Goal: Information Seeking & Learning: Learn about a topic

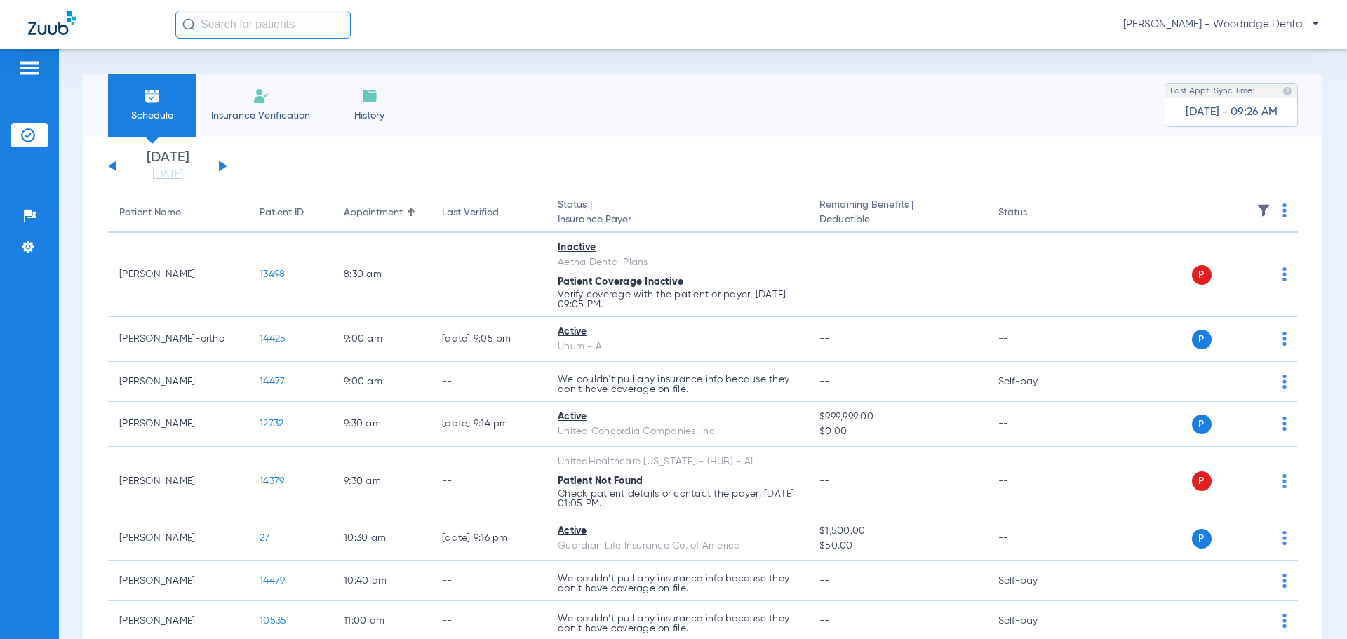
click at [223, 165] on button at bounding box center [223, 166] width 8 height 11
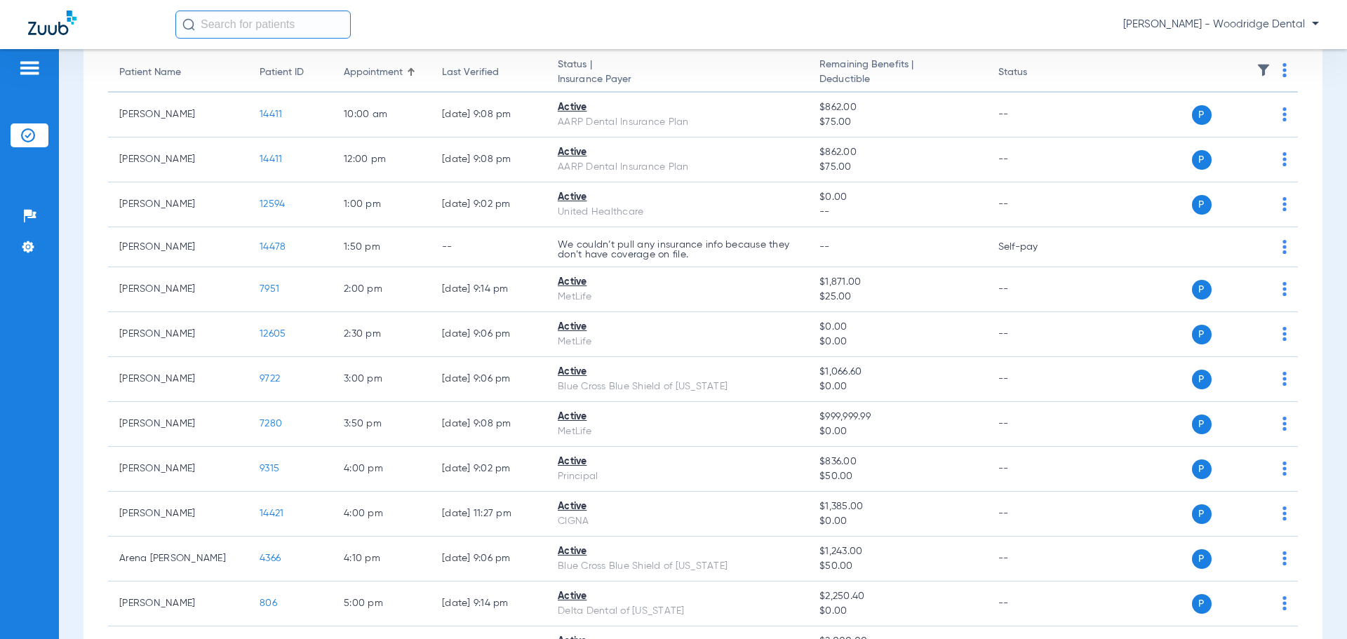
scroll to position [205, 0]
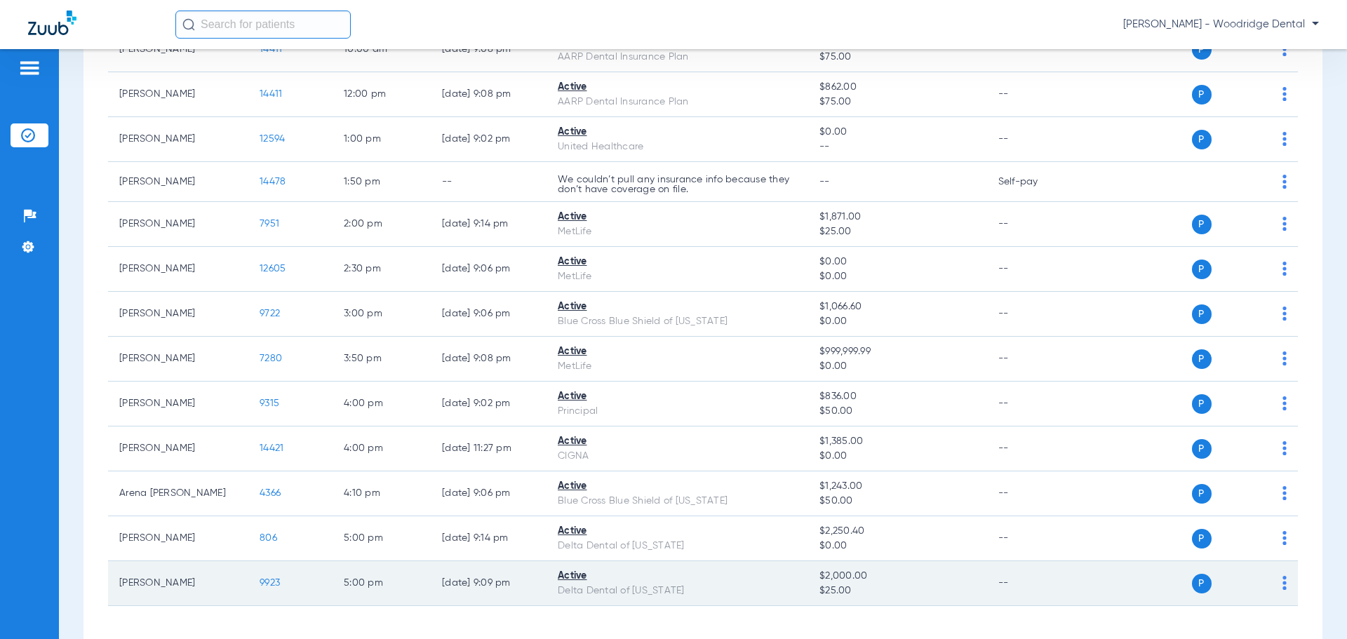
click at [955, 581] on span "$2,000.00" at bounding box center [897, 576] width 156 height 15
click at [572, 581] on div "Active" at bounding box center [677, 576] width 239 height 15
click at [267, 586] on span "9923" at bounding box center [269, 583] width 20 height 10
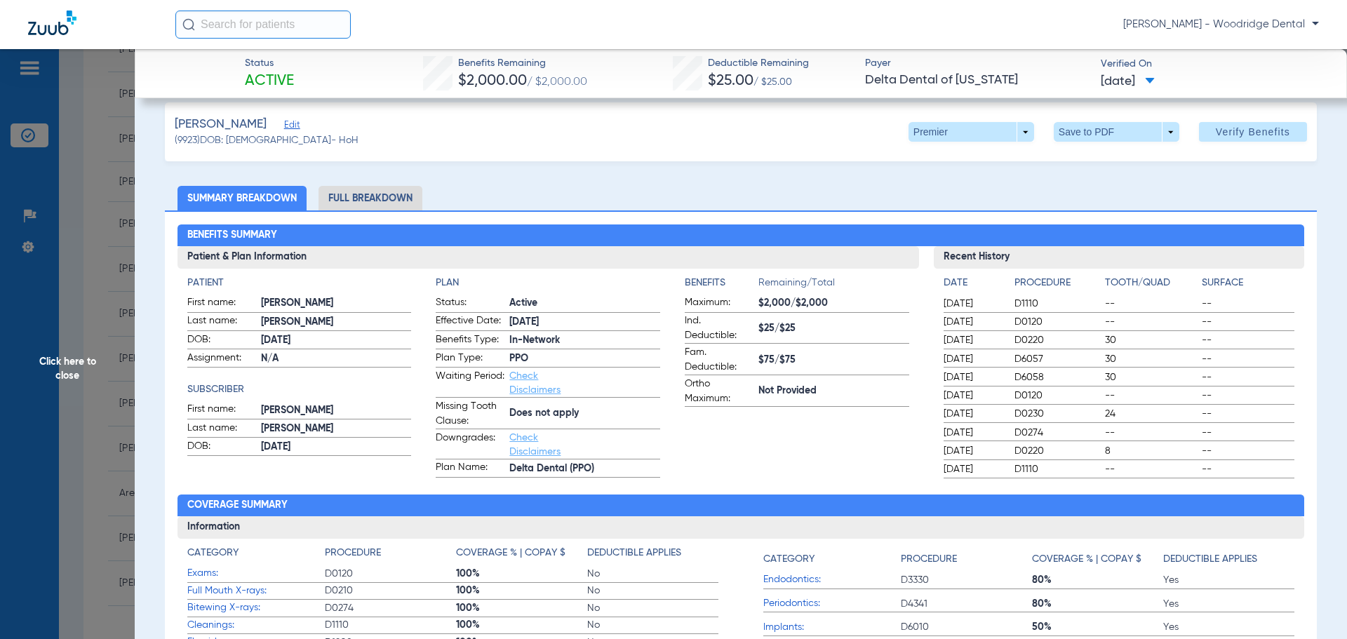
scroll to position [0, 0]
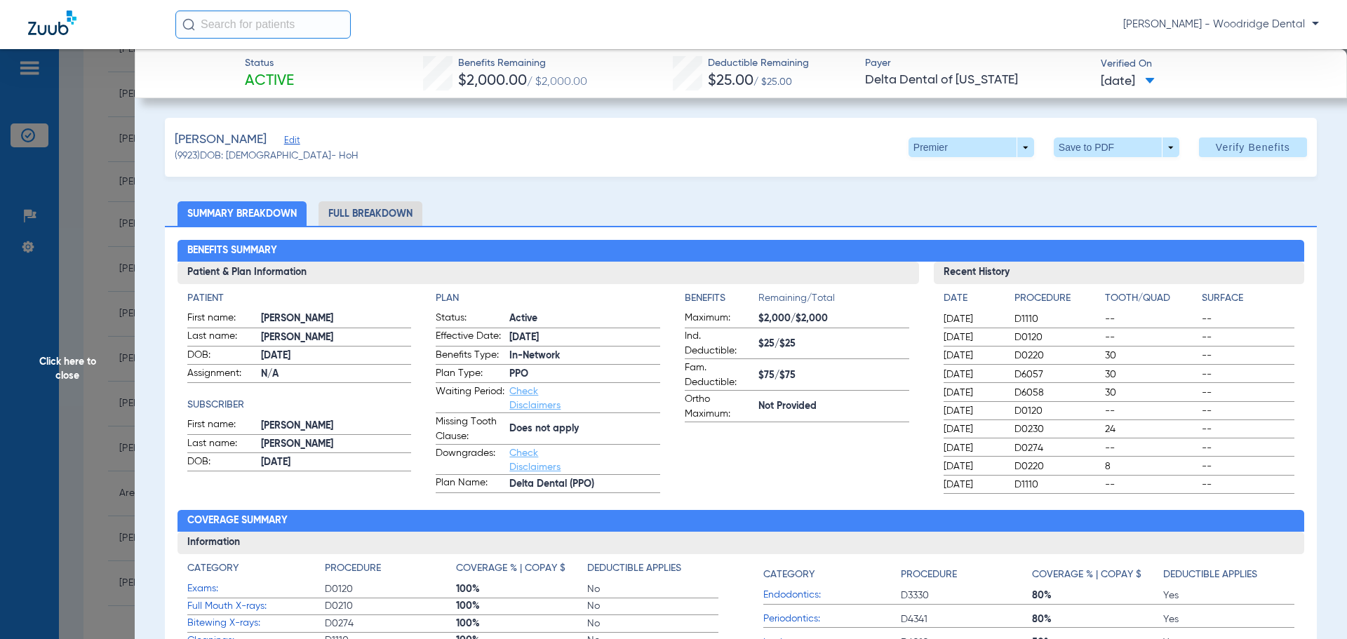
click at [368, 216] on li "Full Breakdown" at bounding box center [370, 213] width 104 height 25
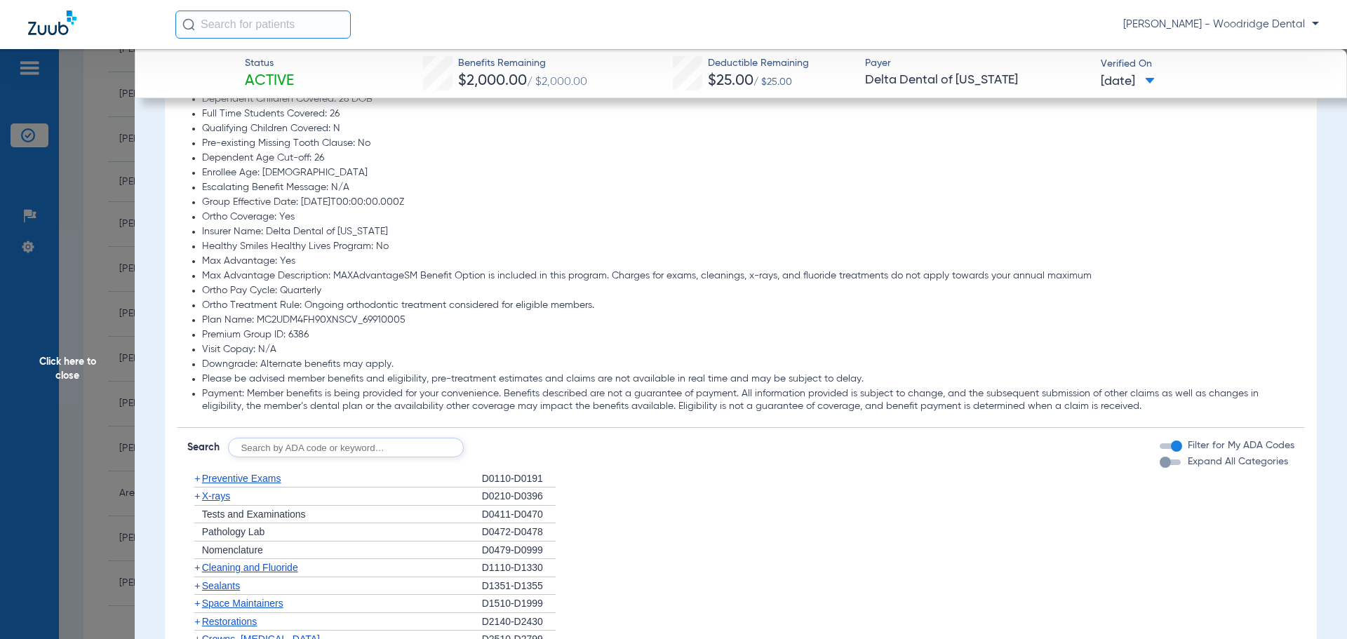
scroll to position [1053, 0]
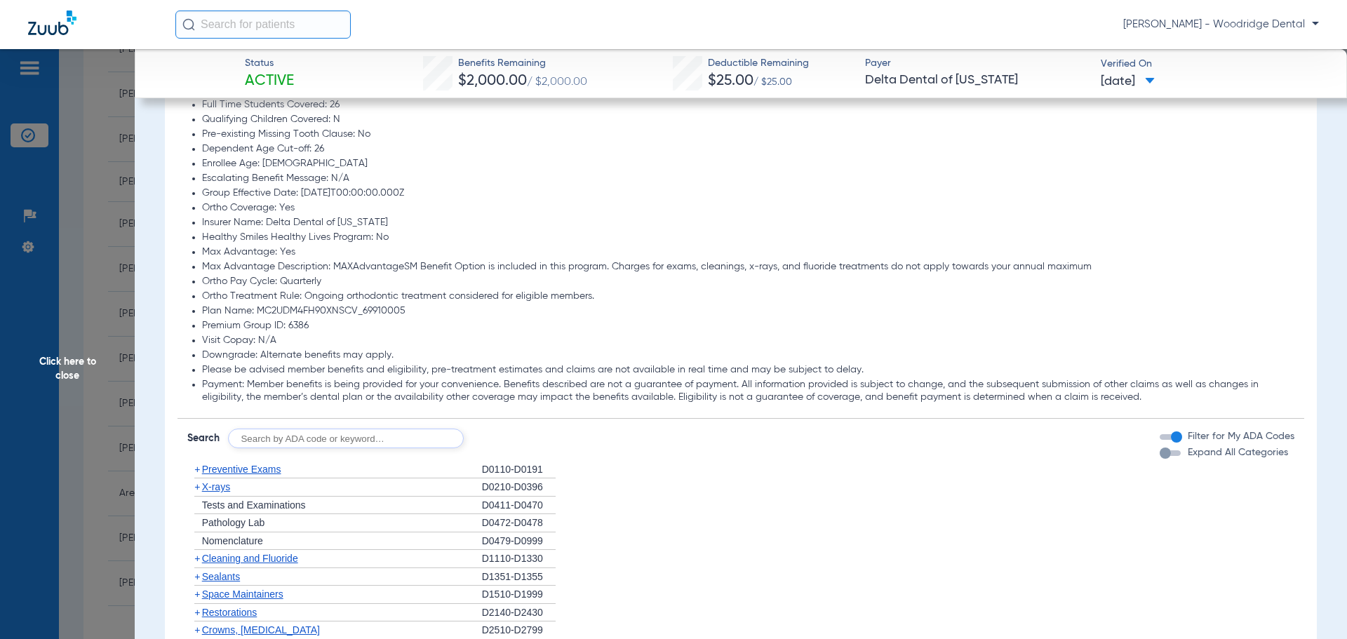
click at [544, 511] on div "D0411-D0470" at bounding box center [519, 506] width 74 height 18
click at [534, 509] on div "D0411-D0470" at bounding box center [519, 506] width 74 height 18
click at [490, 505] on div "D0411-D0470" at bounding box center [519, 506] width 74 height 18
click at [360, 438] on input "text" at bounding box center [346, 439] width 236 height 20
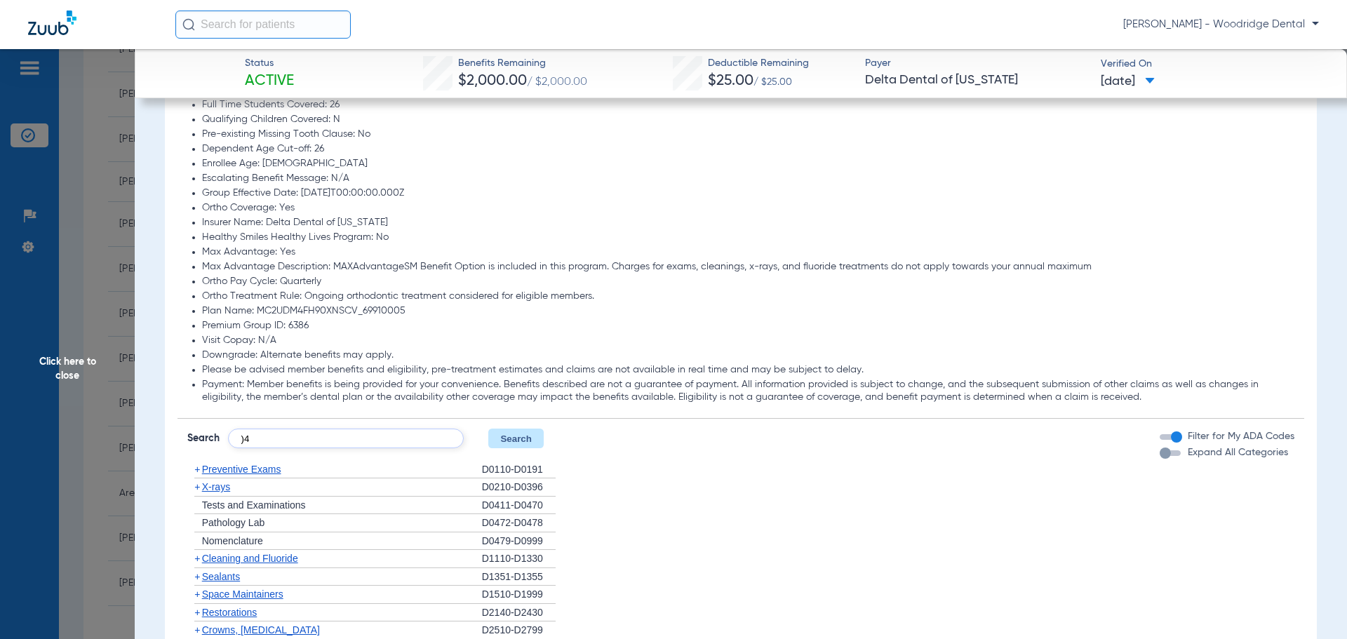
type input ")"
type input "0431"
click at [499, 444] on button "Search" at bounding box center [515, 439] width 55 height 20
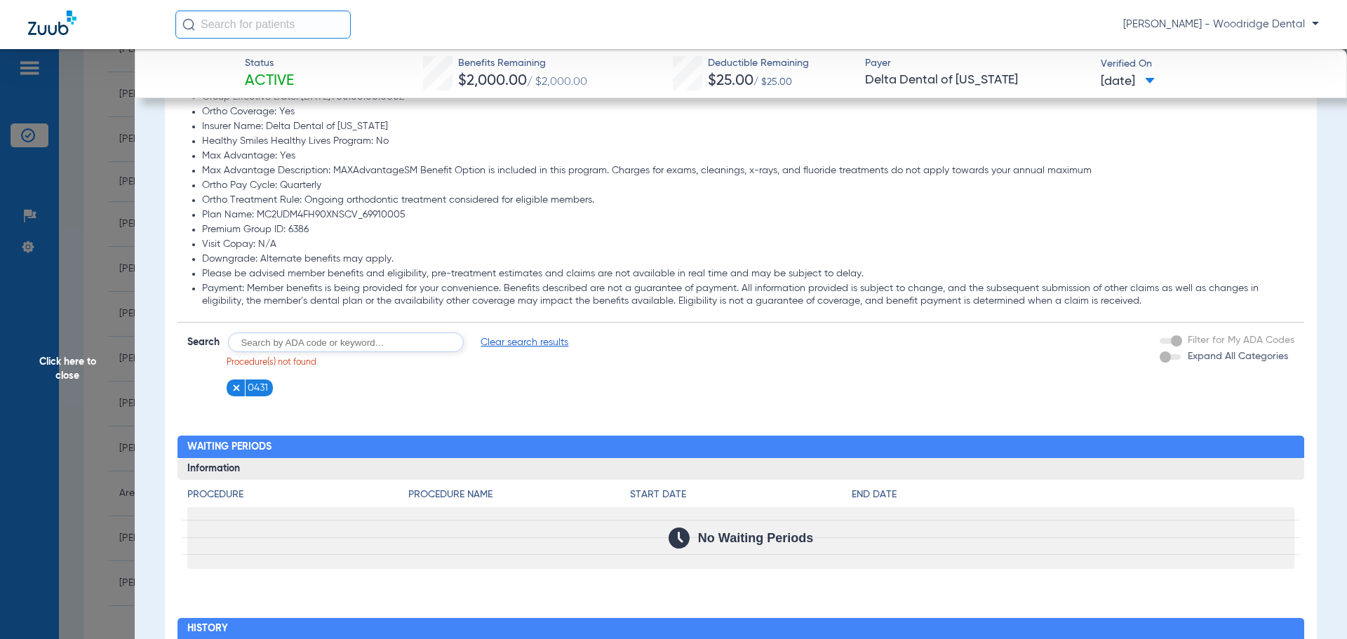
scroll to position [1147, 0]
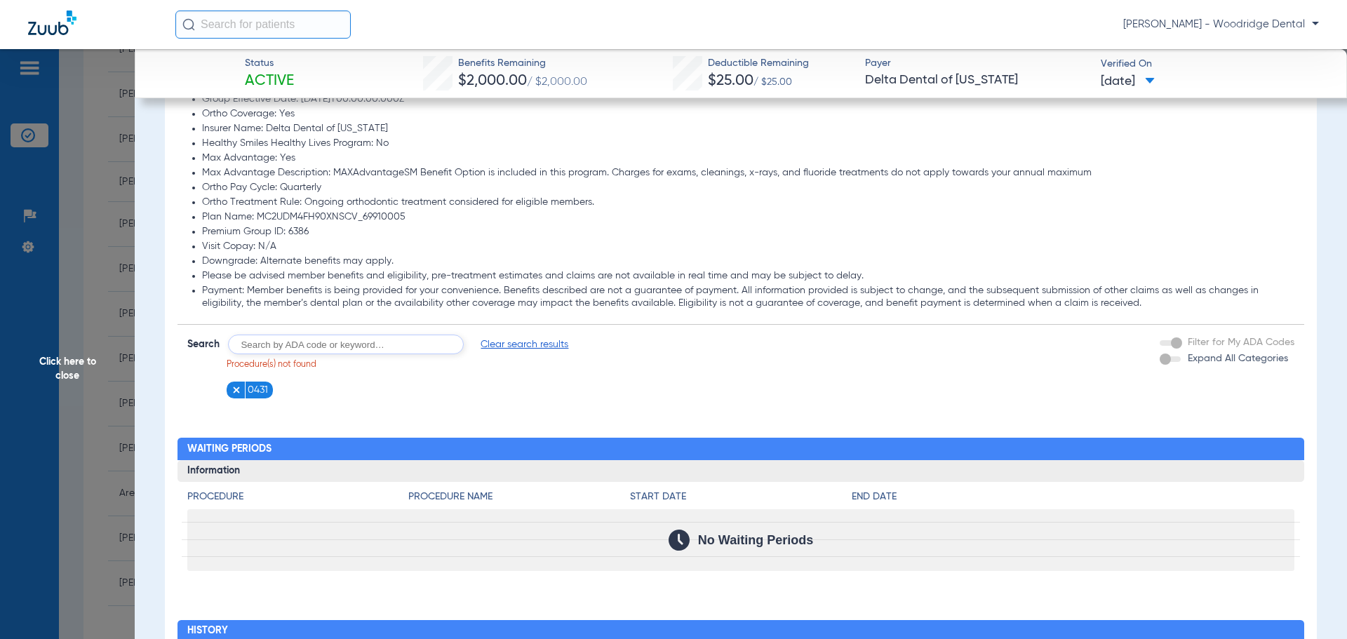
click at [250, 394] on span "0431" at bounding box center [258, 390] width 20 height 14
click at [292, 349] on input "text" at bounding box center [346, 345] width 236 height 20
type input "D4999"
click at [503, 346] on button "Search" at bounding box center [515, 345] width 55 height 20
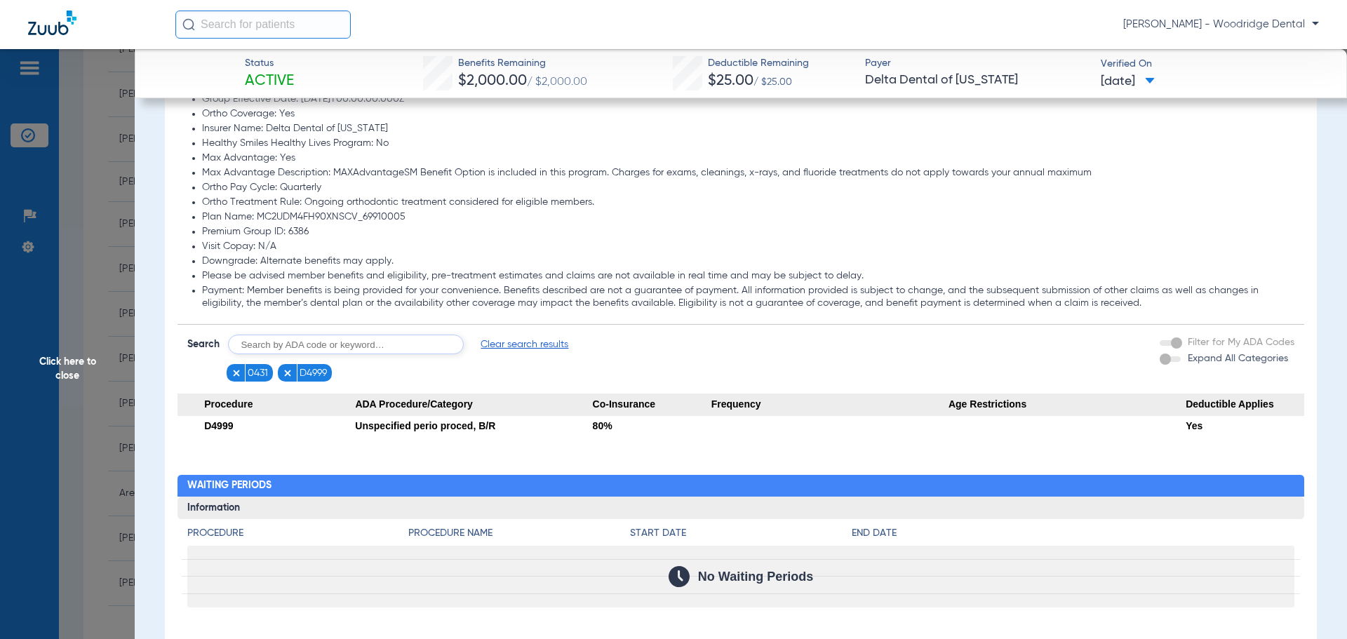
drag, startPoint x: 401, startPoint y: 346, endPoint x: 161, endPoint y: 349, distance: 240.6
type input "D7953"
click at [530, 347] on button "Search" at bounding box center [515, 345] width 55 height 20
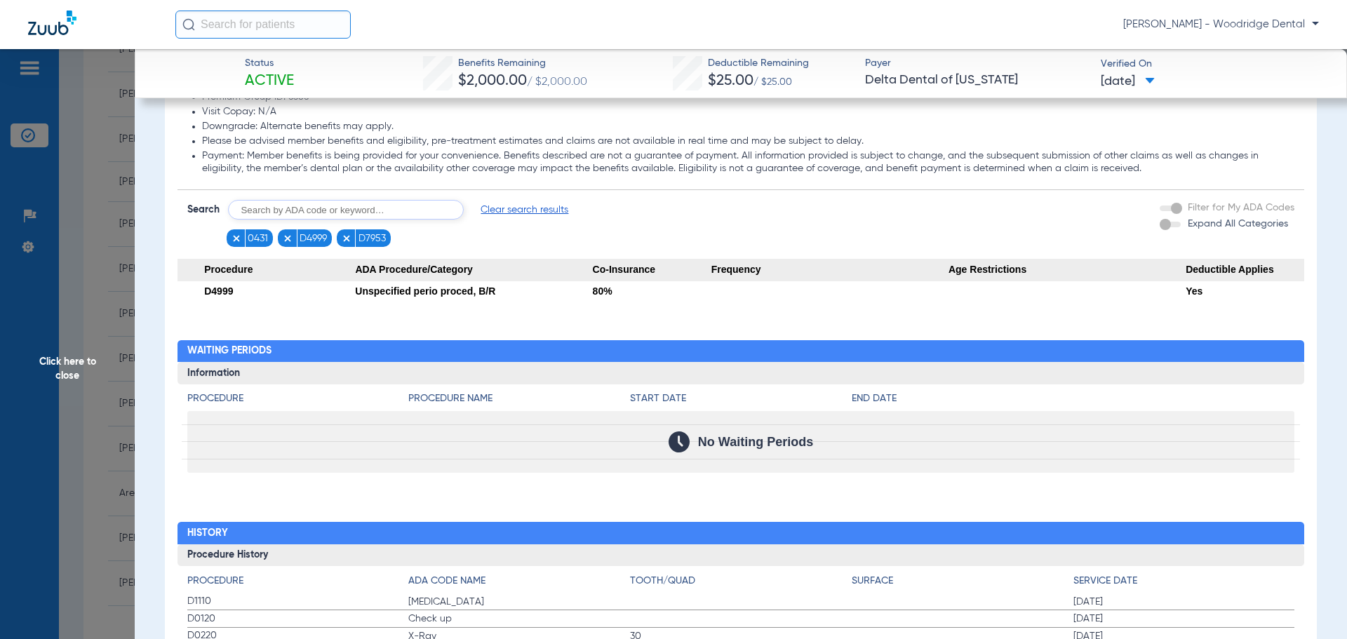
scroll to position [1032, 0]
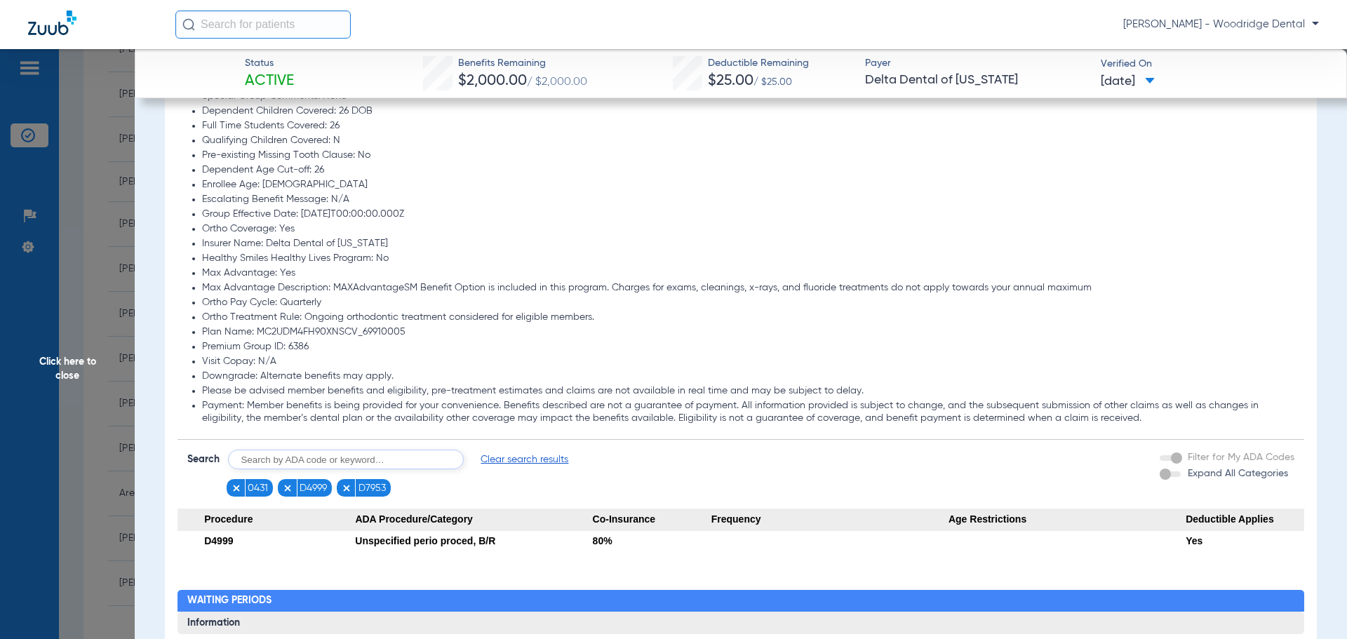
click at [522, 464] on span "Clear search results" at bounding box center [524, 459] width 88 height 14
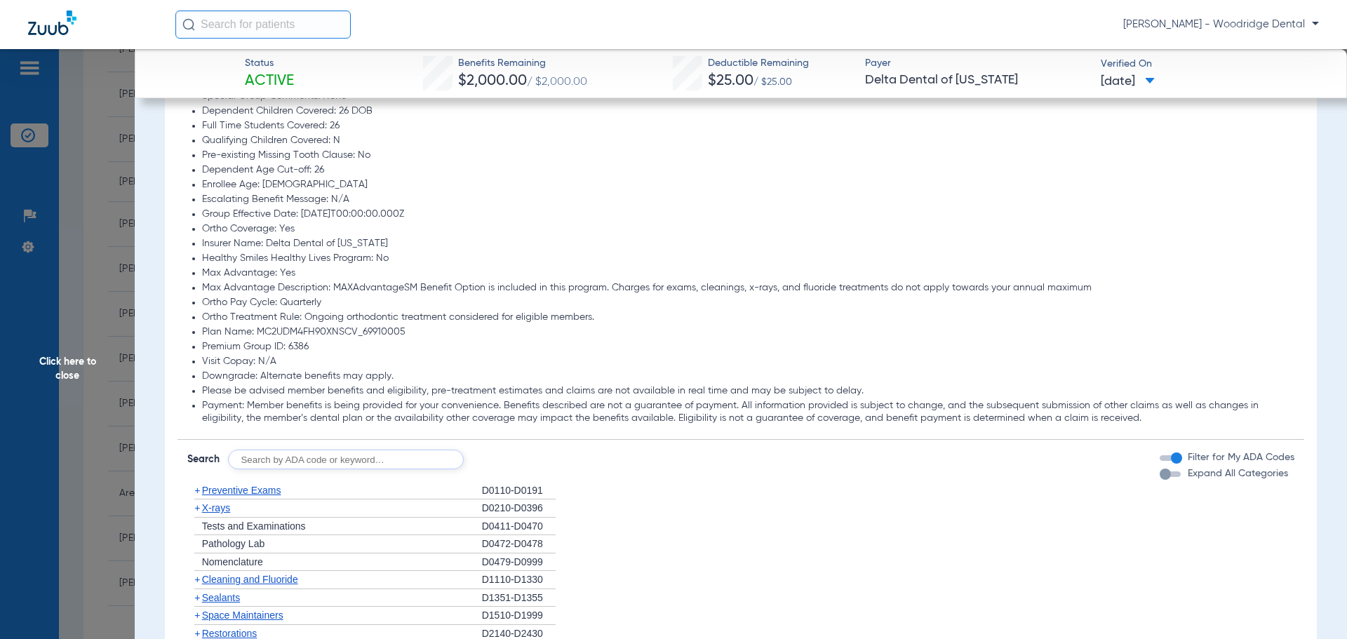
click at [290, 459] on input "text" at bounding box center [346, 460] width 236 height 20
type input "7953"
click at [528, 466] on button "Search" at bounding box center [515, 460] width 55 height 20
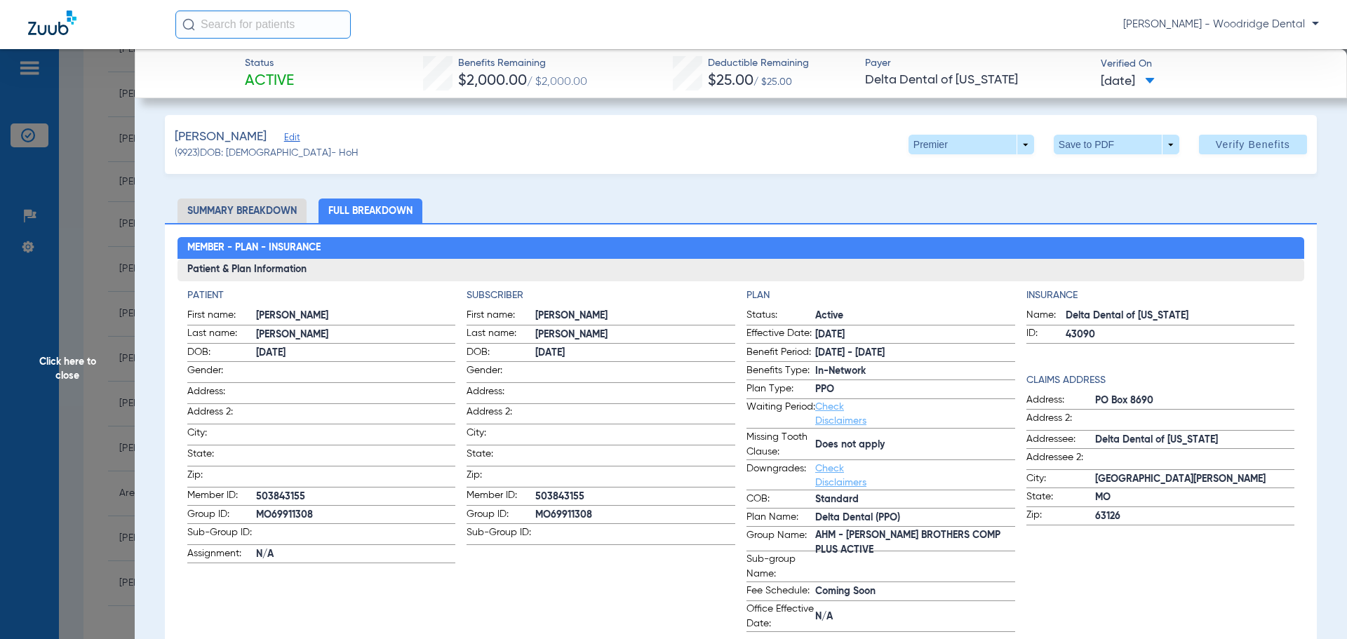
scroll to position [0, 0]
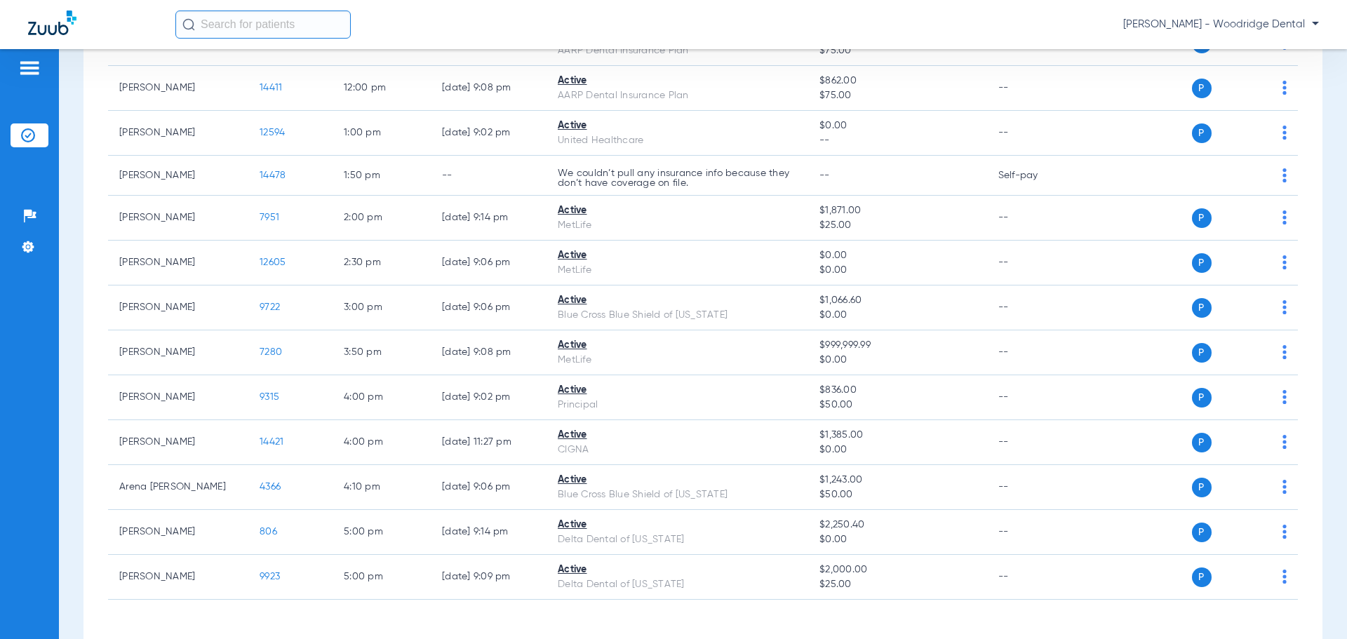
scroll to position [224, 0]
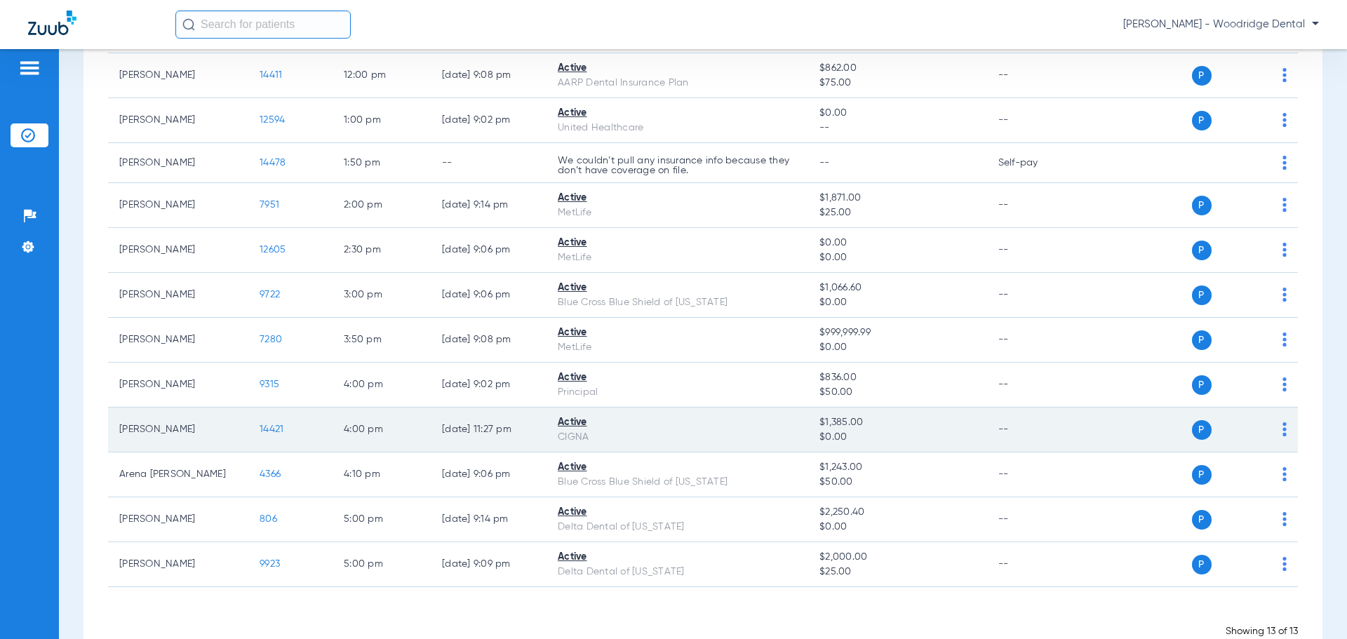
click at [277, 434] on span "14421" at bounding box center [271, 429] width 24 height 10
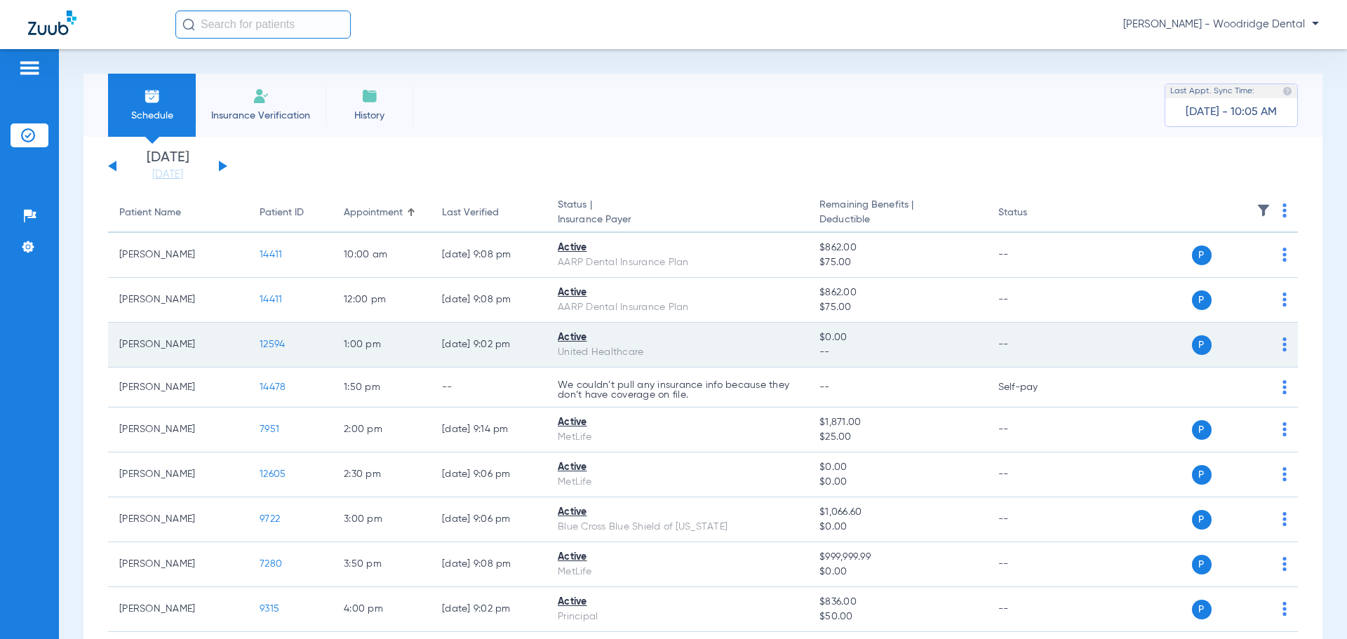
click at [281, 346] on span "12594" at bounding box center [271, 344] width 25 height 10
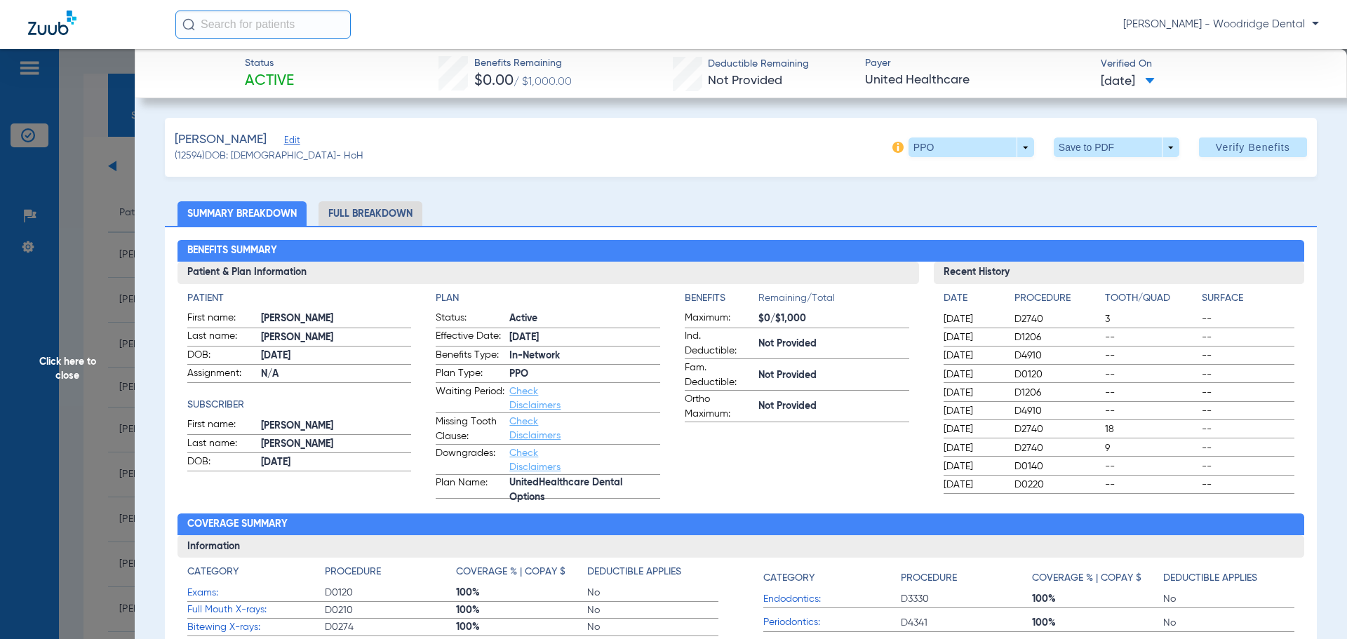
click at [360, 208] on li "Full Breakdown" at bounding box center [370, 213] width 104 height 25
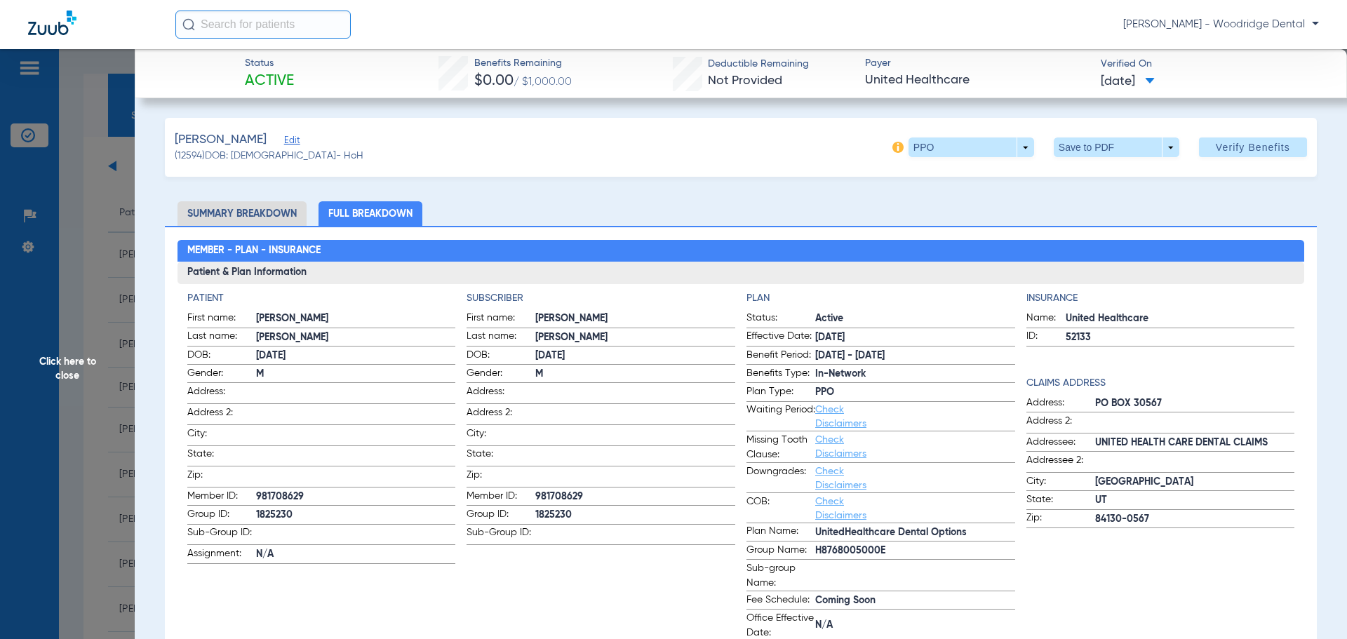
click at [238, 215] on li "Summary Breakdown" at bounding box center [241, 213] width 129 height 25
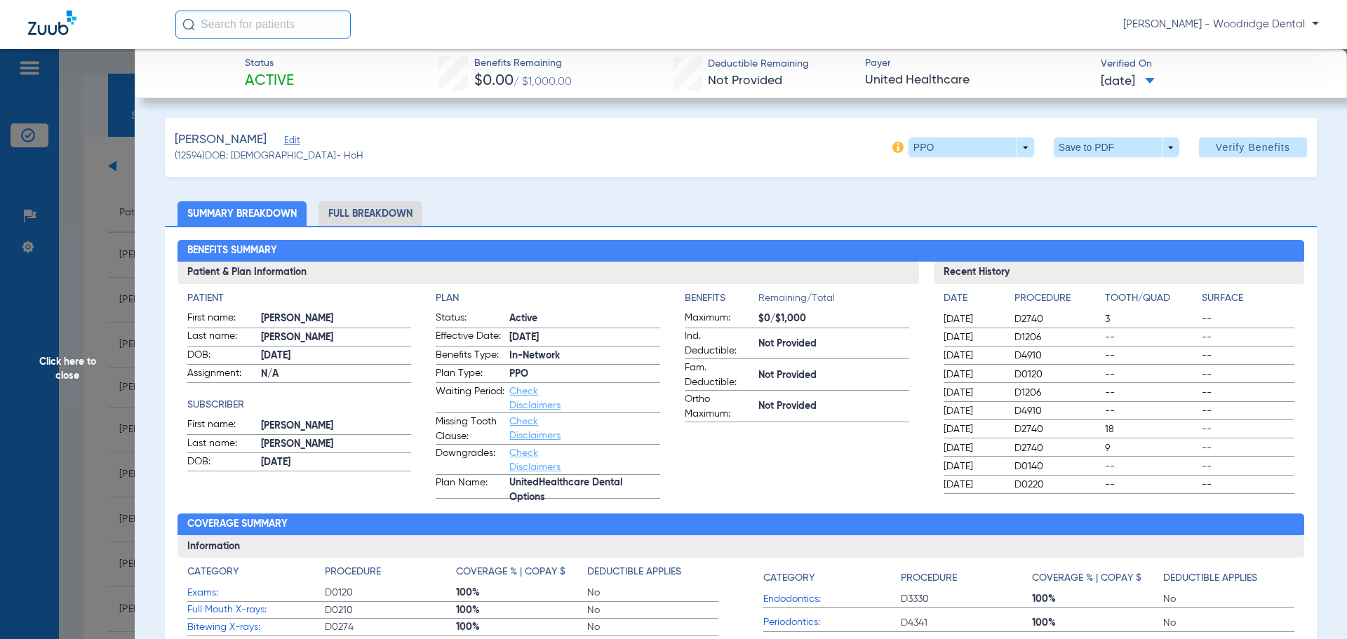
click at [386, 210] on li "Full Breakdown" at bounding box center [370, 213] width 104 height 25
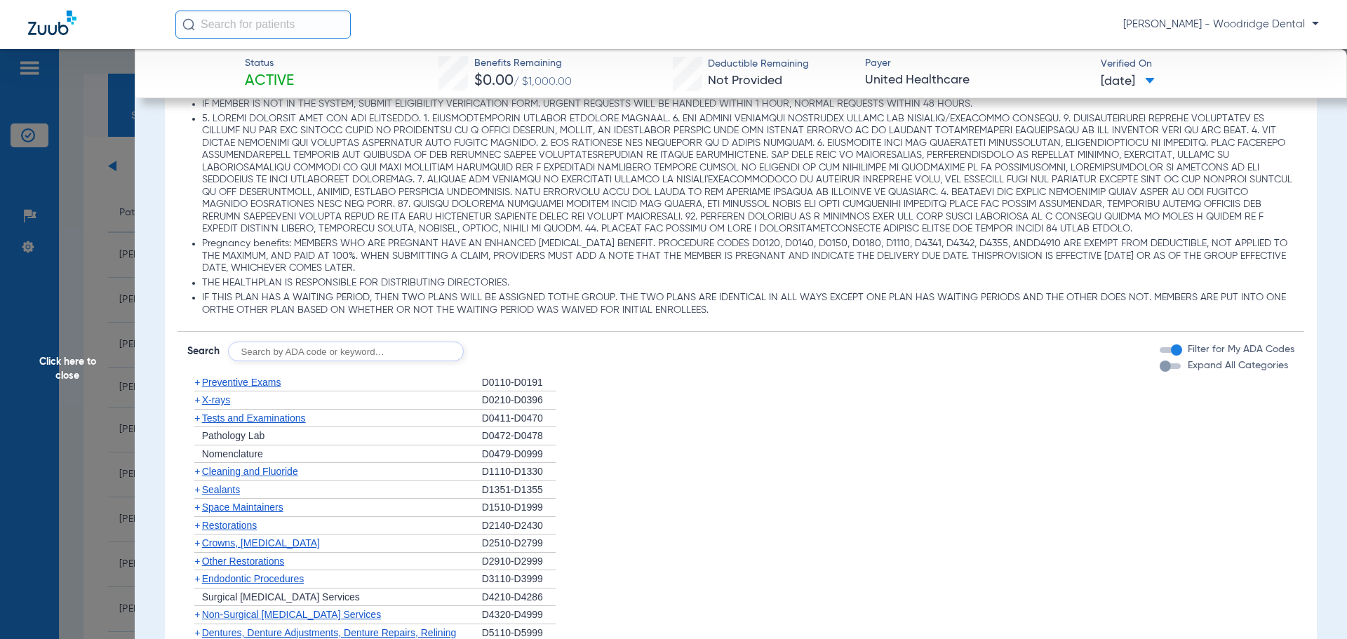
scroll to position [1095, 0]
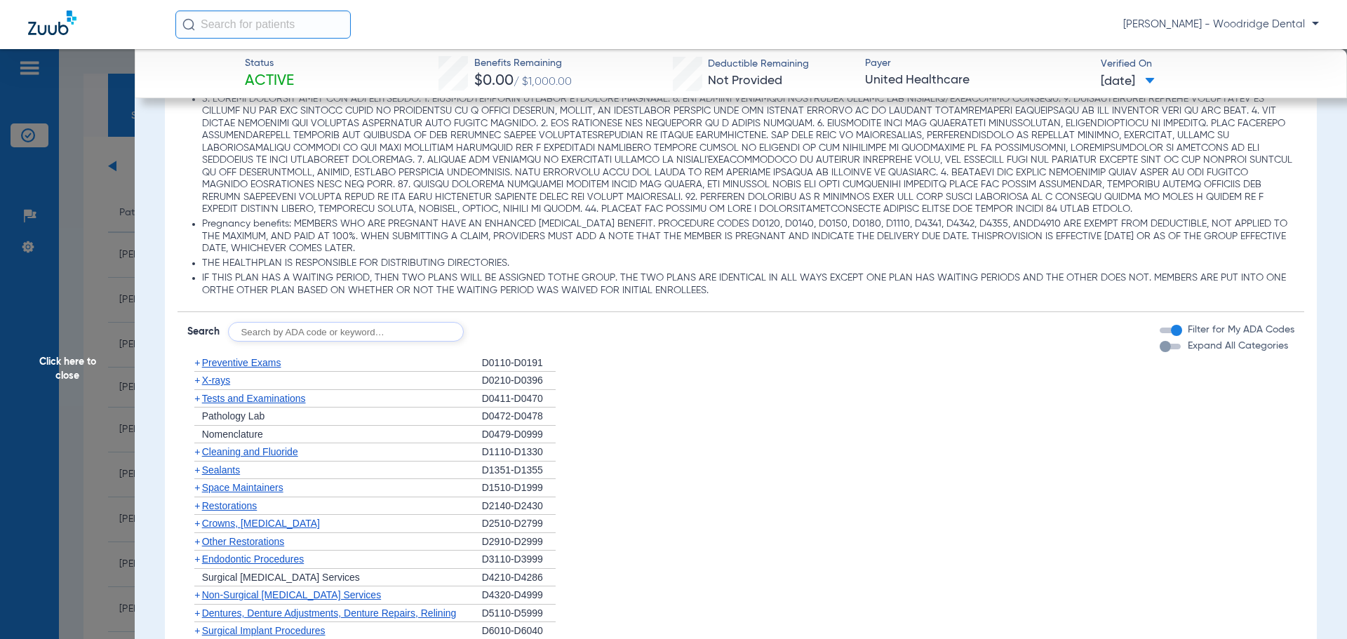
click at [252, 330] on input "text" at bounding box center [346, 332] width 236 height 20
type input "2740, 7953"
click at [506, 340] on button "Search" at bounding box center [515, 332] width 55 height 20
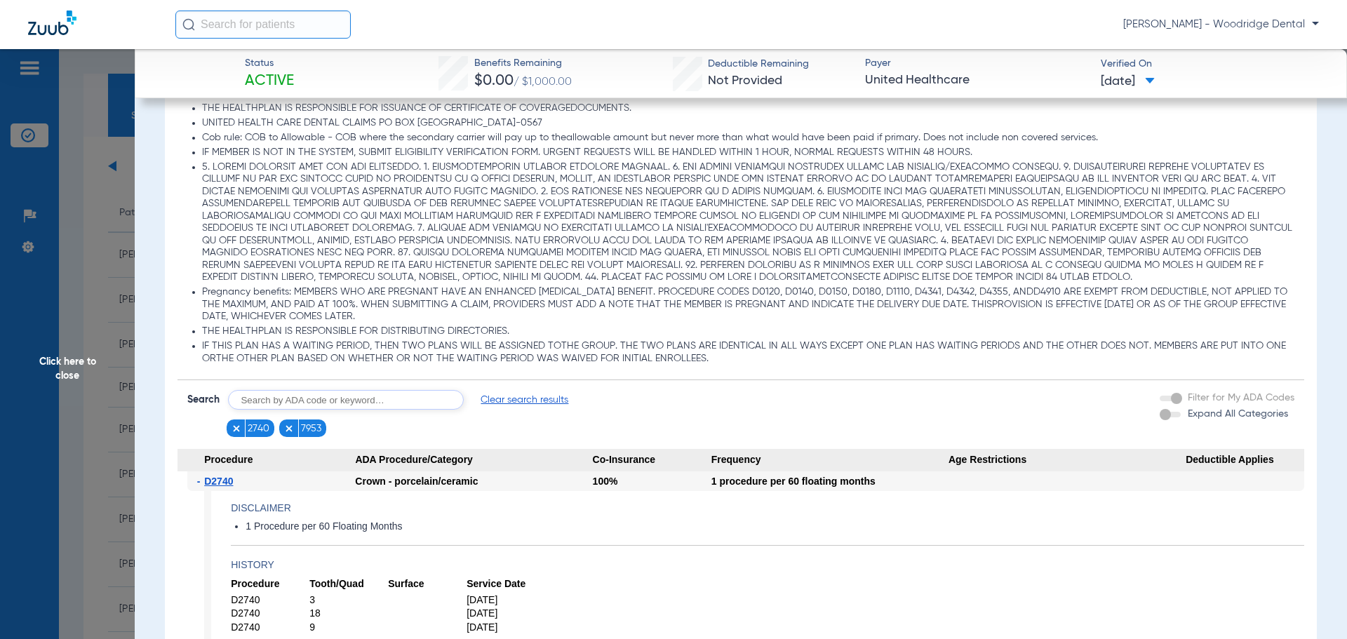
scroll to position [1040, 0]
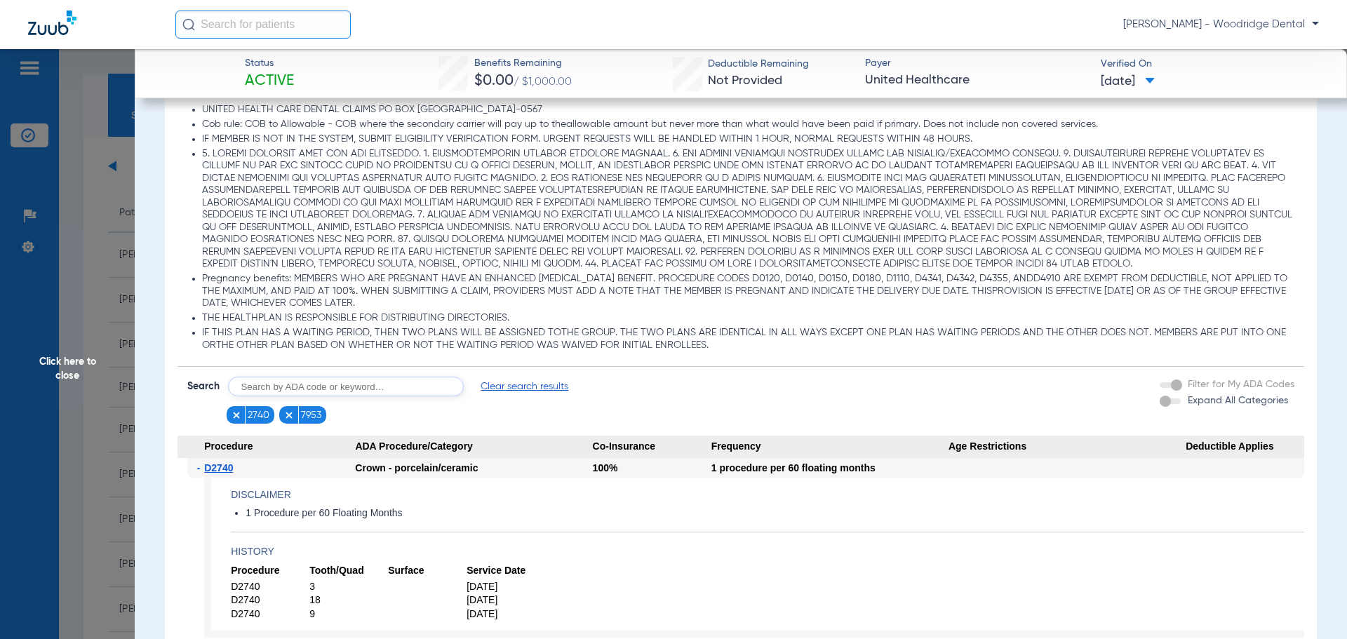
click at [534, 396] on form "Search Clear search results" at bounding box center [378, 387] width 382 height 20
click at [530, 391] on span "Clear search results" at bounding box center [524, 386] width 88 height 14
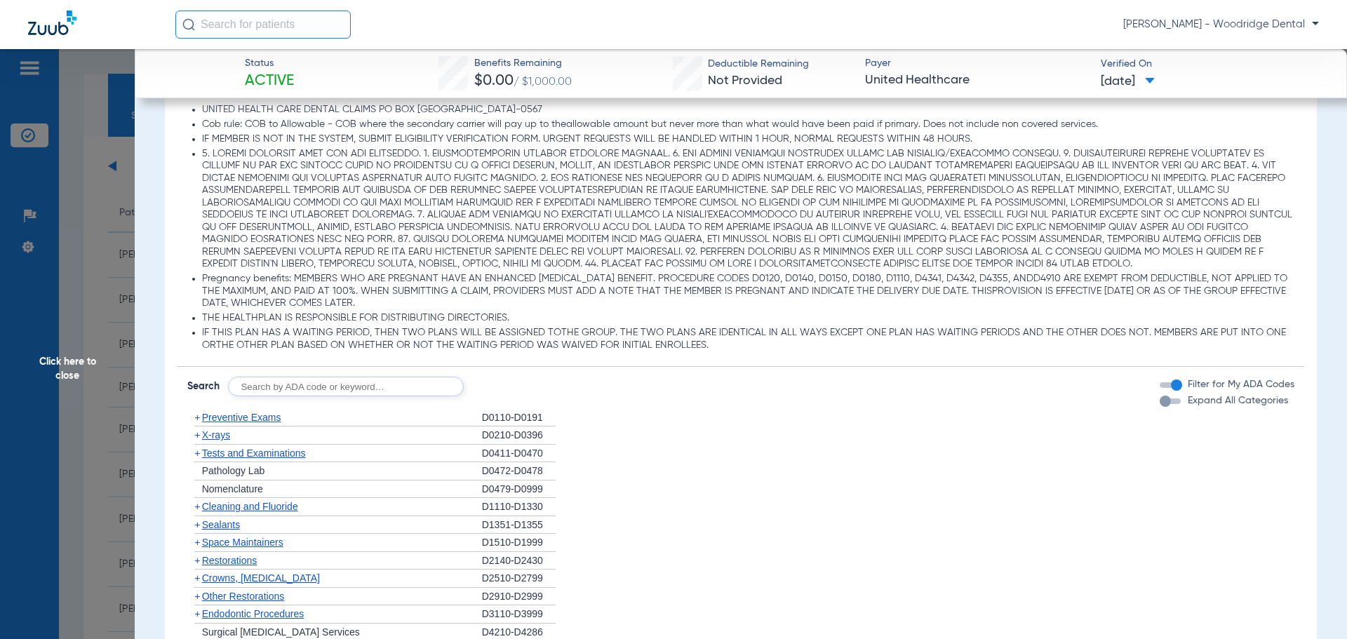
click at [378, 386] on input "text" at bounding box center [346, 387] width 236 height 20
type input "4255, 4910, 4999, 0431"
click at [520, 391] on button "Search" at bounding box center [515, 387] width 55 height 20
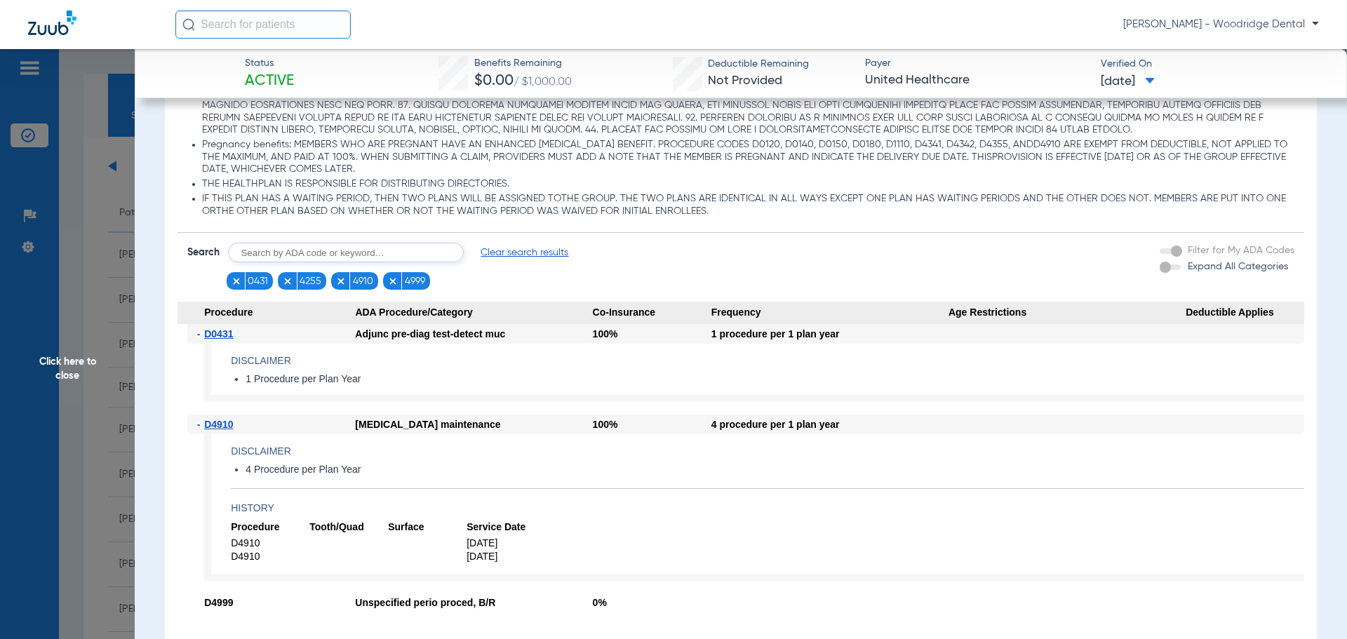
scroll to position [1155, 0]
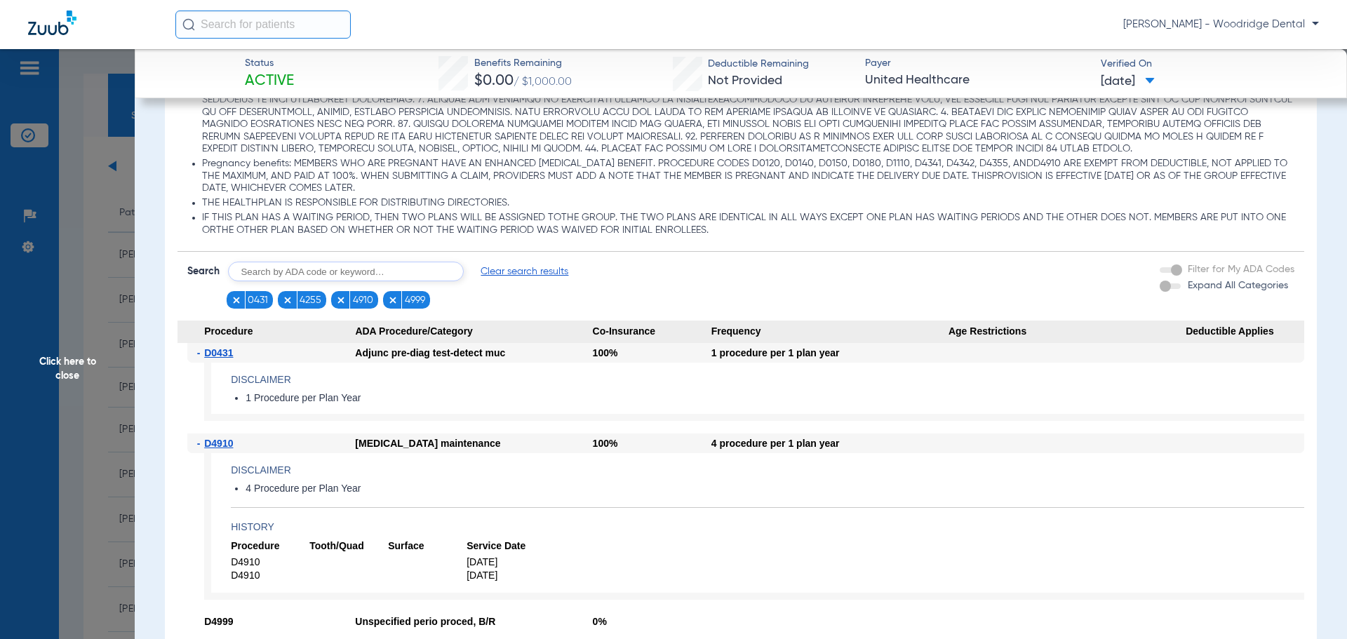
click at [505, 277] on span "Clear search results" at bounding box center [524, 271] width 88 height 14
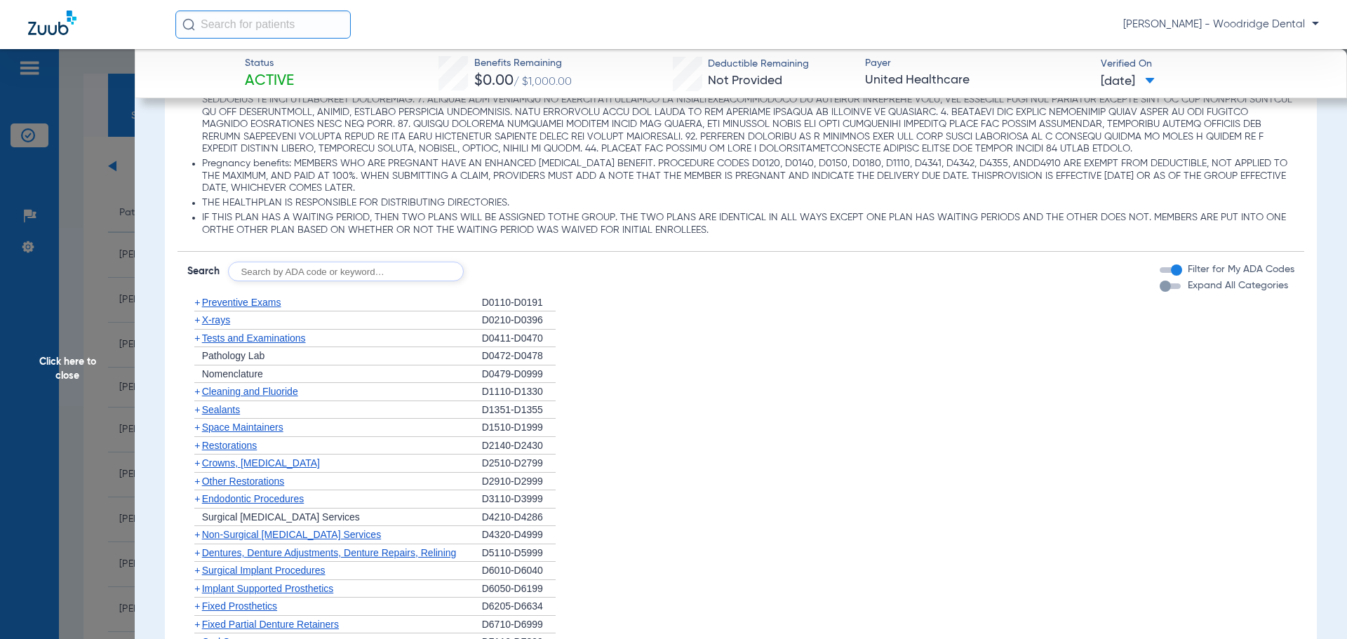
click at [257, 271] on input "text" at bounding box center [346, 272] width 236 height 20
type input "4355"
click at [508, 277] on button "Search" at bounding box center [515, 272] width 55 height 20
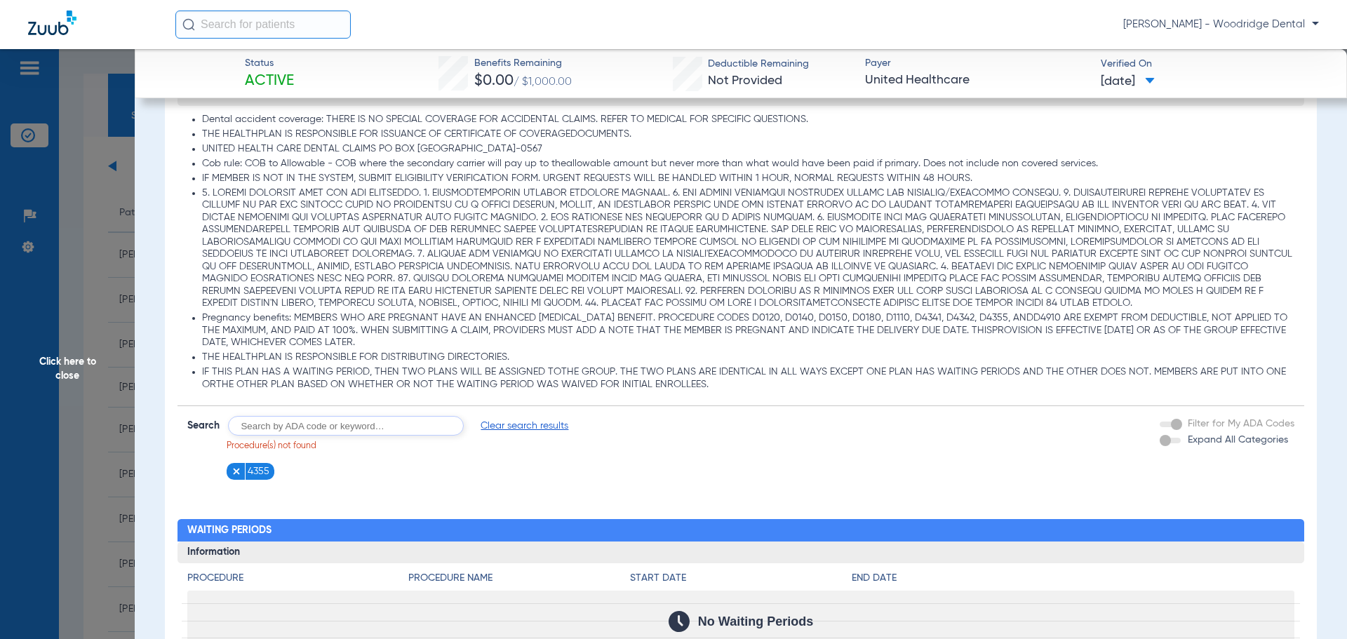
scroll to position [969, 0]
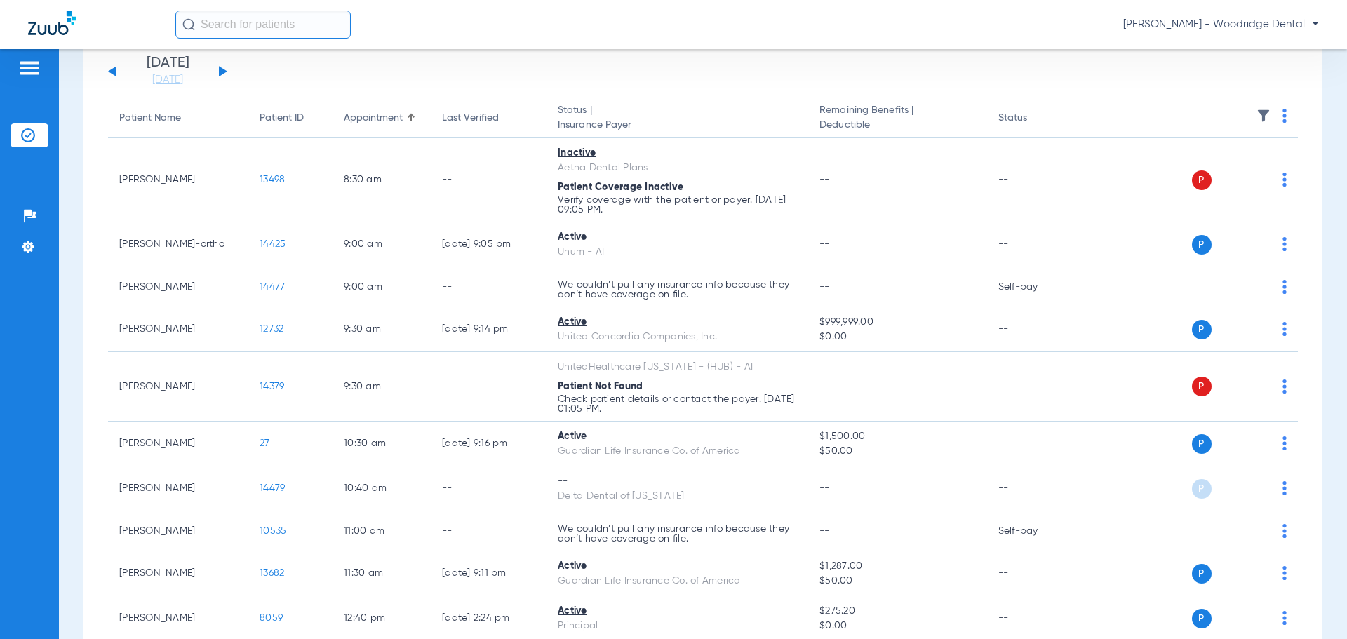
scroll to position [93, 0]
click at [220, 74] on button at bounding box center [223, 72] width 8 height 11
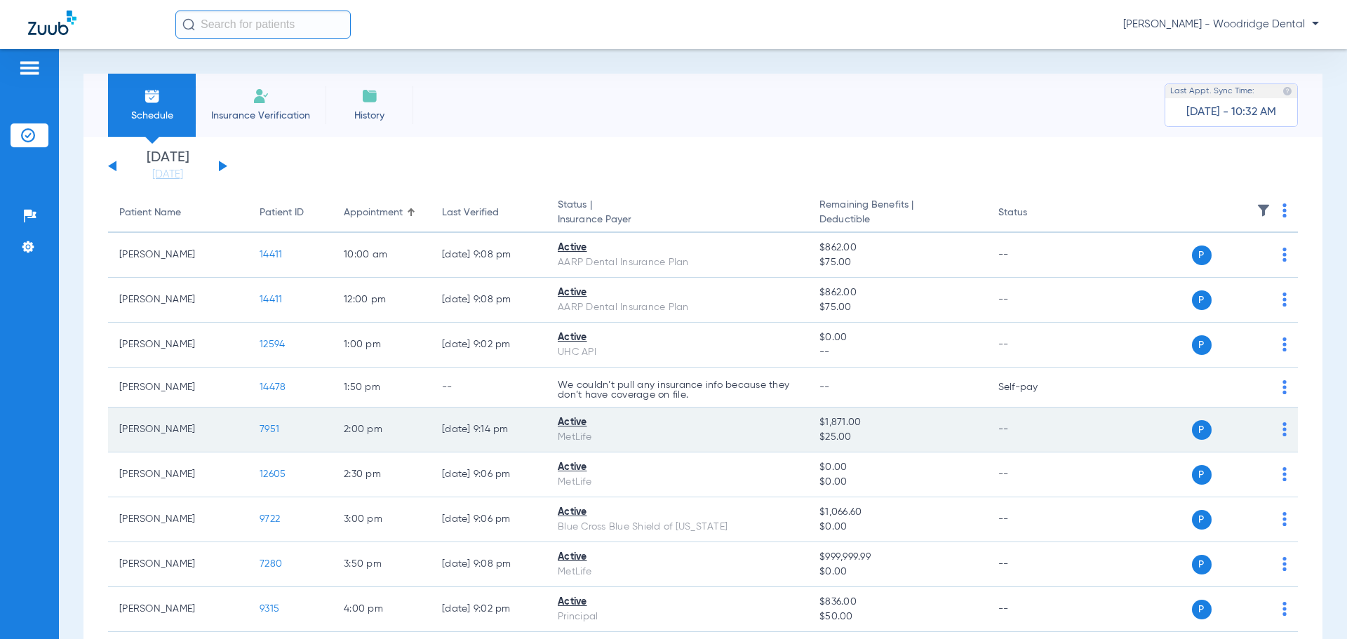
click at [273, 434] on span "7951" at bounding box center [269, 429] width 20 height 10
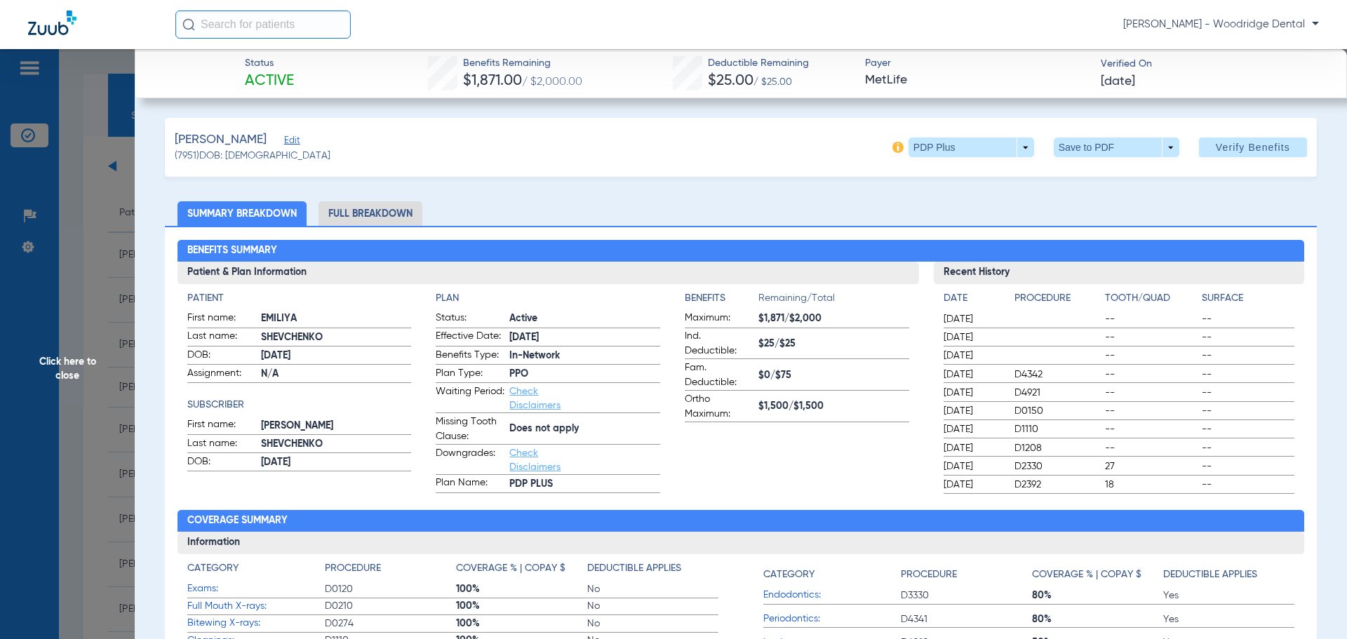
click at [386, 211] on li "Full Breakdown" at bounding box center [370, 213] width 104 height 25
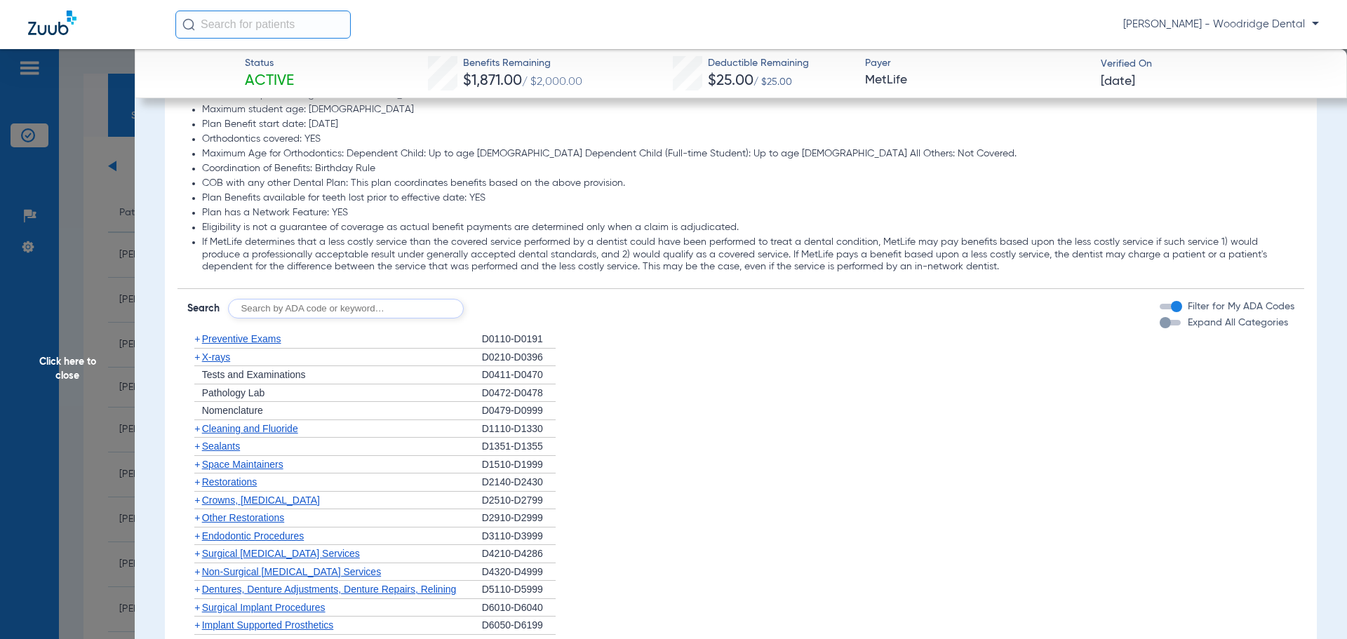
scroll to position [1711, 0]
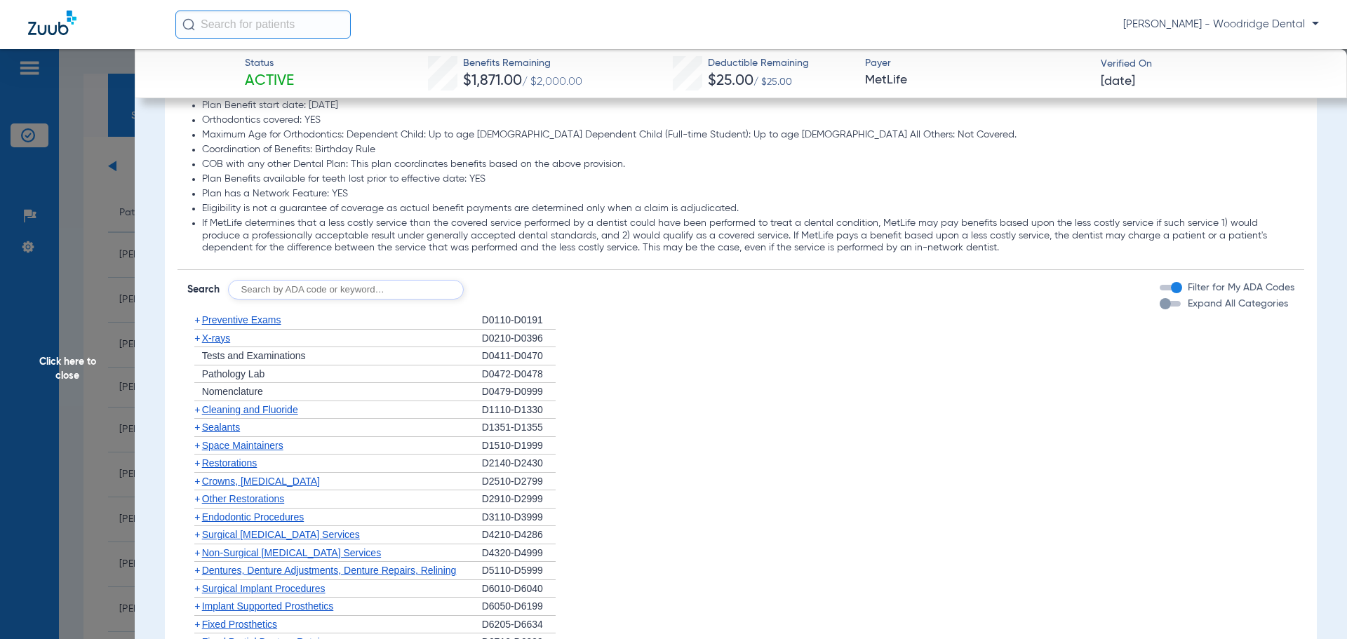
click at [248, 280] on input "text" at bounding box center [346, 290] width 236 height 20
type input "2740,6057,4910. 4355, 0431"
click at [513, 290] on button "Search" at bounding box center [515, 290] width 55 height 20
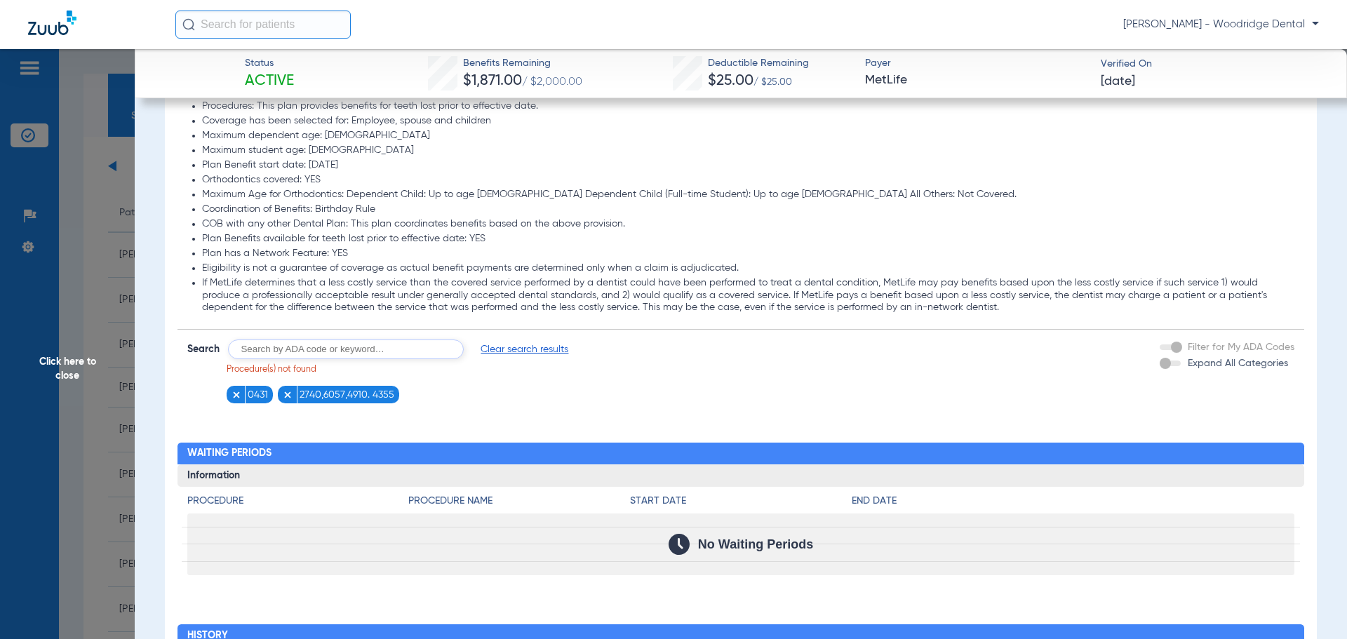
scroll to position [1678, 0]
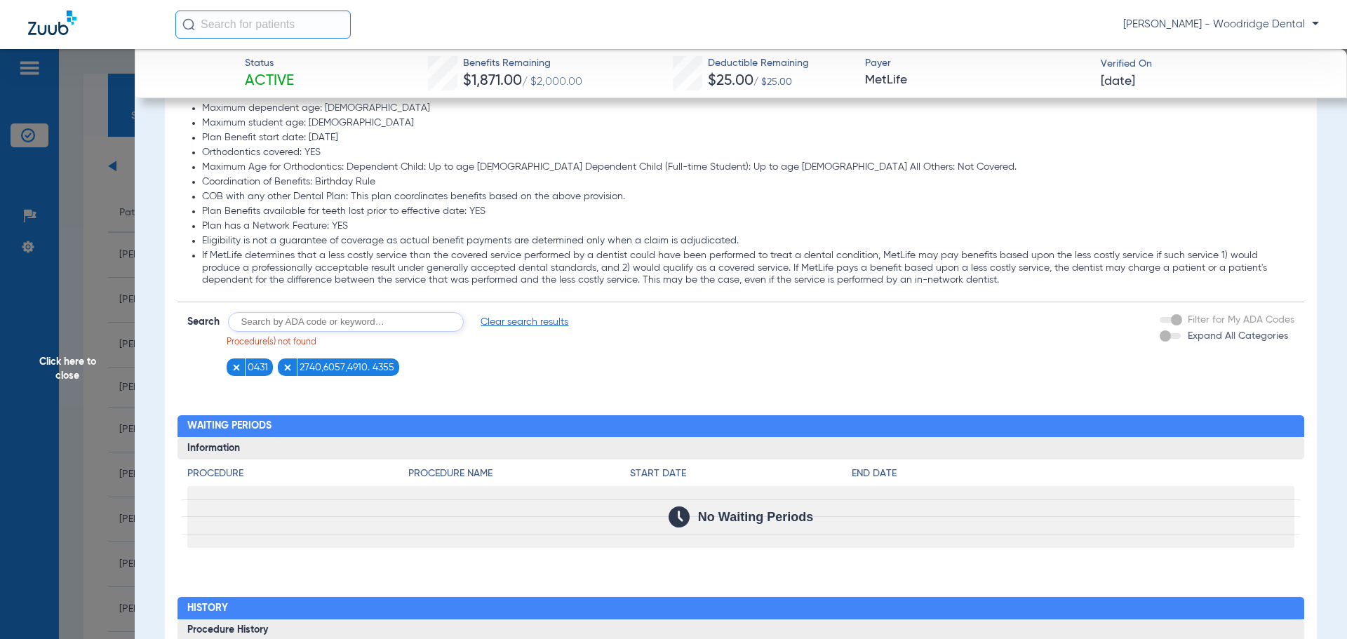
drag, startPoint x: 381, startPoint y: 318, endPoint x: 173, endPoint y: 314, distance: 208.3
click at [173, 314] on div "Procedure Benefits Disclaimers BASIC PLAN - In Network: The maximums and deduct…" at bounding box center [741, 424] width 1152 height 1777
click at [396, 320] on input "text" at bounding box center [346, 322] width 236 height 20
type input "9944"
click at [530, 323] on button "Search" at bounding box center [515, 322] width 55 height 20
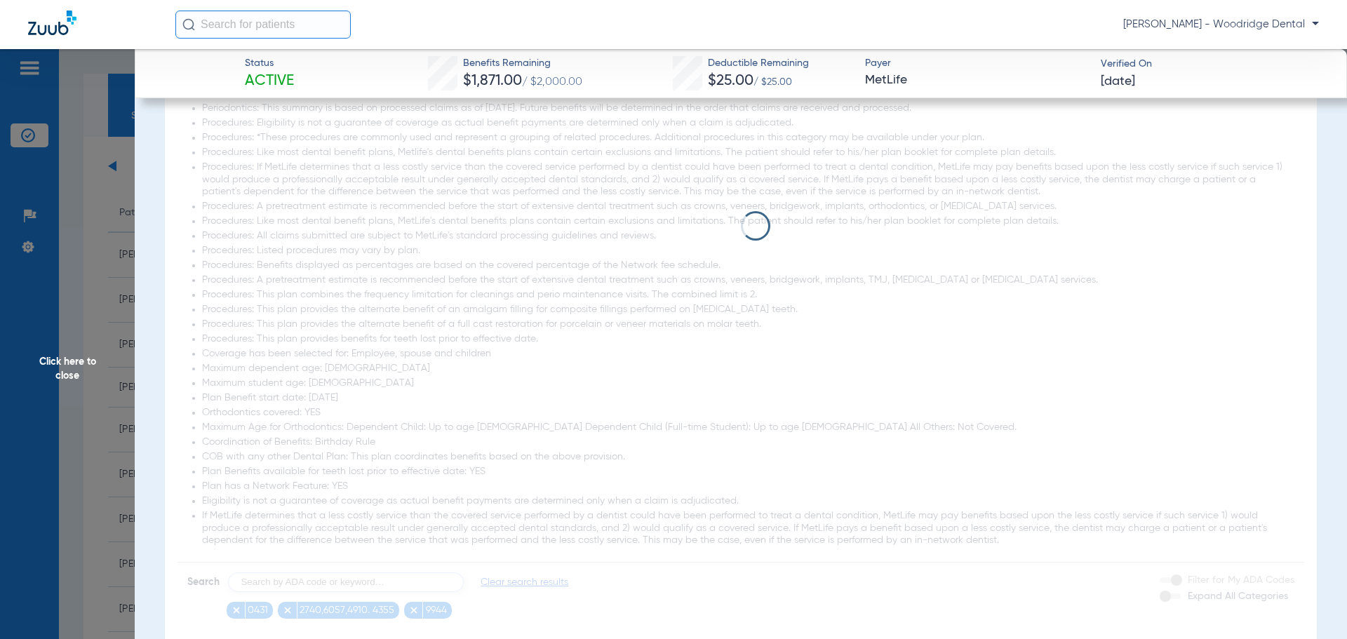
scroll to position [1408, 0]
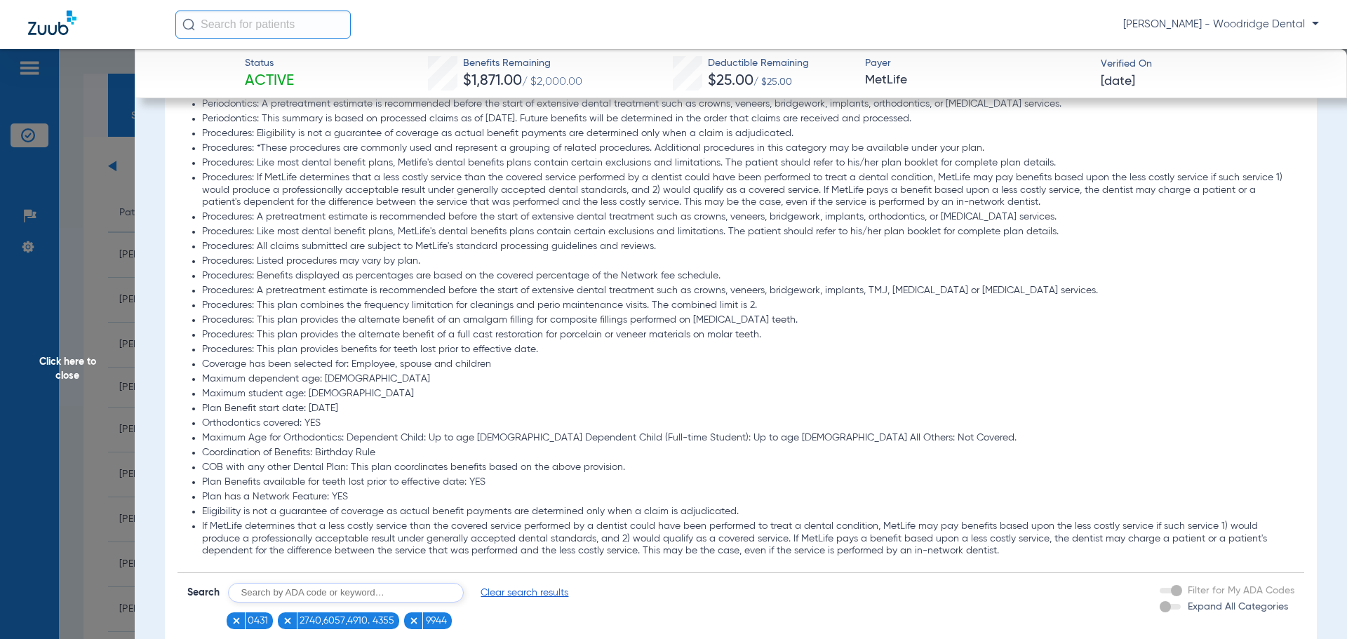
click at [500, 591] on span "Clear search results" at bounding box center [524, 593] width 88 height 14
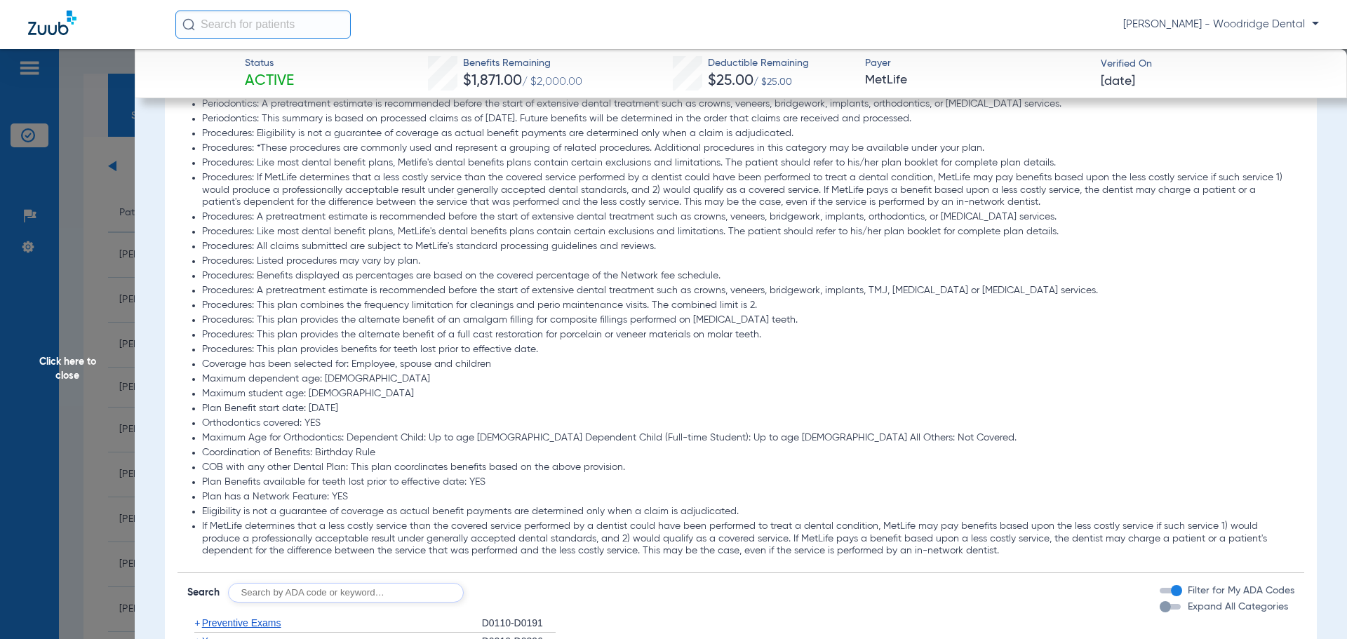
click at [393, 588] on input "text" at bounding box center [346, 593] width 236 height 20
type input "9944"
click at [520, 584] on button "Search" at bounding box center [515, 593] width 55 height 20
drag, startPoint x: 386, startPoint y: 588, endPoint x: 191, endPoint y: 584, distance: 194.3
click at [201, 584] on form "Search Clear search results" at bounding box center [378, 593] width 382 height 20
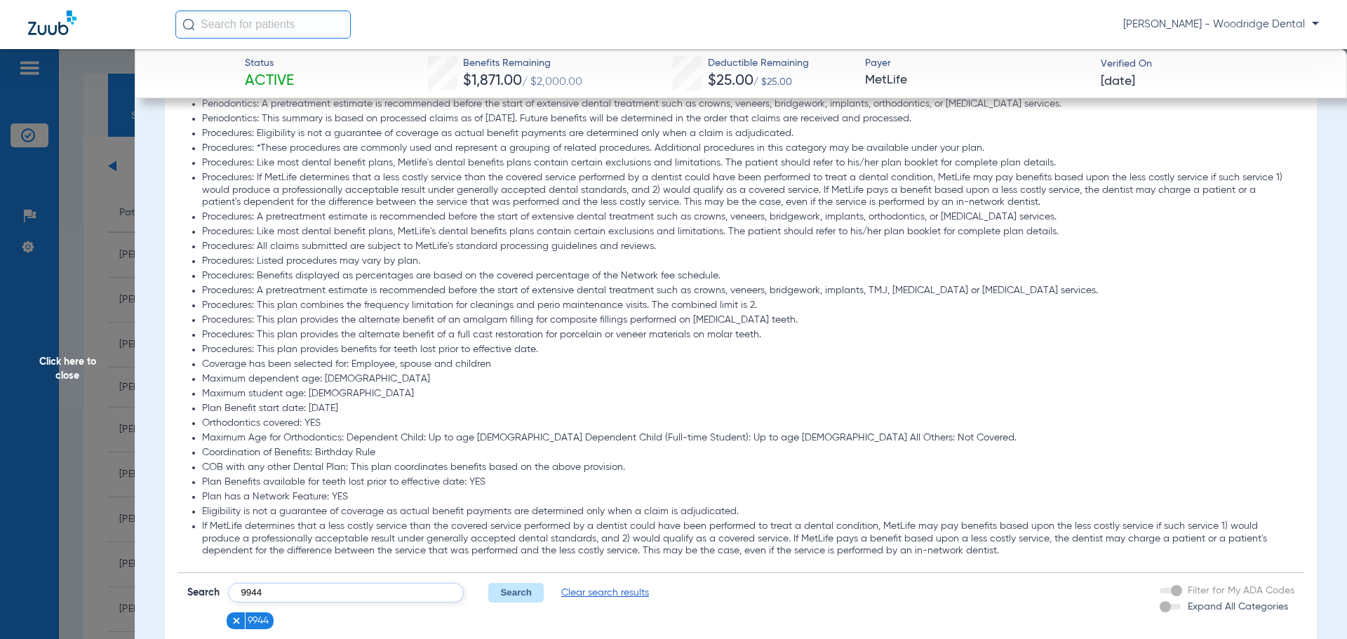
type input "9944"
click at [514, 593] on button "Search" at bounding box center [515, 593] width 55 height 20
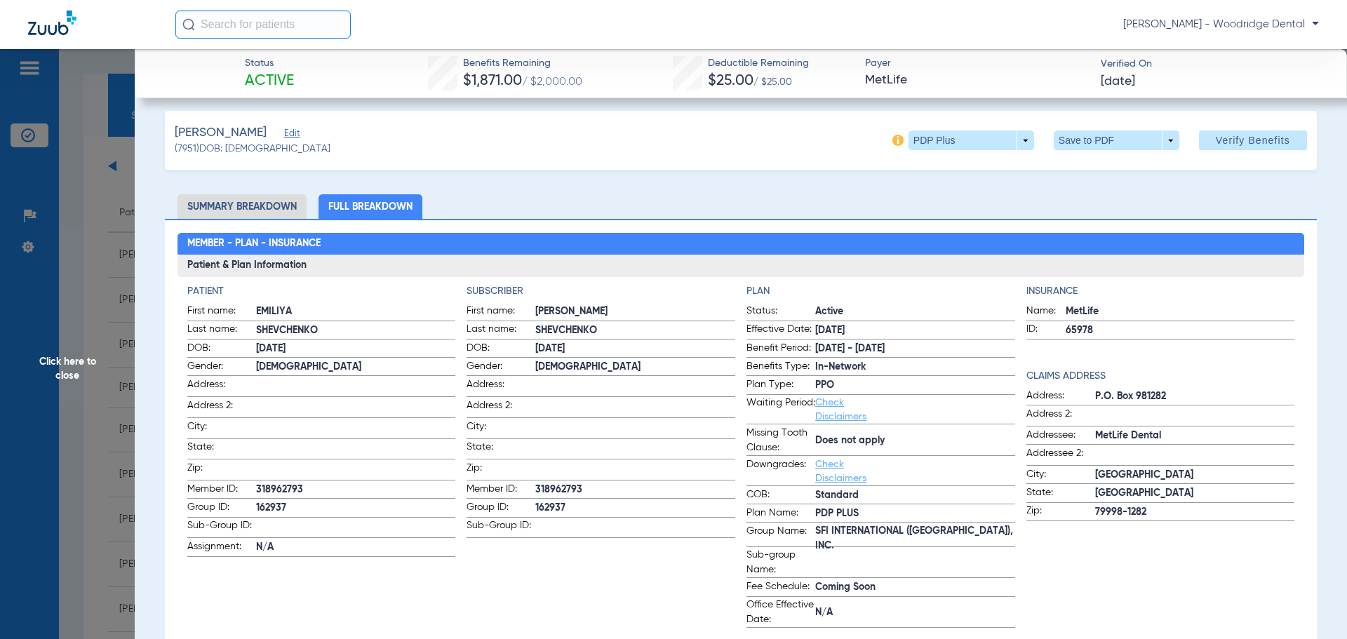
scroll to position [0, 0]
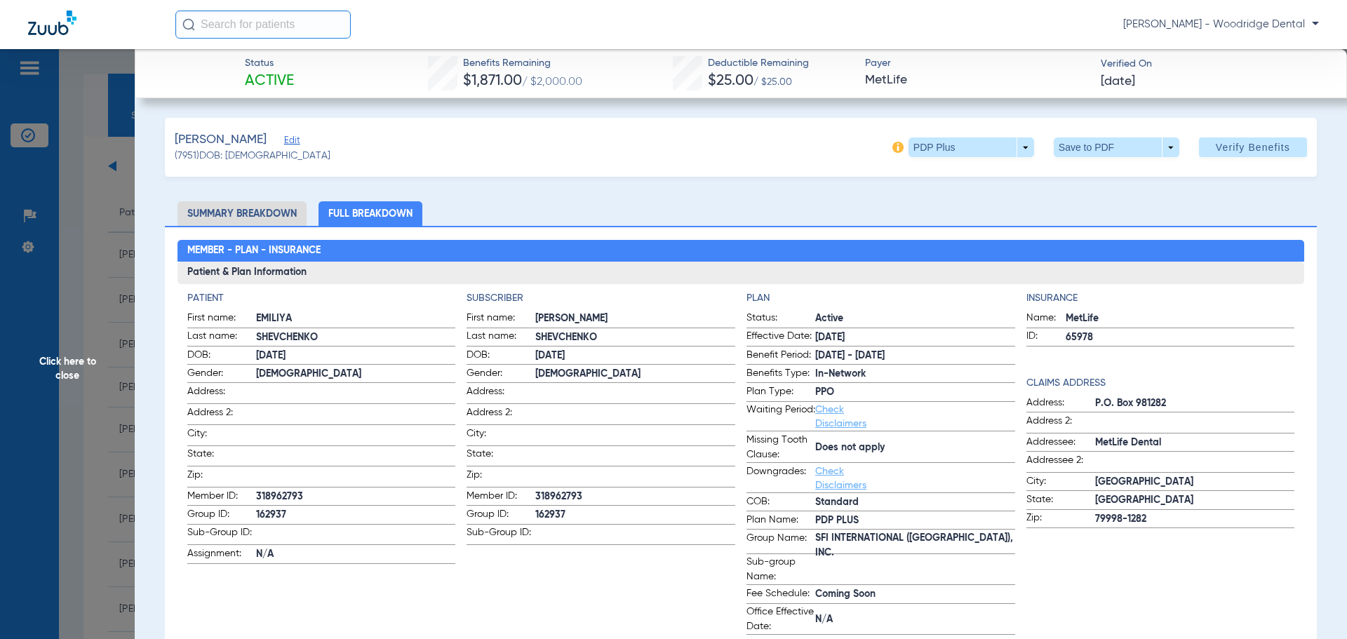
click at [888, 157] on div "Shevchenko, Emiliya Edit (7951) DOB: 08/05/1976 PDP Plus arrow_drop_down Save t…" at bounding box center [741, 147] width 1152 height 59
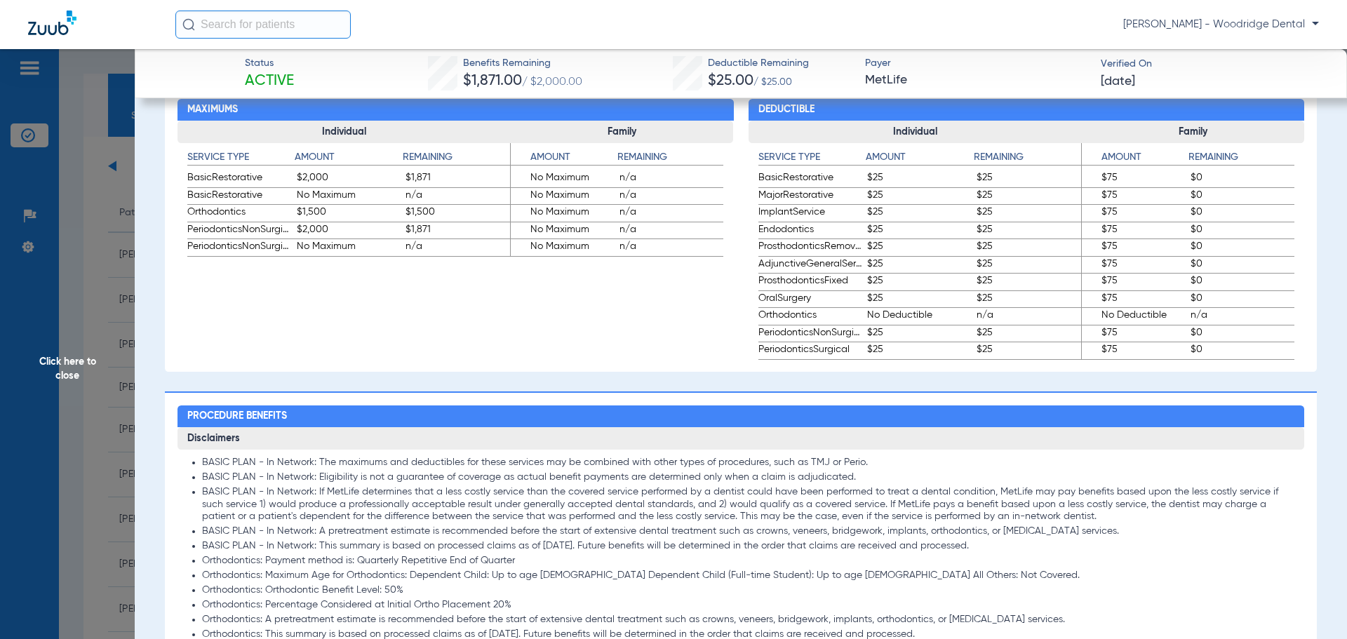
scroll to position [679, 0]
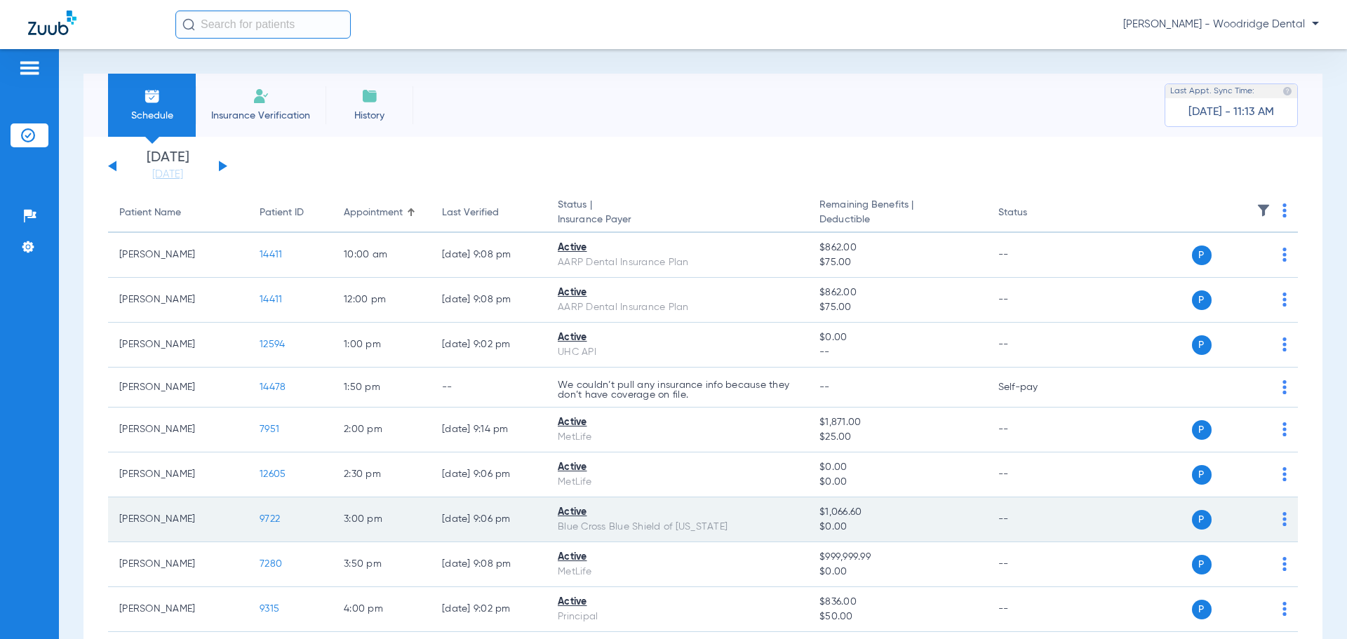
click at [260, 518] on span "9722" at bounding box center [269, 519] width 20 height 10
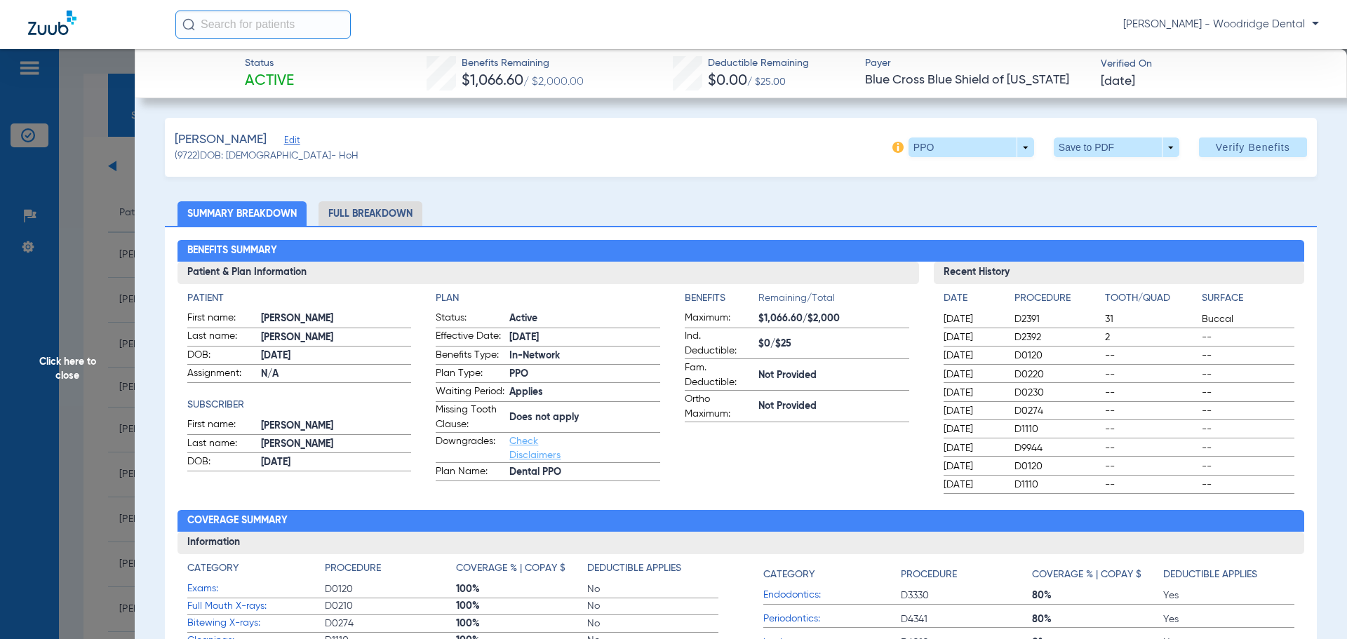
click at [374, 214] on li "Full Breakdown" at bounding box center [370, 213] width 104 height 25
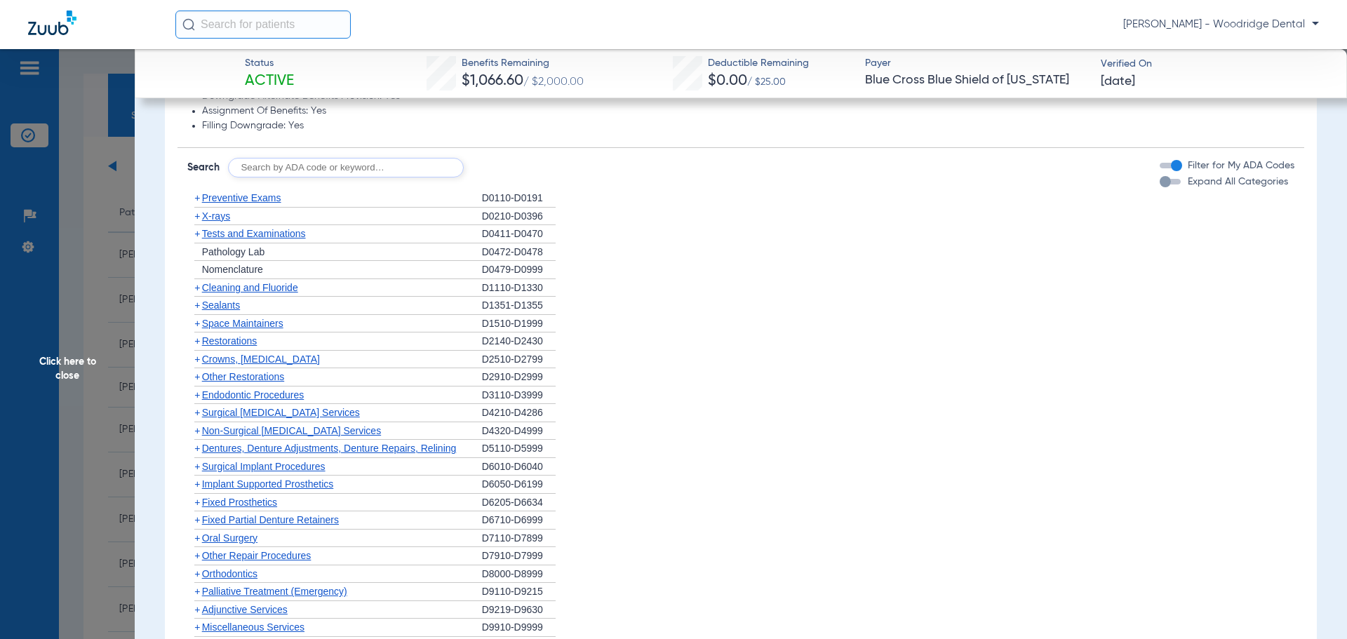
scroll to position [1258, 0]
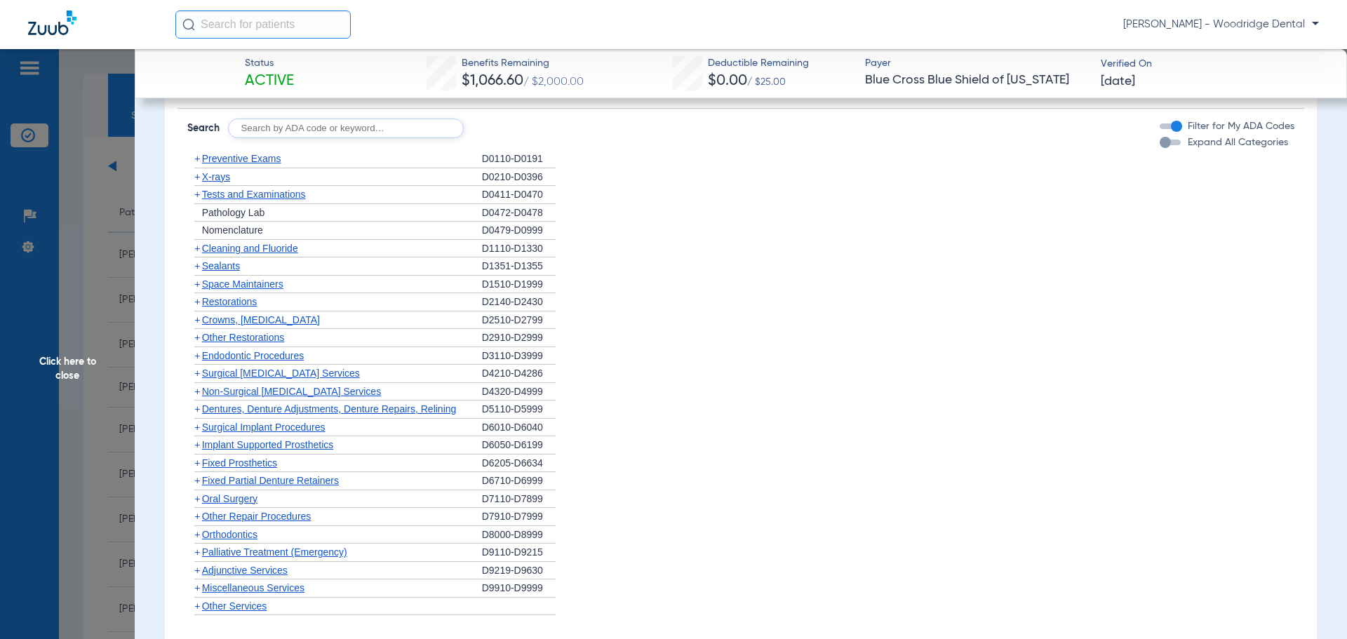
click at [196, 325] on span "+" at bounding box center [197, 319] width 6 height 11
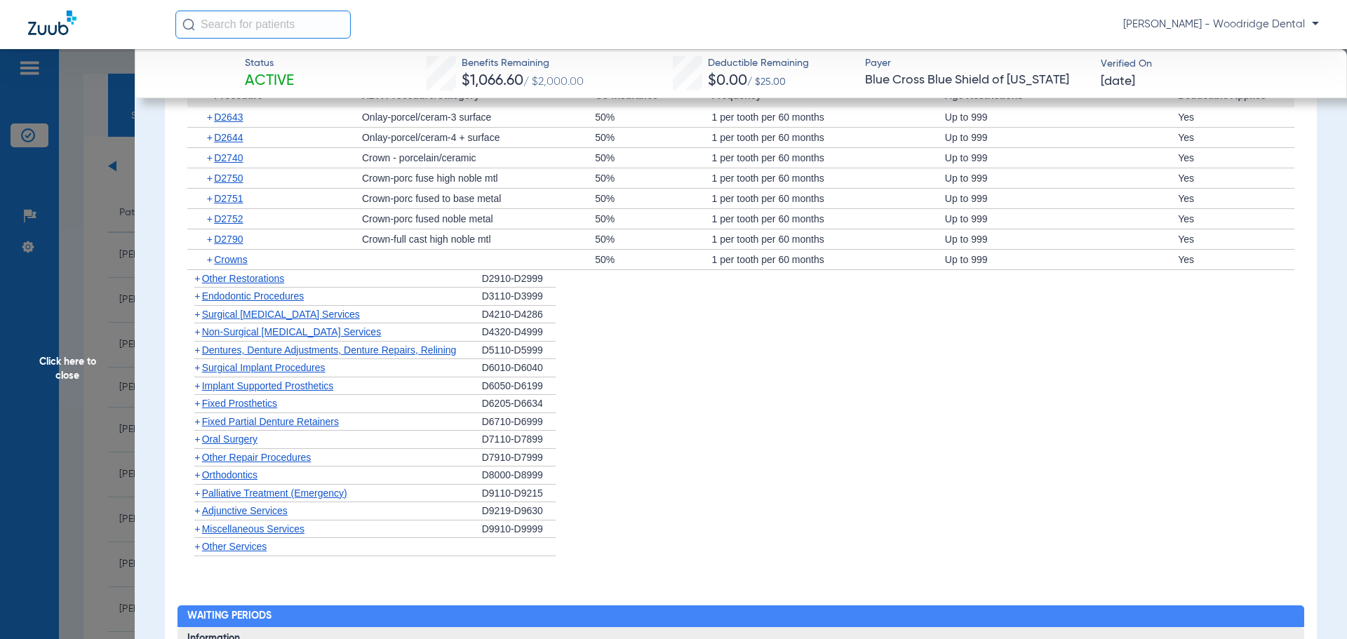
scroll to position [1505, 0]
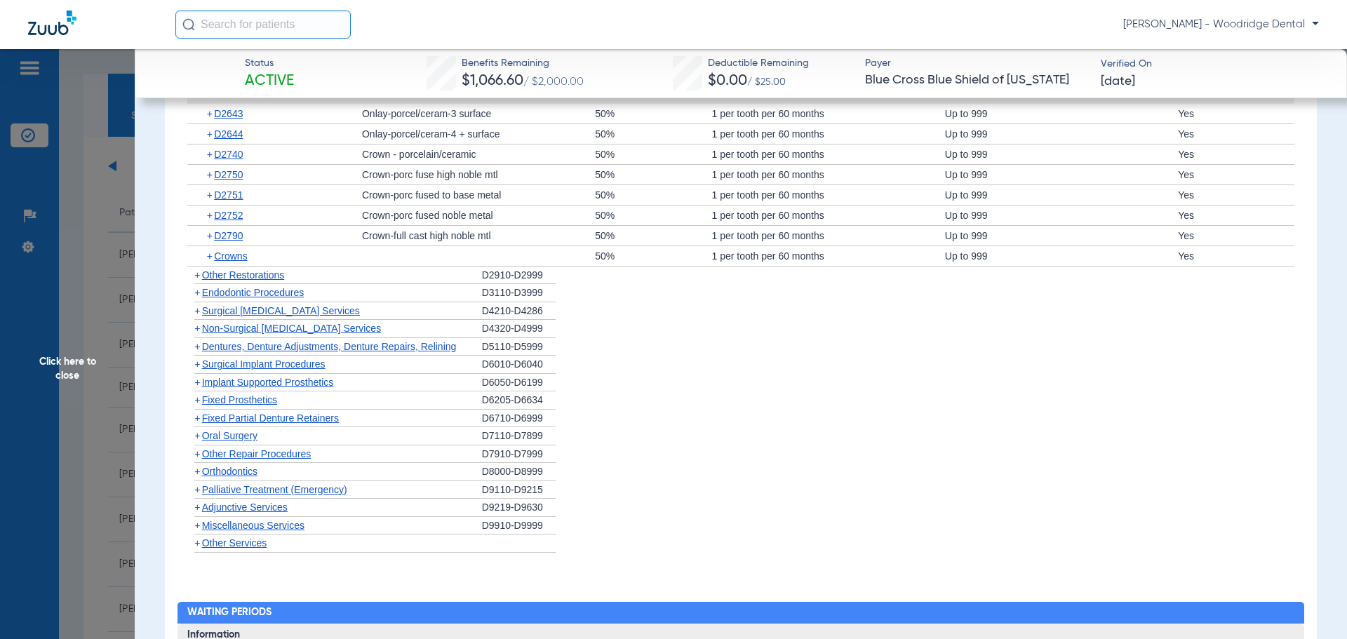
click at [199, 281] on span "+" at bounding box center [197, 274] width 6 height 11
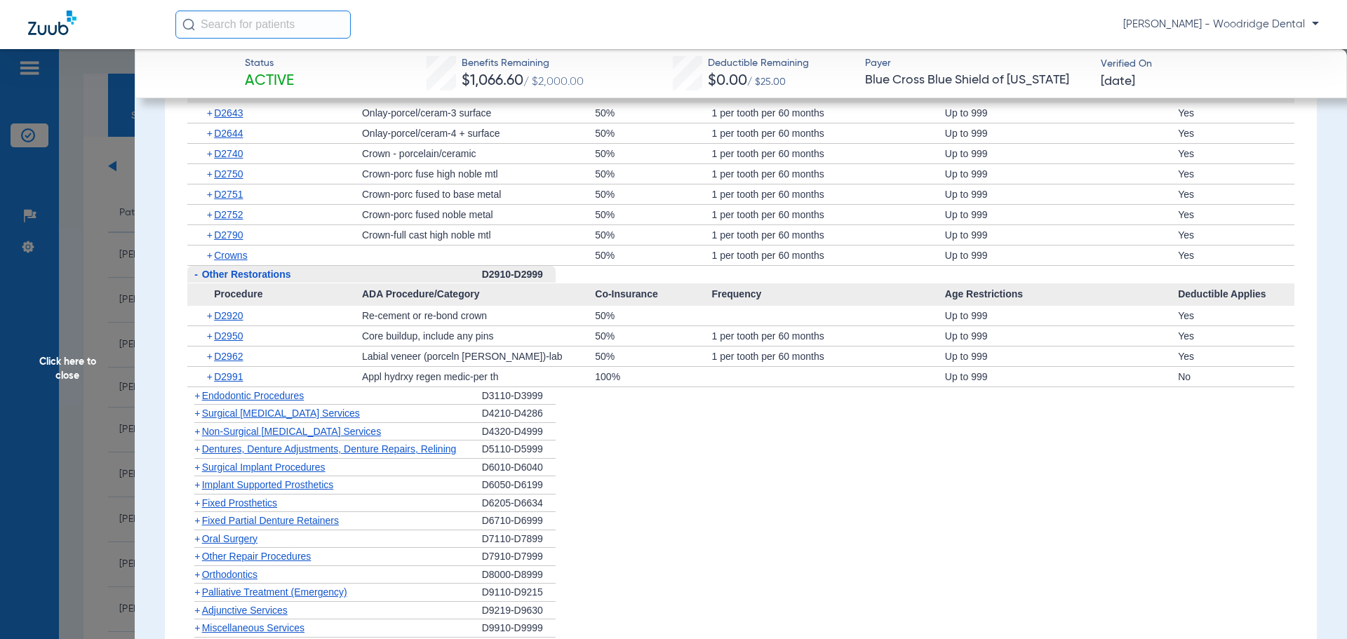
click at [199, 437] on span "+" at bounding box center [197, 431] width 6 height 11
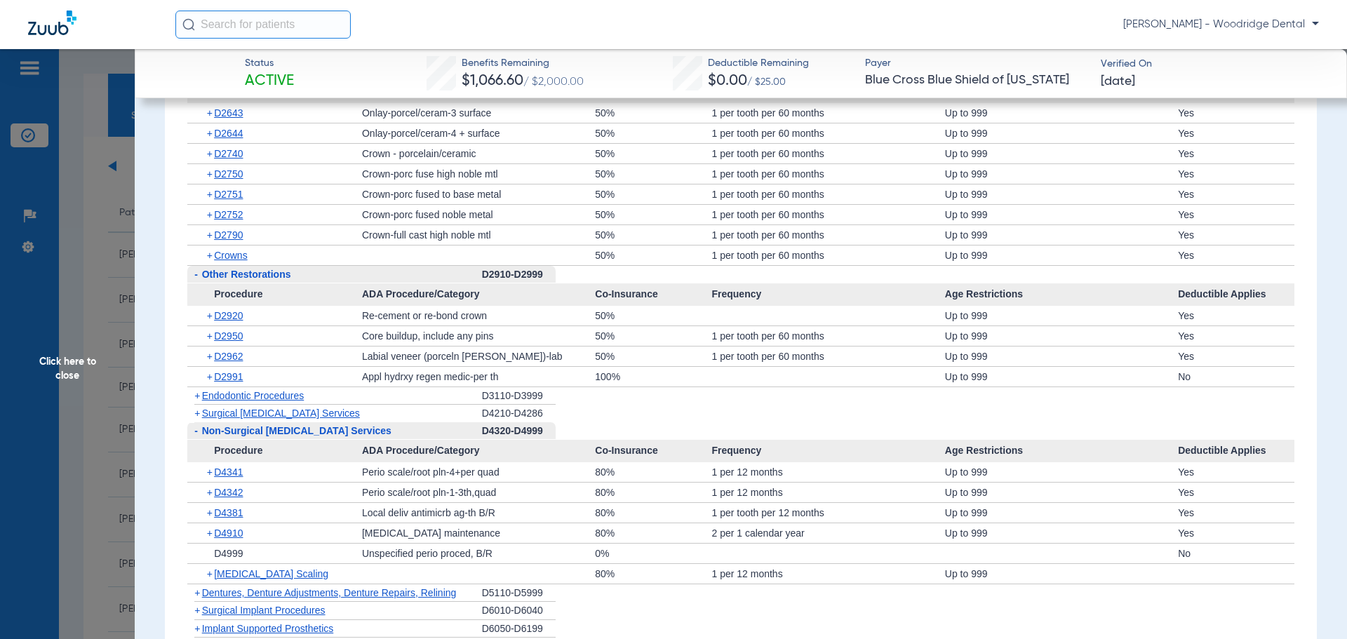
click at [212, 584] on span "+" at bounding box center [211, 574] width 8 height 20
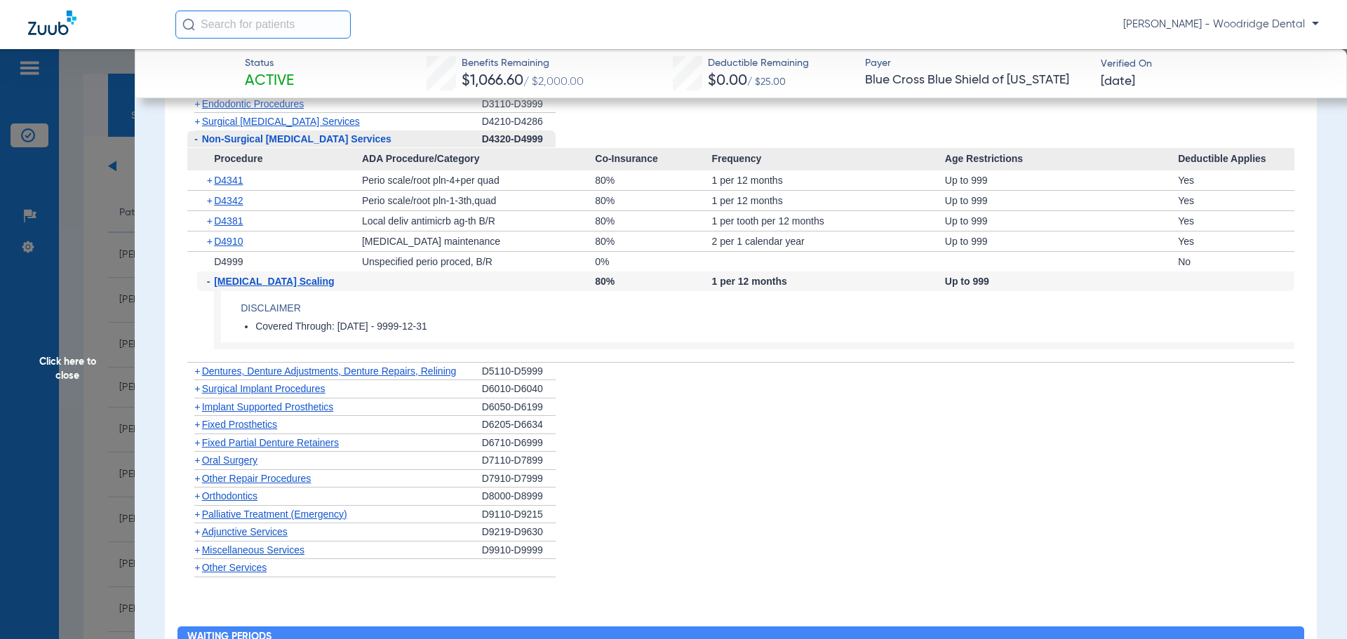
scroll to position [1793, 0]
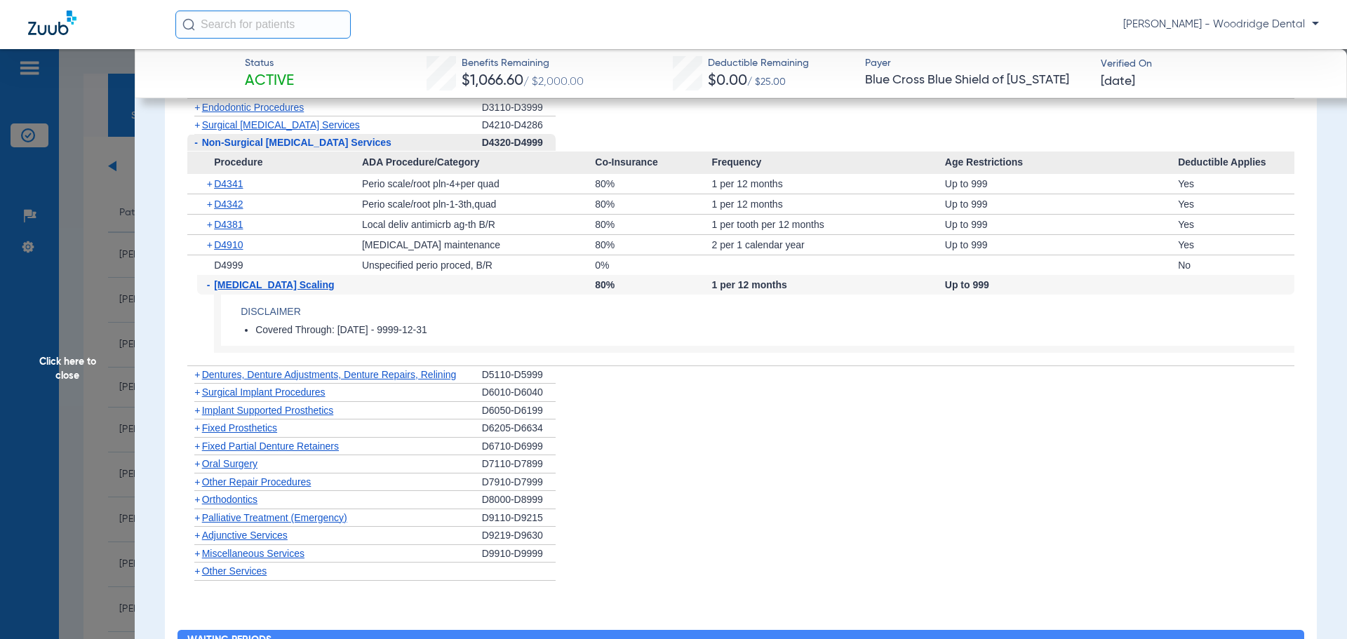
click at [200, 505] on span "+" at bounding box center [197, 499] width 6 height 11
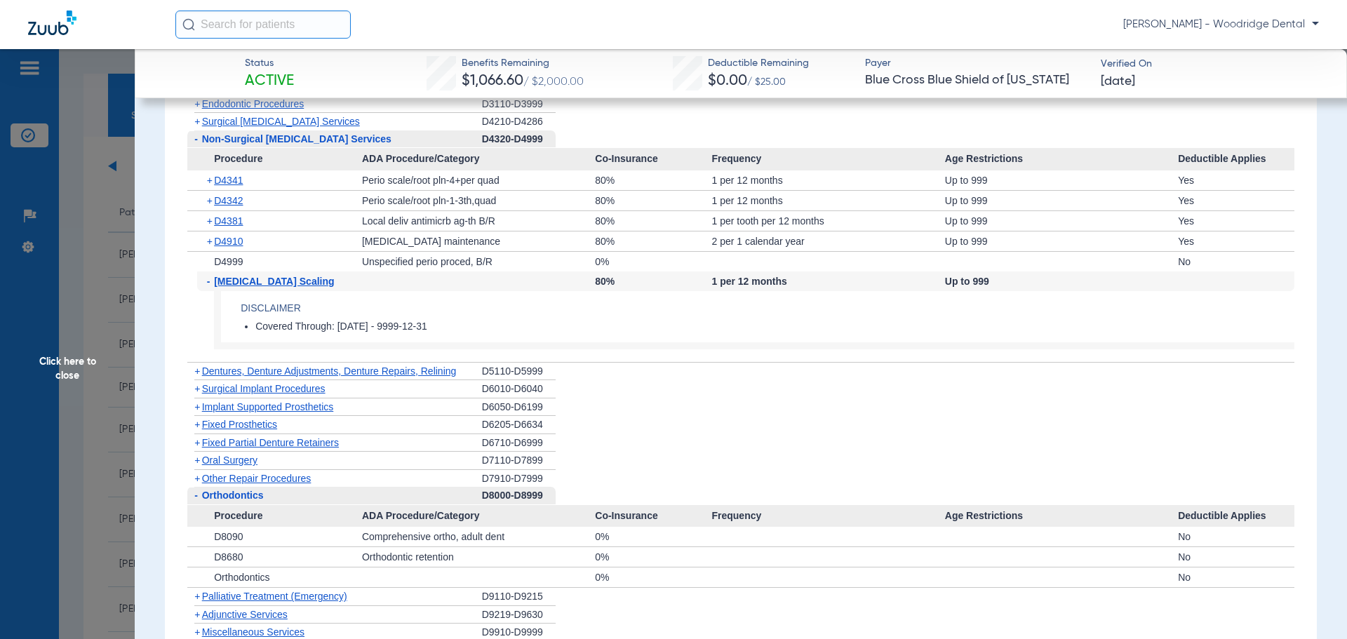
scroll to position [1801, 0]
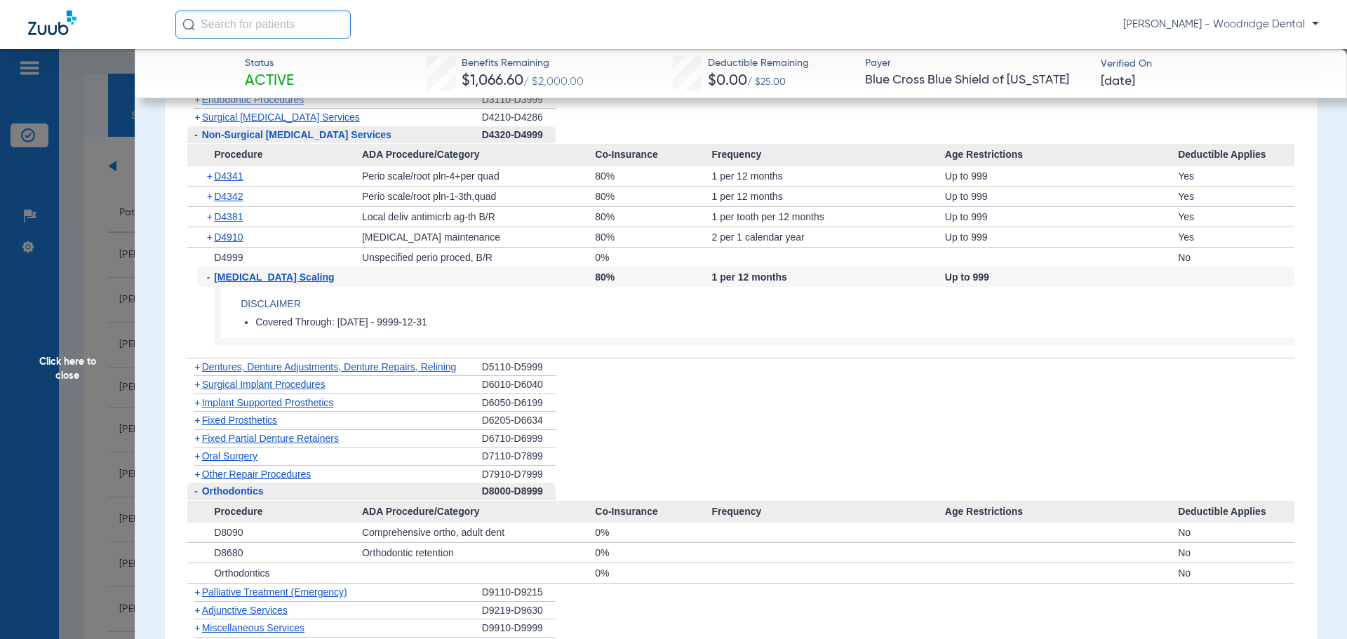
click at [197, 372] on span "+" at bounding box center [197, 366] width 6 height 11
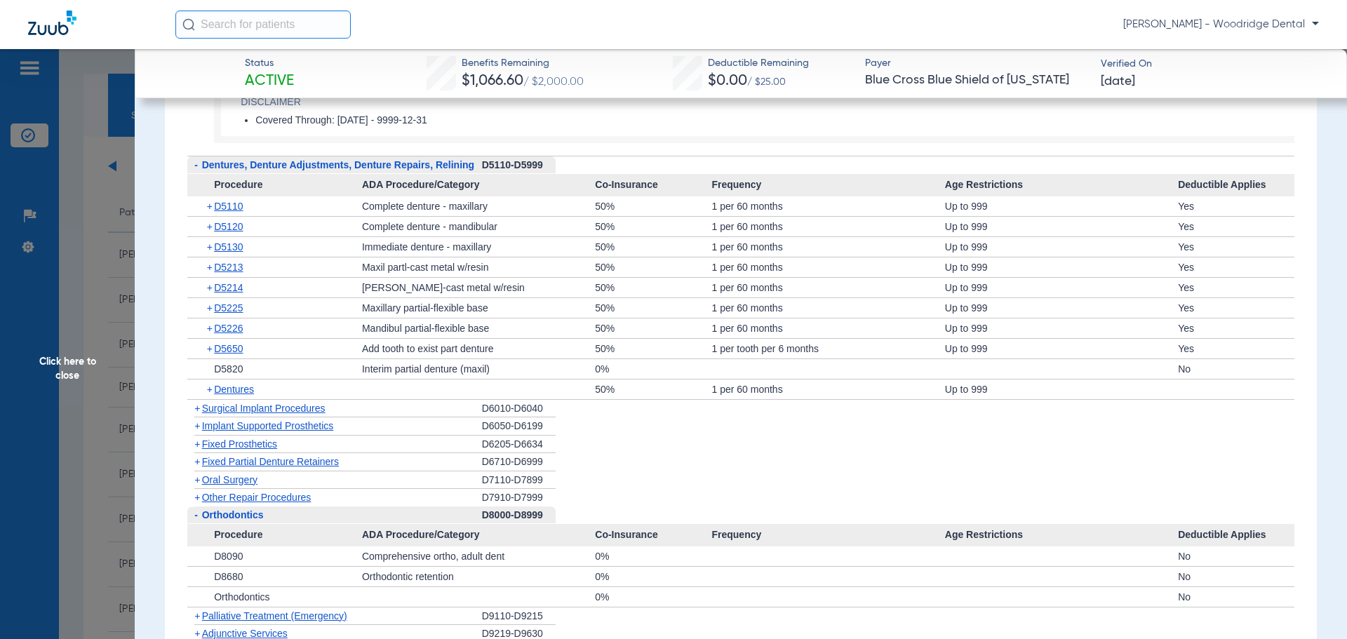
scroll to position [2006, 0]
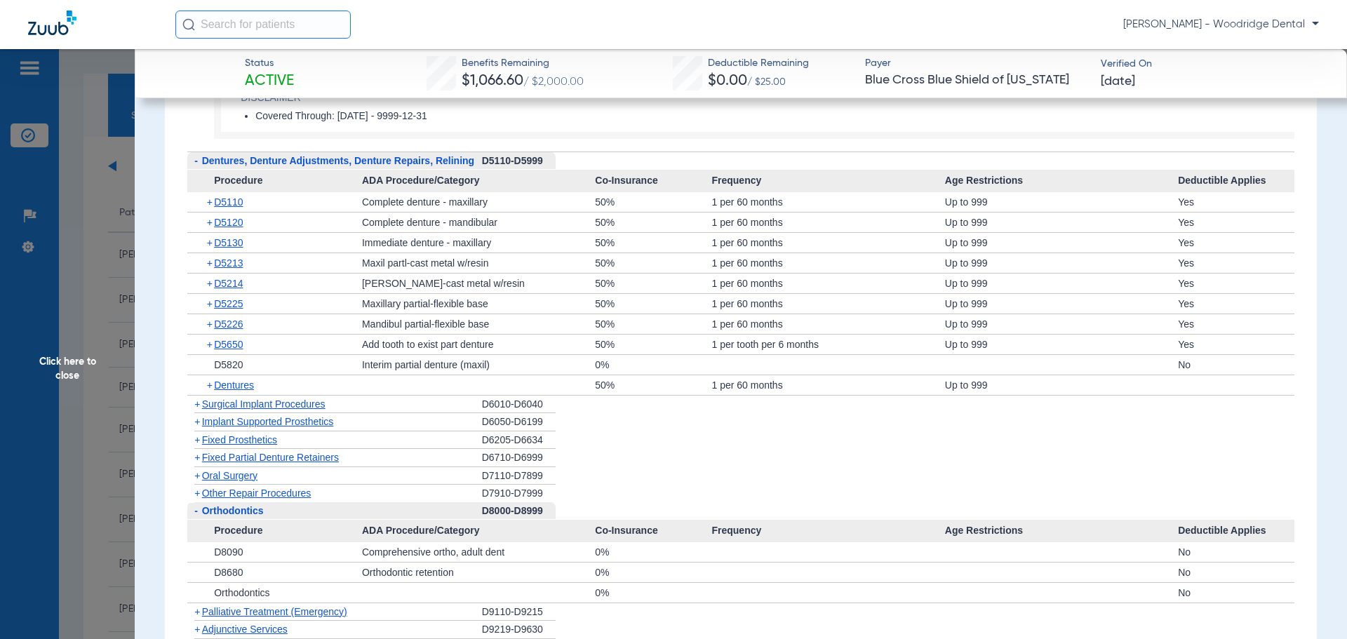
click at [198, 481] on span "+" at bounding box center [197, 475] width 6 height 11
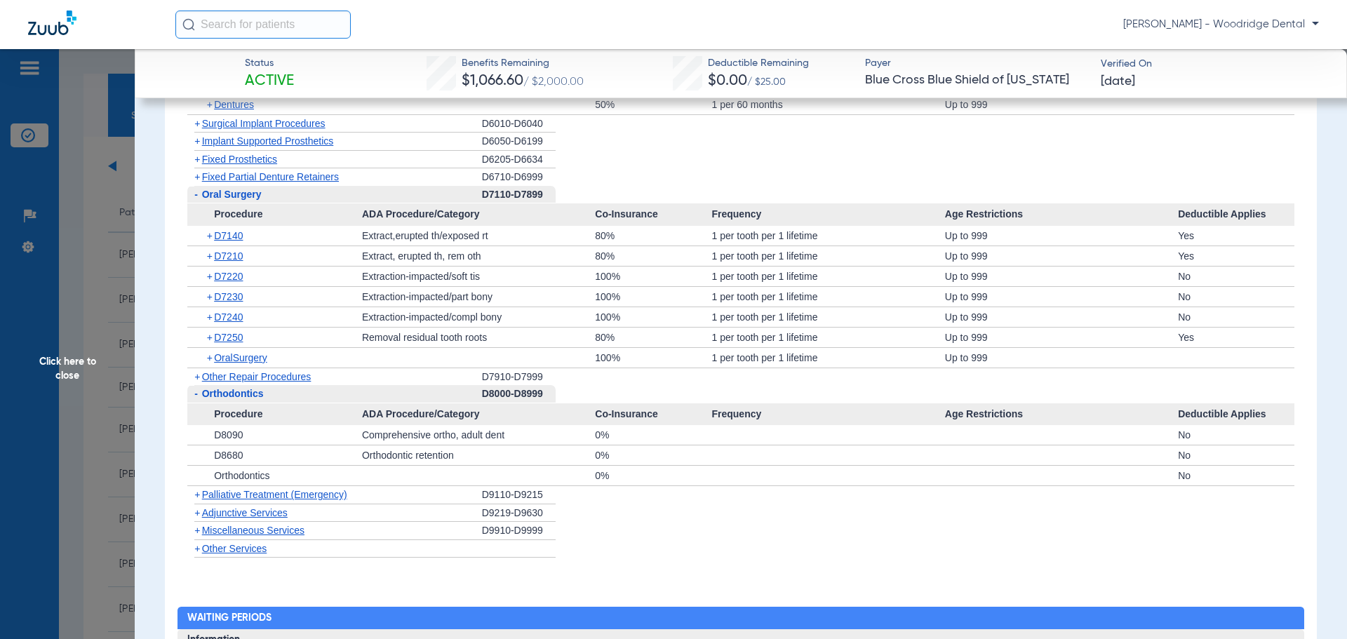
scroll to position [2305, 0]
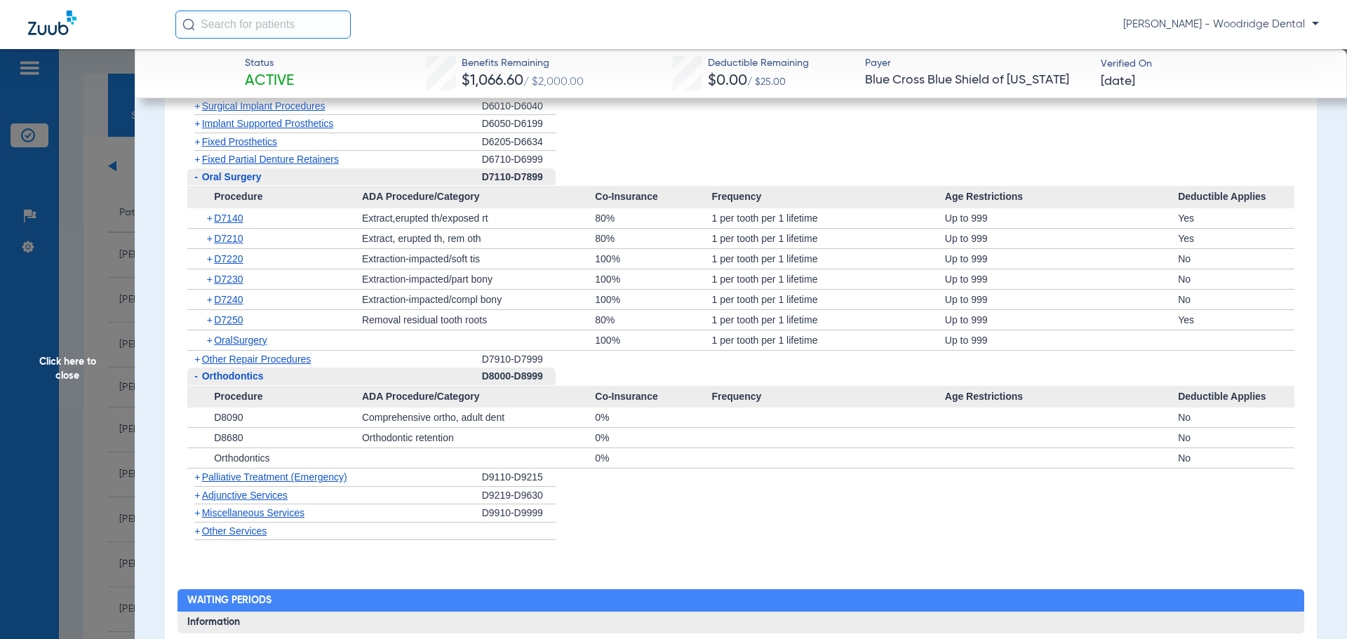
click at [196, 518] on span "+" at bounding box center [197, 512] width 6 height 11
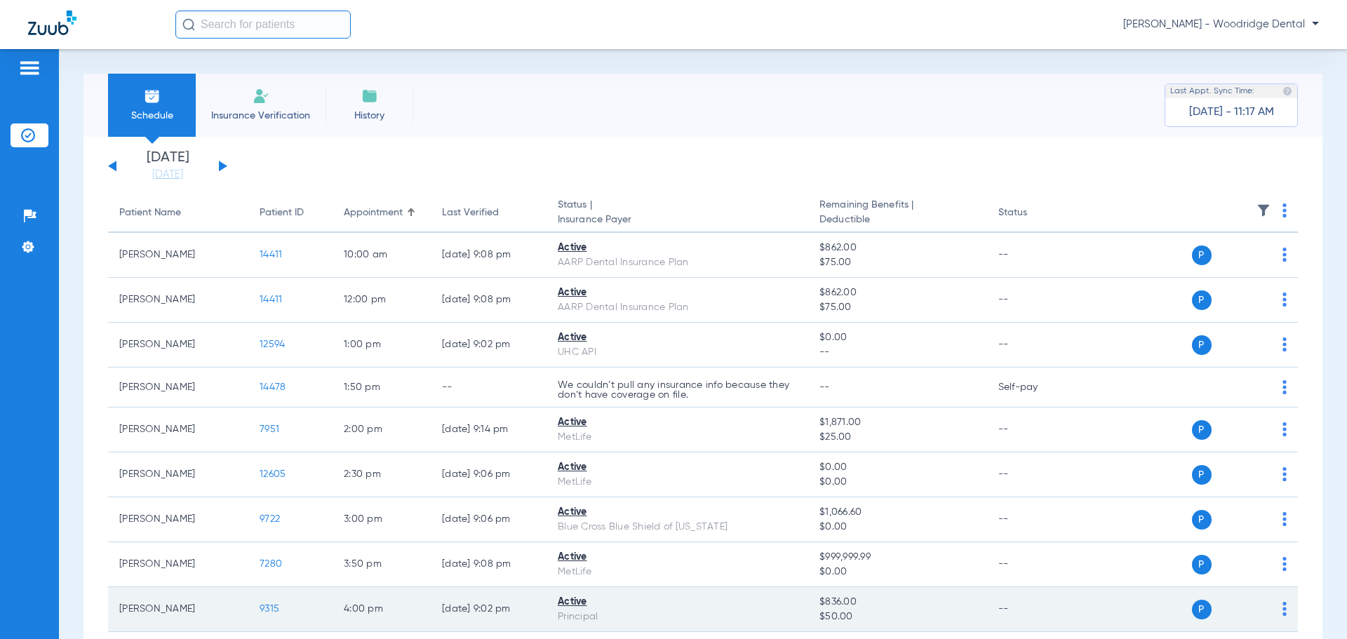
click at [276, 612] on span "9315" at bounding box center [269, 609] width 20 height 10
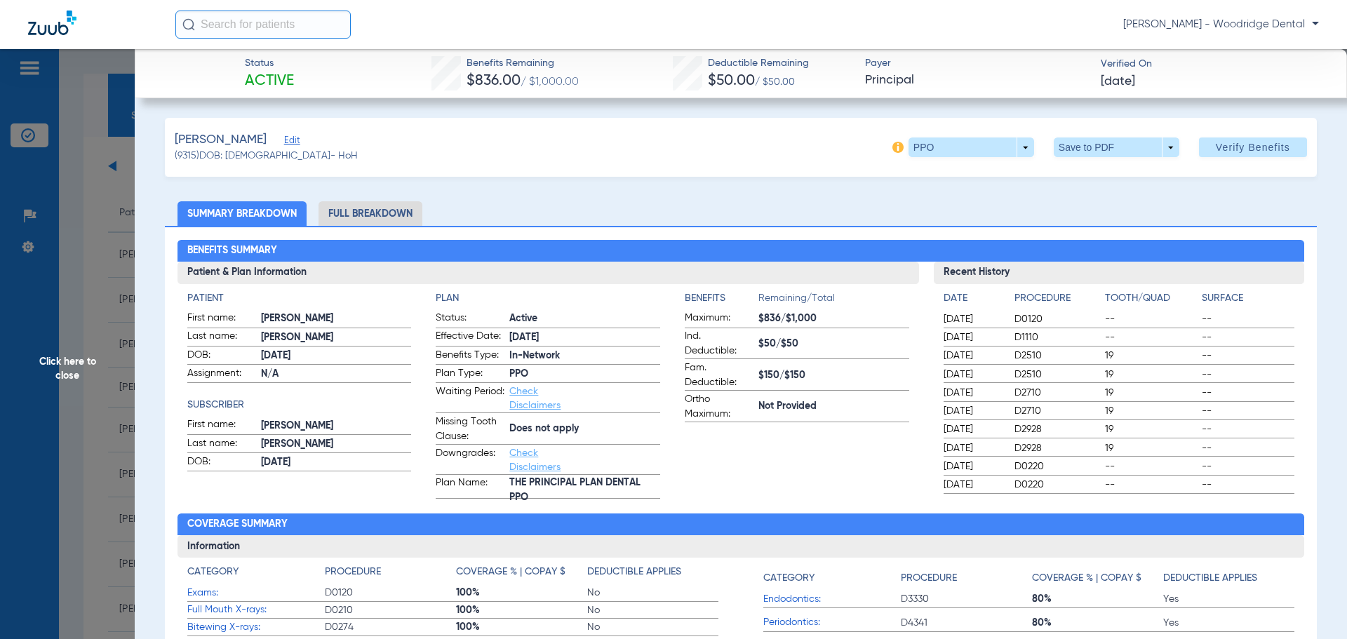
click at [892, 150] on img at bounding box center [897, 147] width 11 height 11
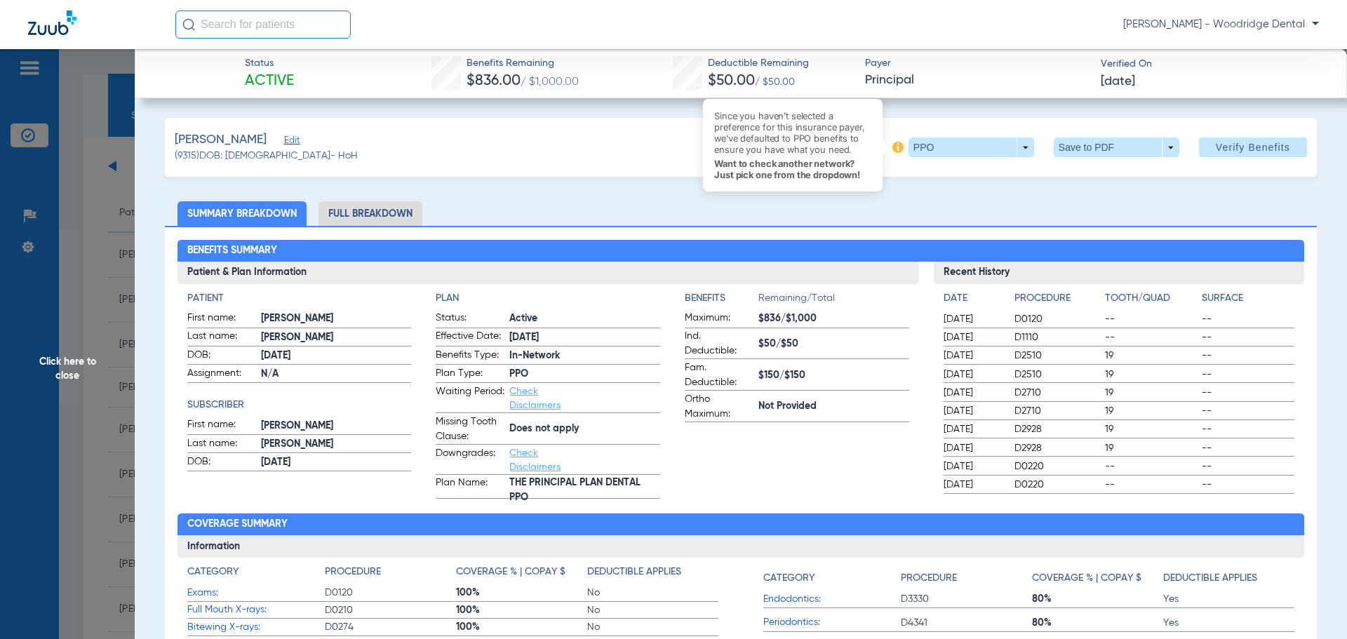
click at [661, 153] on div "[PERSON_NAME] Edit (9315) DOB: [DEMOGRAPHIC_DATA] - HoH Since you haven’t selec…" at bounding box center [741, 147] width 1152 height 59
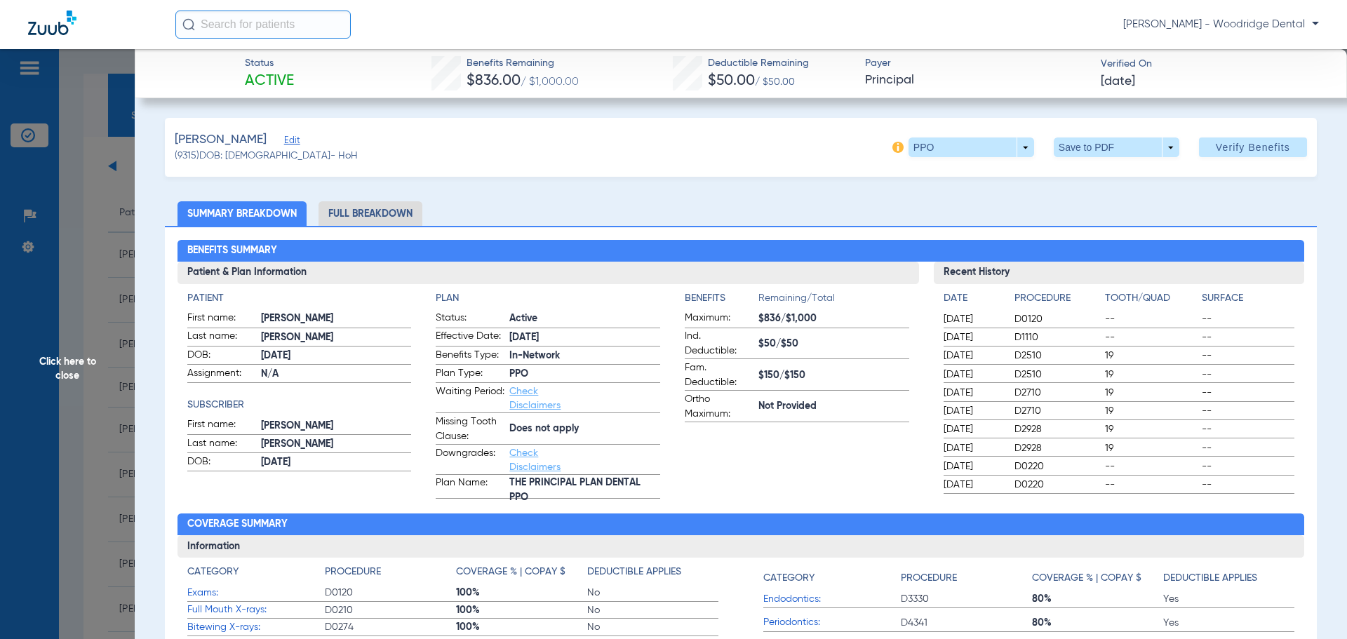
click at [398, 209] on li "Full Breakdown" at bounding box center [370, 213] width 104 height 25
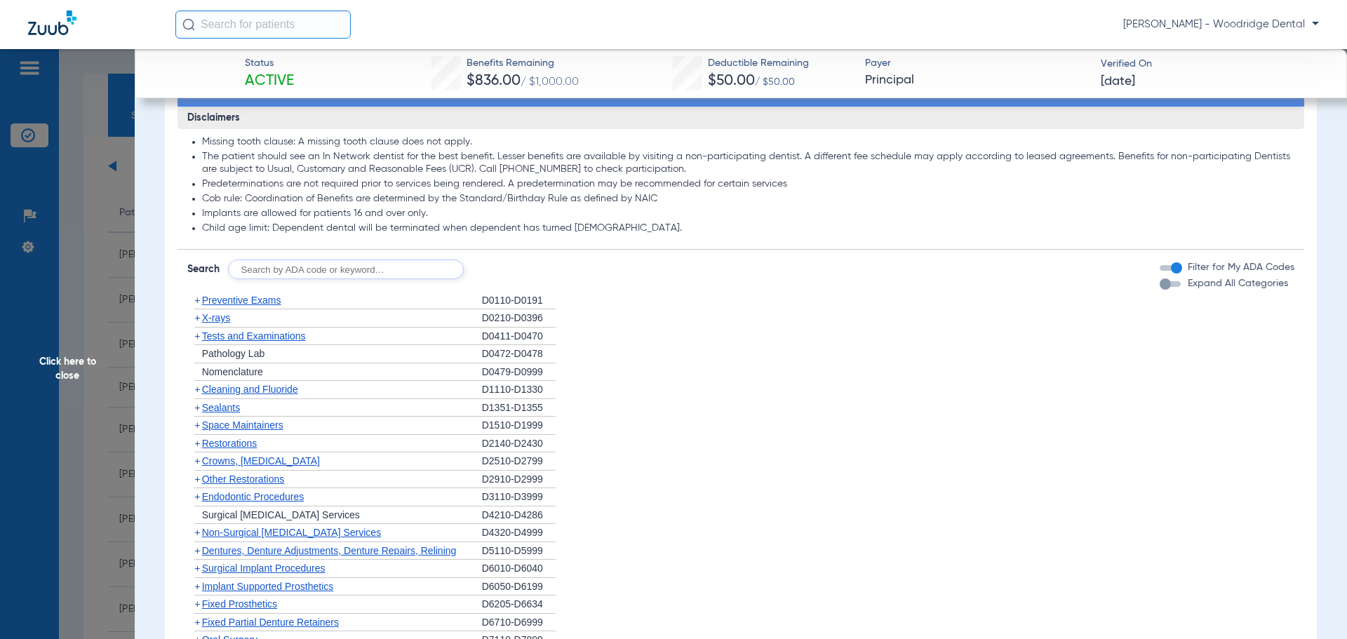
scroll to position [1151, 0]
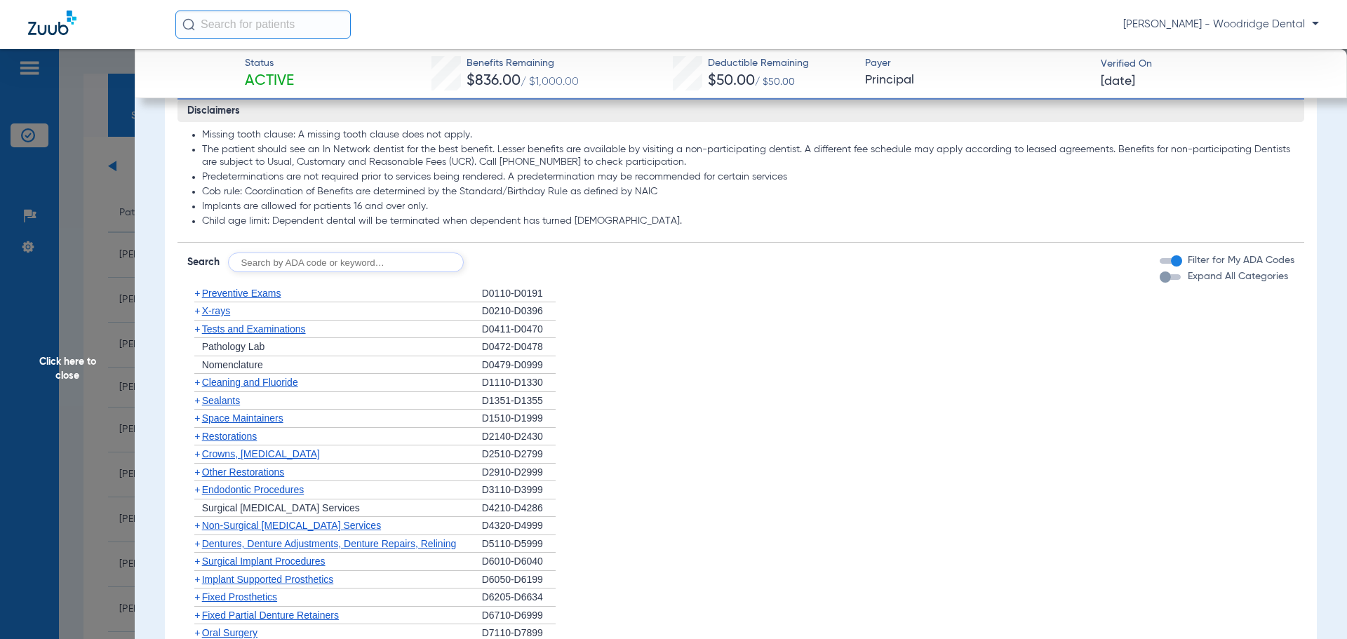
click at [197, 449] on span "+" at bounding box center [197, 453] width 6 height 11
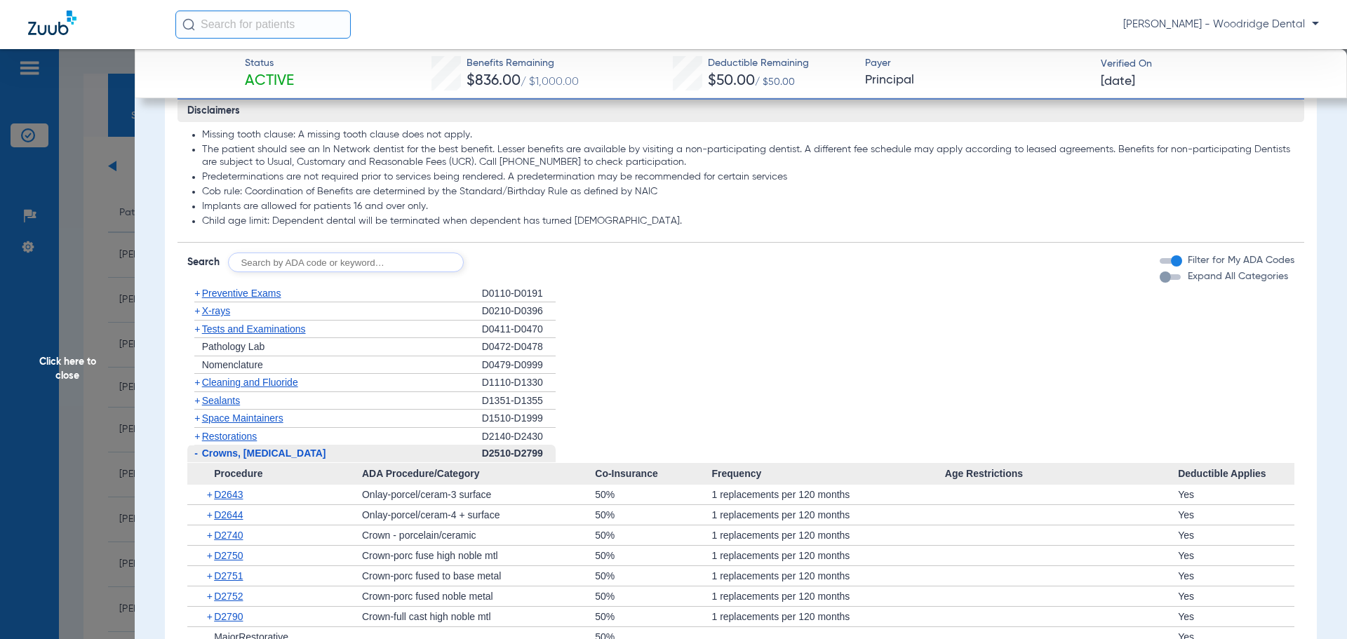
click at [198, 326] on span "+" at bounding box center [197, 328] width 6 height 11
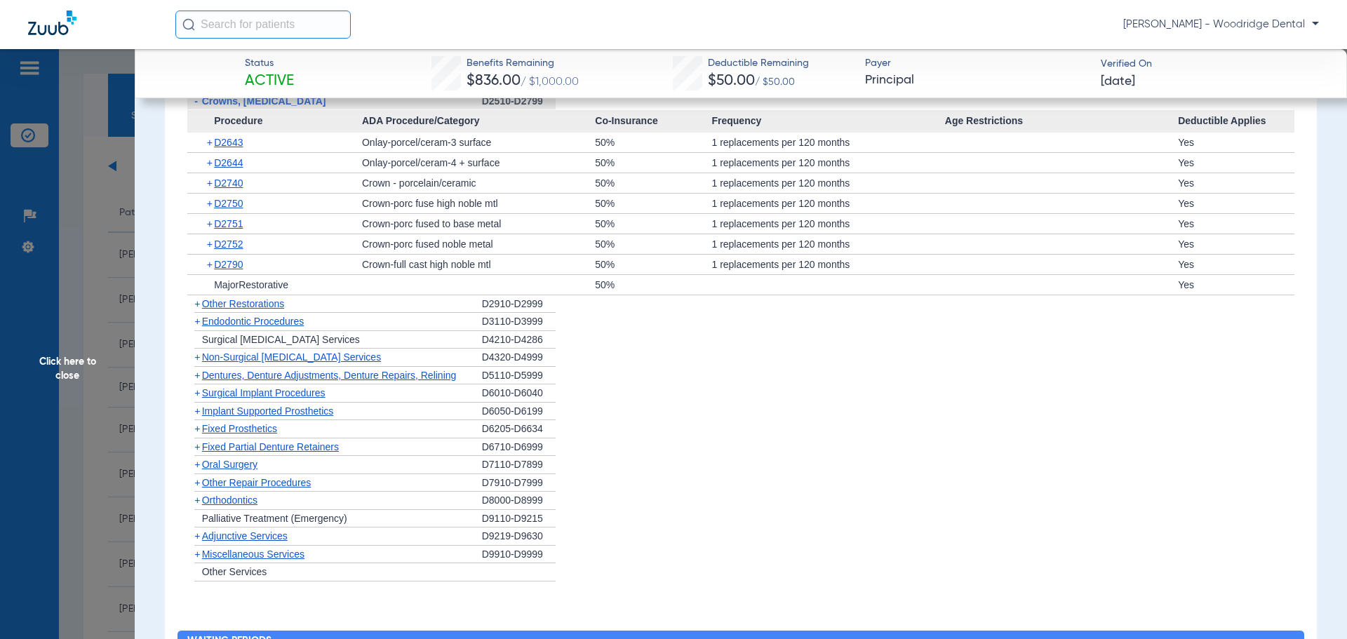
scroll to position [1577, 0]
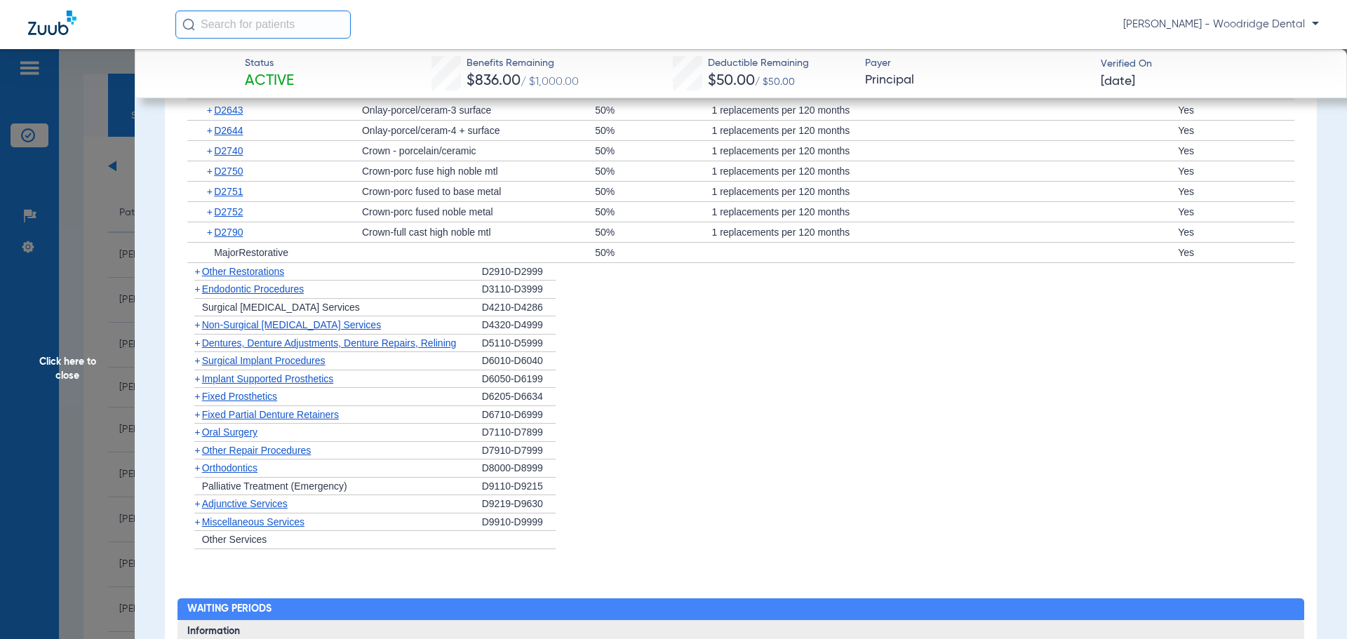
click at [196, 273] on span "+" at bounding box center [194, 272] width 15 height 18
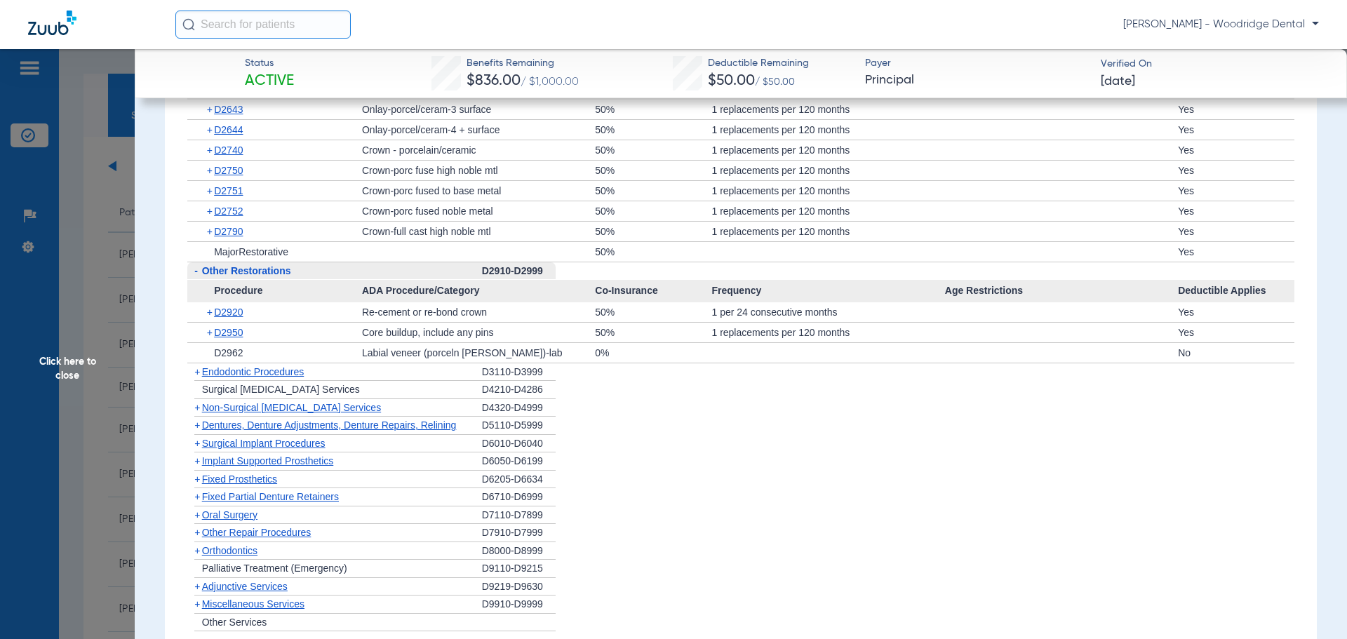
click at [194, 403] on span "+" at bounding box center [197, 407] width 6 height 11
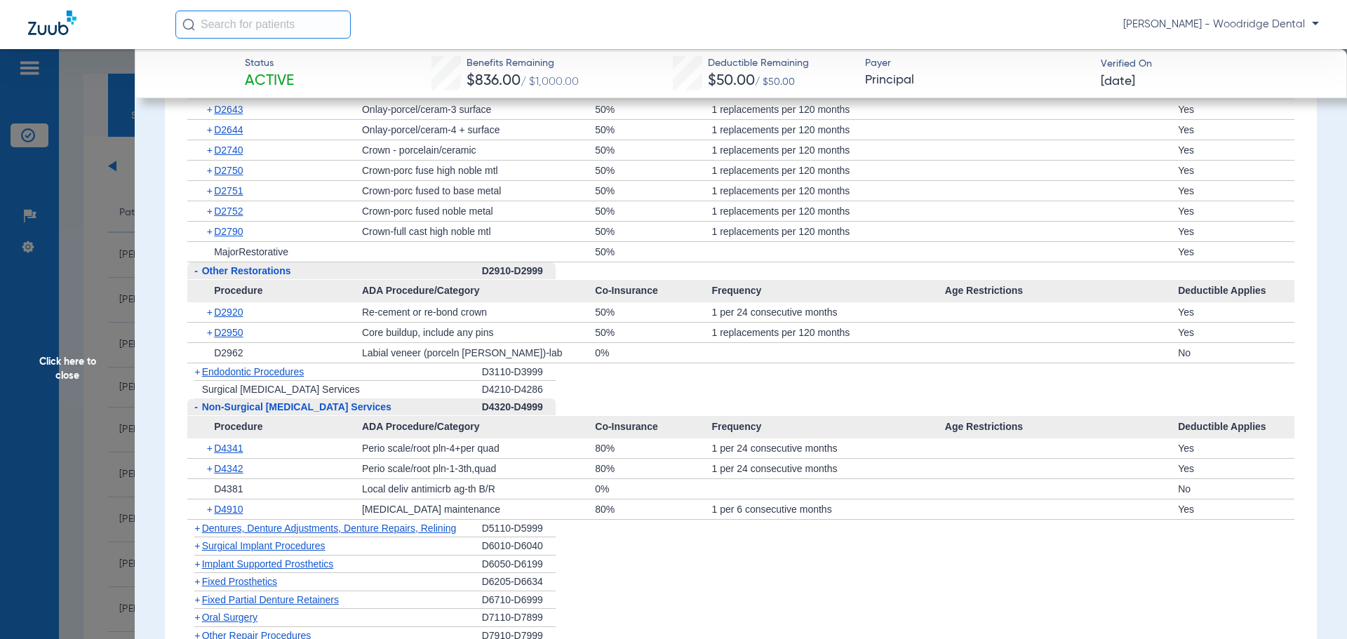
click at [198, 525] on span "+" at bounding box center [197, 527] width 6 height 11
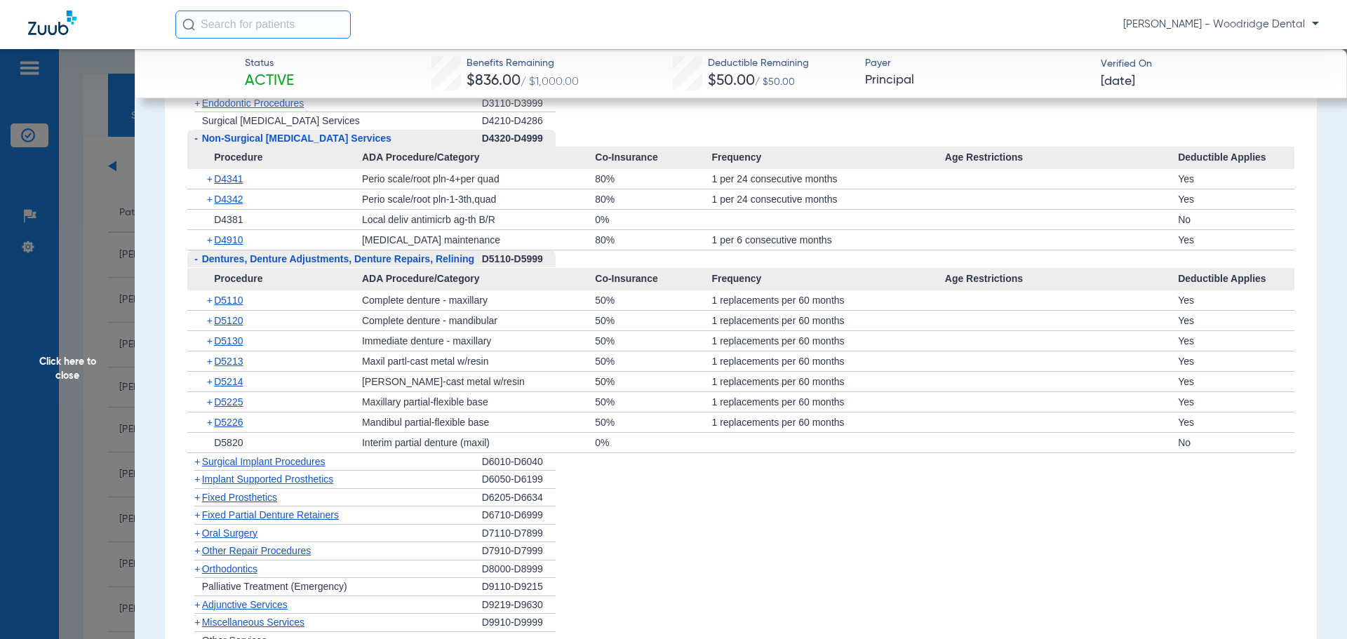
scroll to position [1879, 0]
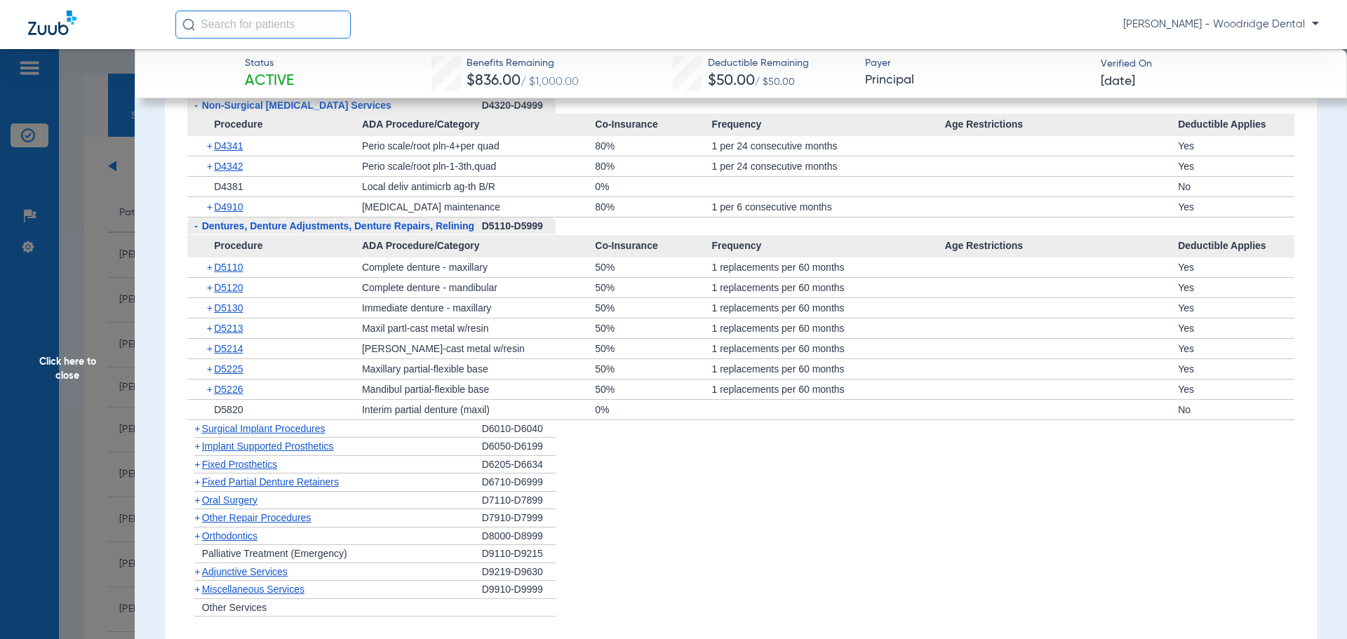
click at [194, 426] on span "+" at bounding box center [197, 428] width 6 height 11
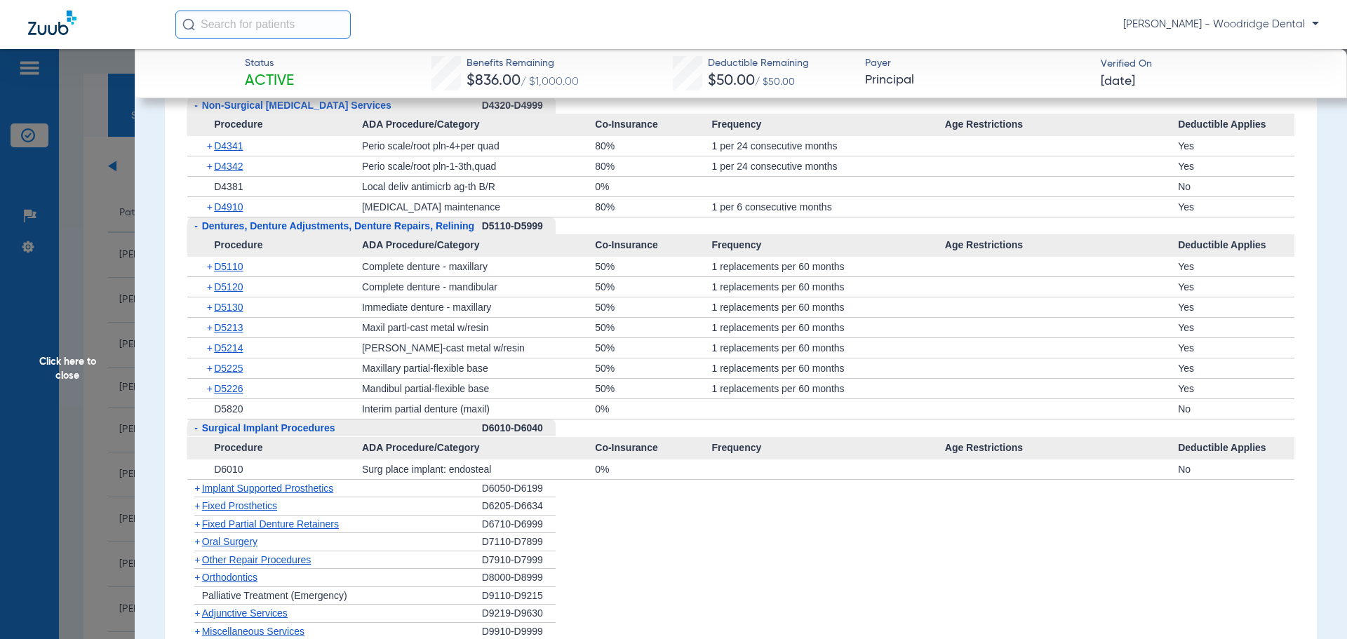
click at [198, 487] on span "+" at bounding box center [197, 488] width 6 height 11
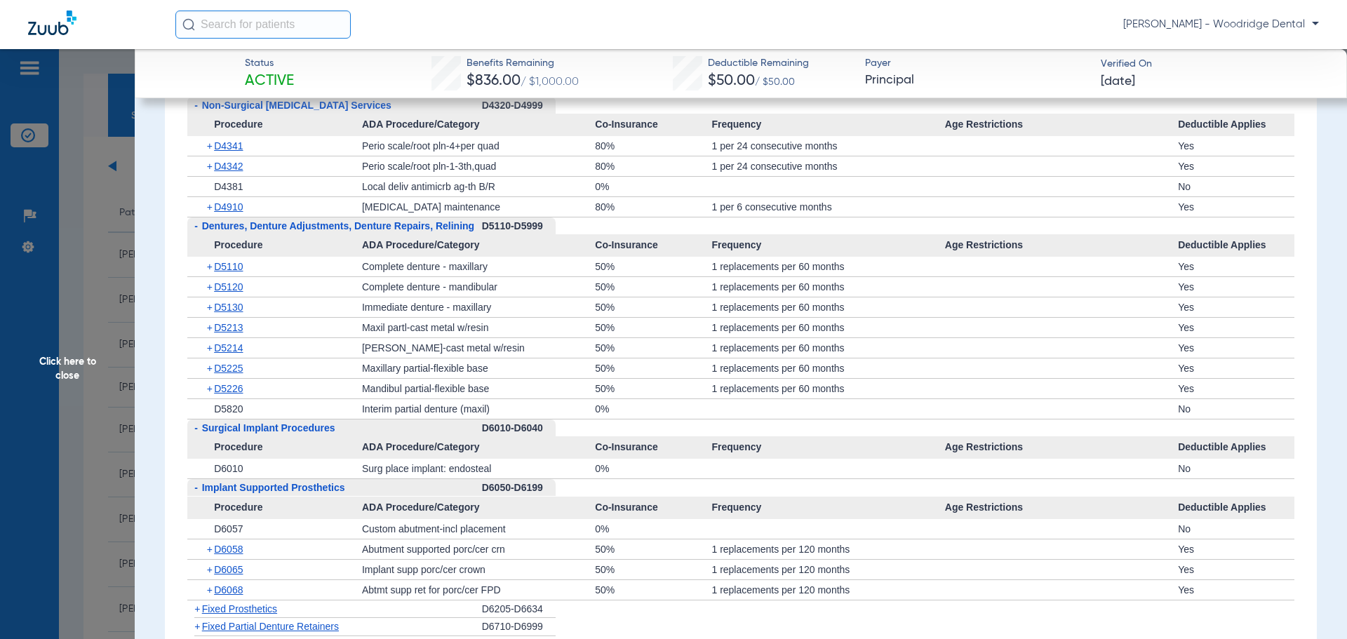
click at [194, 603] on span "+" at bounding box center [197, 608] width 6 height 11
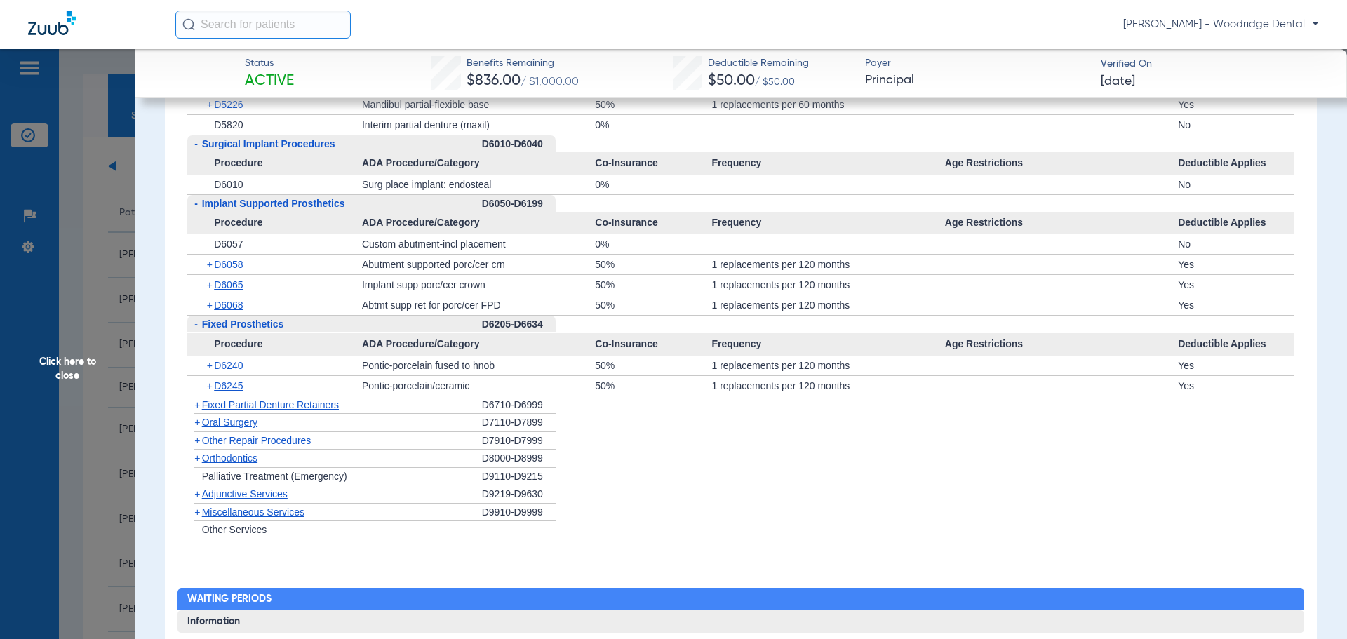
scroll to position [2176, 0]
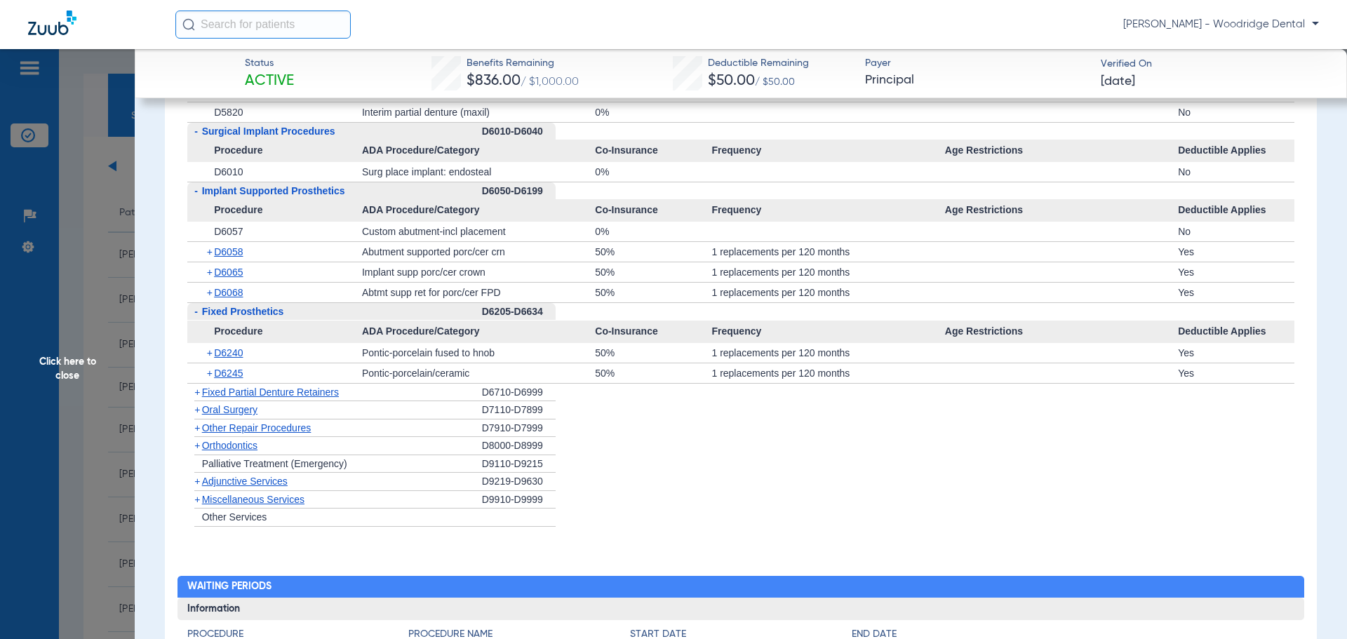
click at [198, 389] on span "+" at bounding box center [197, 391] width 6 height 11
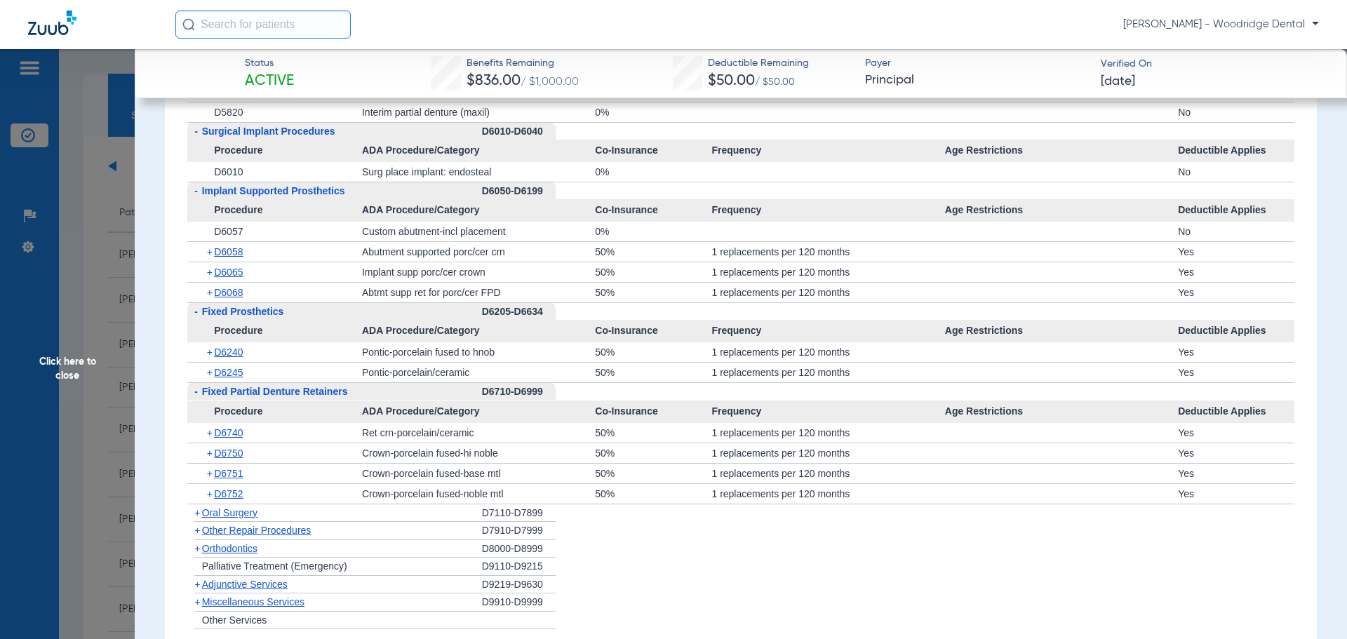
click at [196, 510] on span "+" at bounding box center [197, 512] width 6 height 11
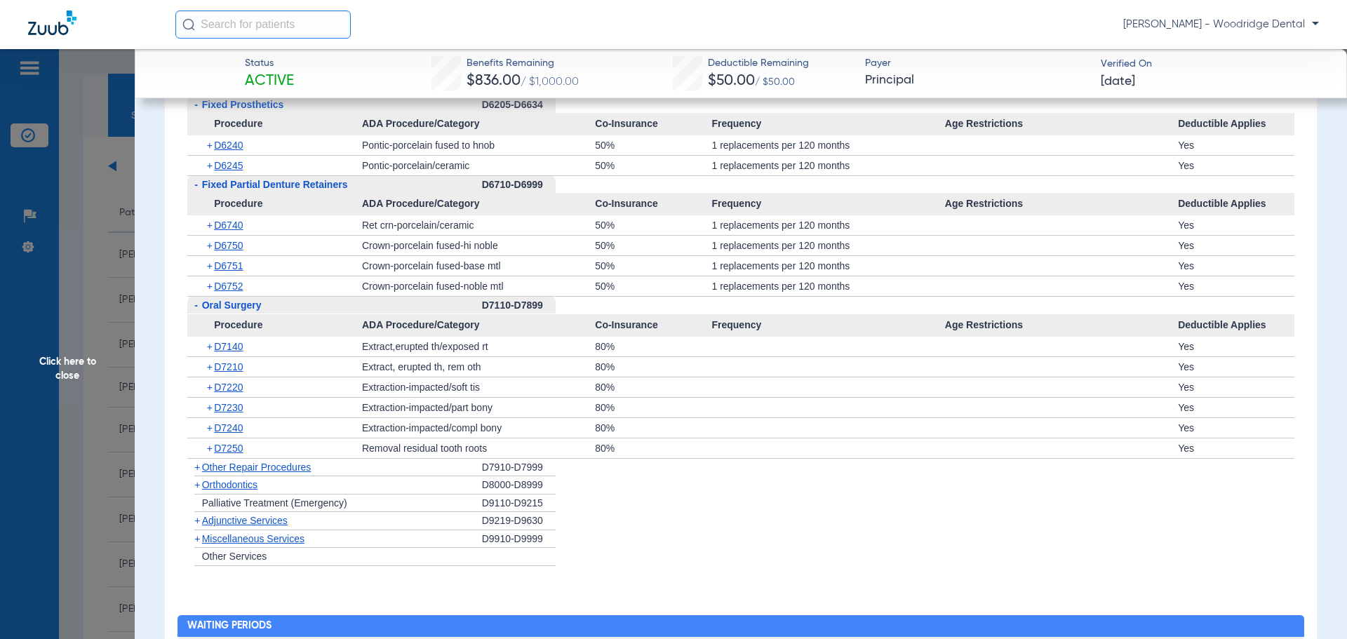
scroll to position [2502, 0]
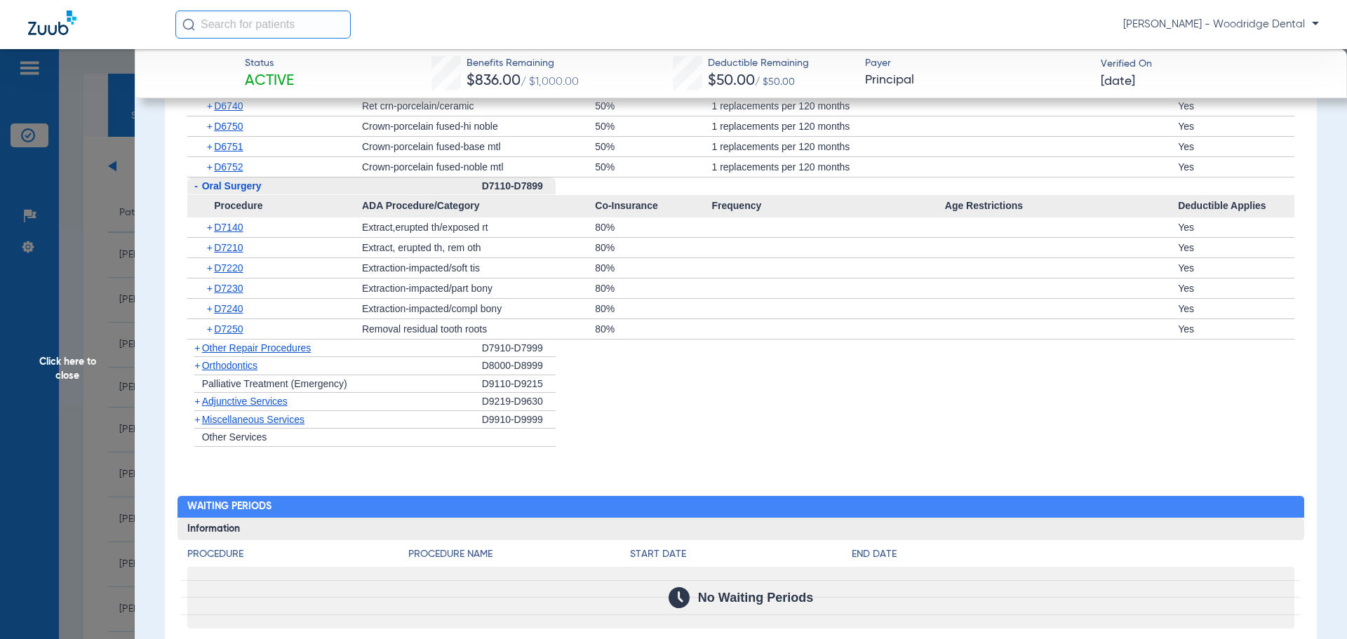
click at [305, 326] on div "+ D7250" at bounding box center [279, 329] width 165 height 20
click at [427, 380] on div "+ Palliative Treatment (Emergency)" at bounding box center [334, 384] width 295 height 18
click at [413, 400] on div "+ Adjunctive Services" at bounding box center [334, 402] width 295 height 18
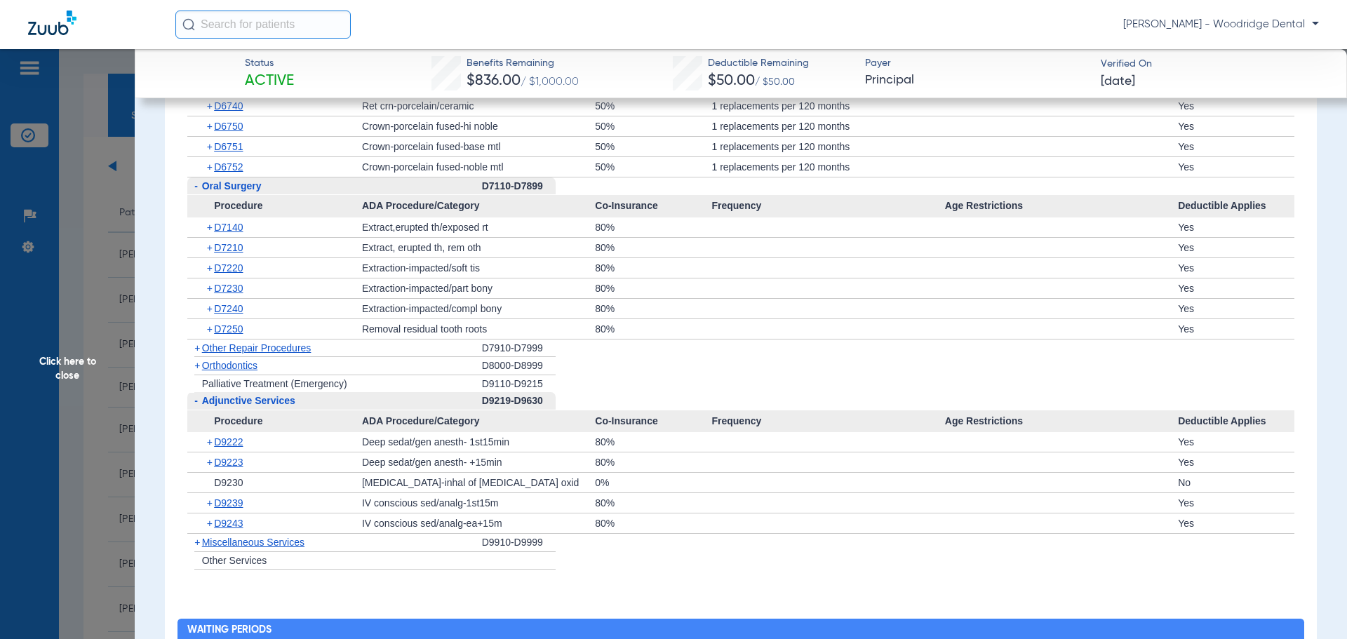
click at [897, 375] on li "+ Palliative Treatment (Emergency) D9110-D9215" at bounding box center [740, 384] width 1107 height 18
click at [742, 367] on li "+ Orthodontics D8000-D8999" at bounding box center [740, 366] width 1107 height 18
click at [194, 364] on span "+" at bounding box center [197, 365] width 6 height 11
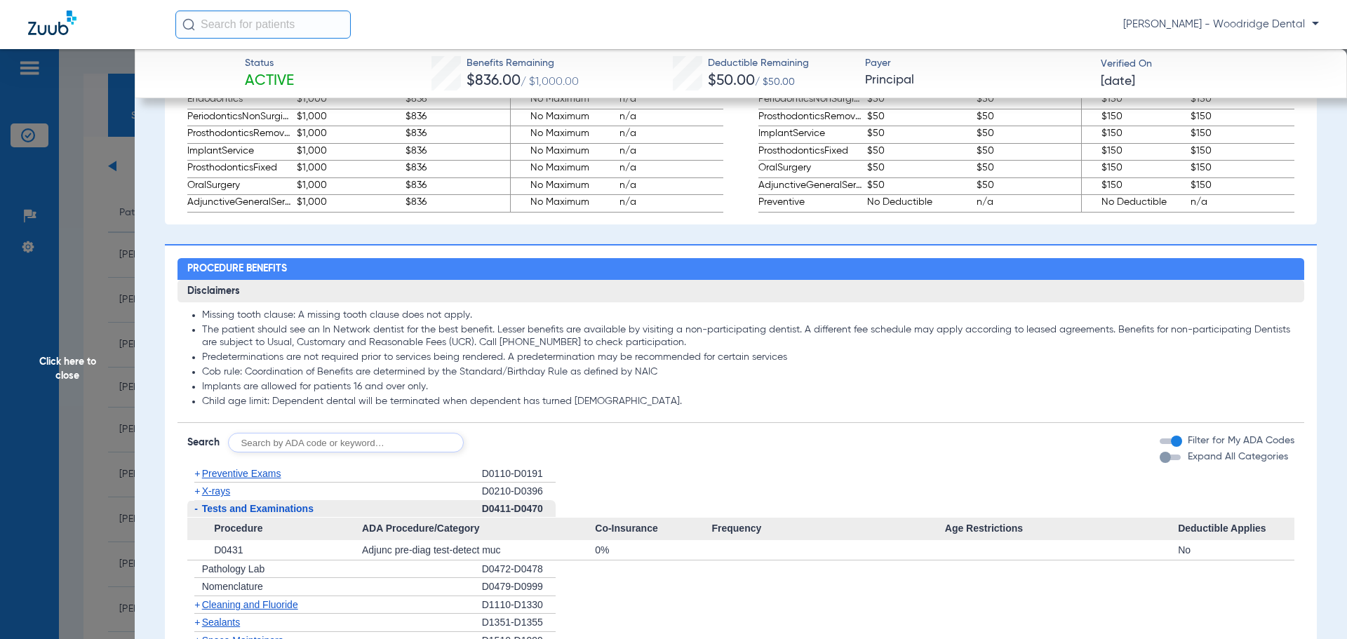
scroll to position [966, 0]
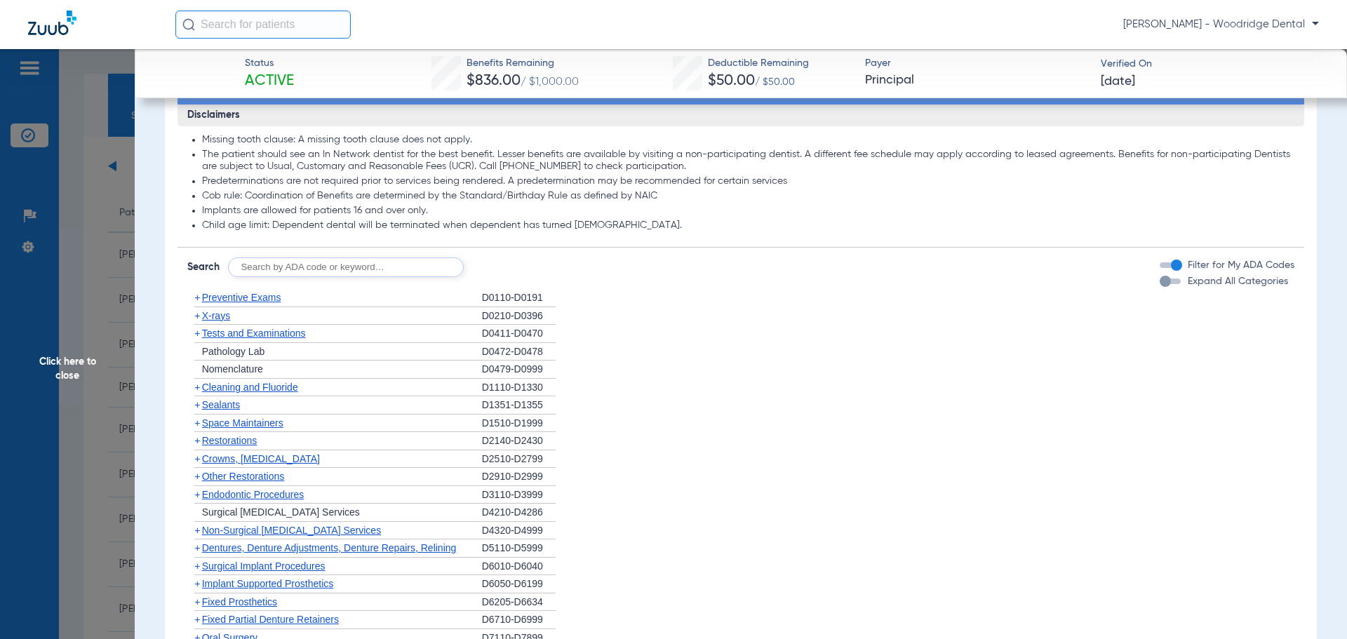
scroll to position [811, 0]
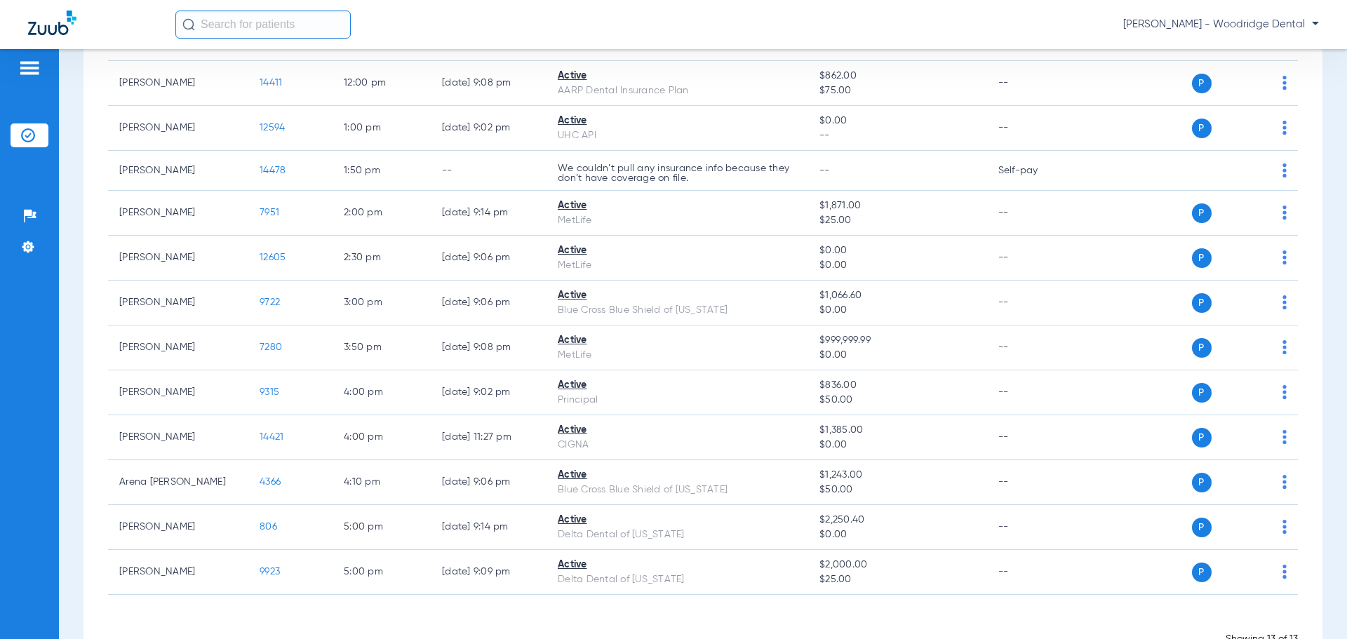
scroll to position [233, 0]
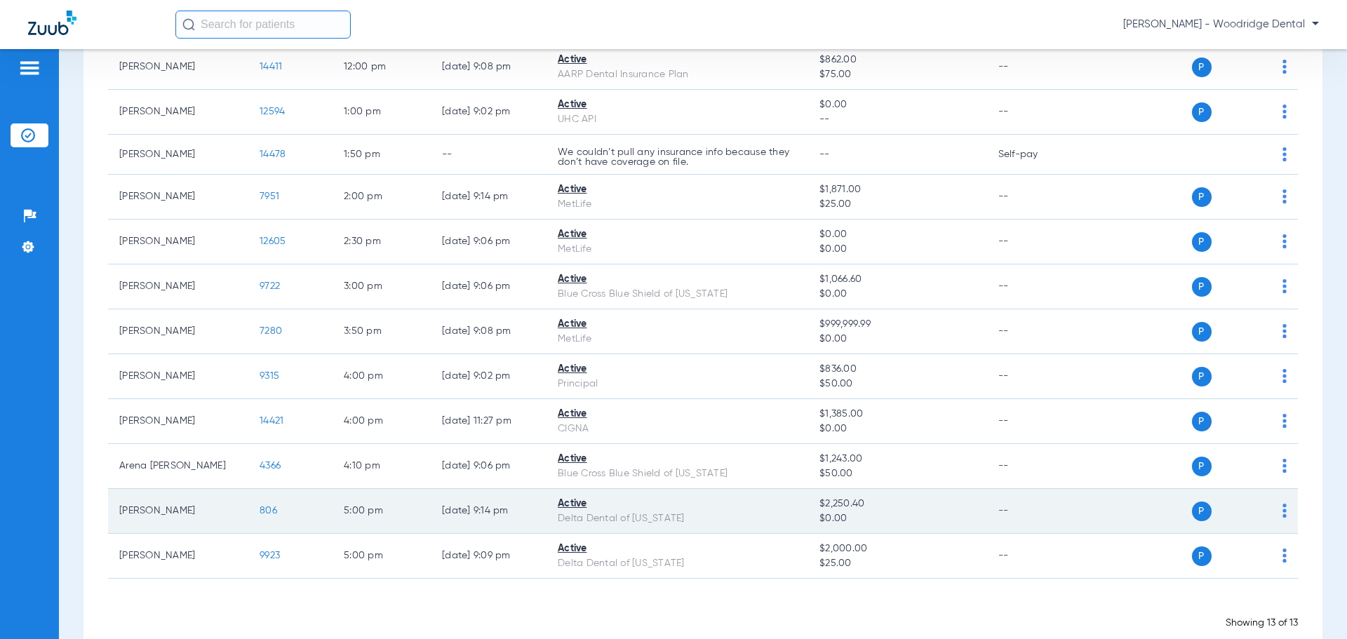
click at [275, 513] on span "806" at bounding box center [268, 511] width 18 height 10
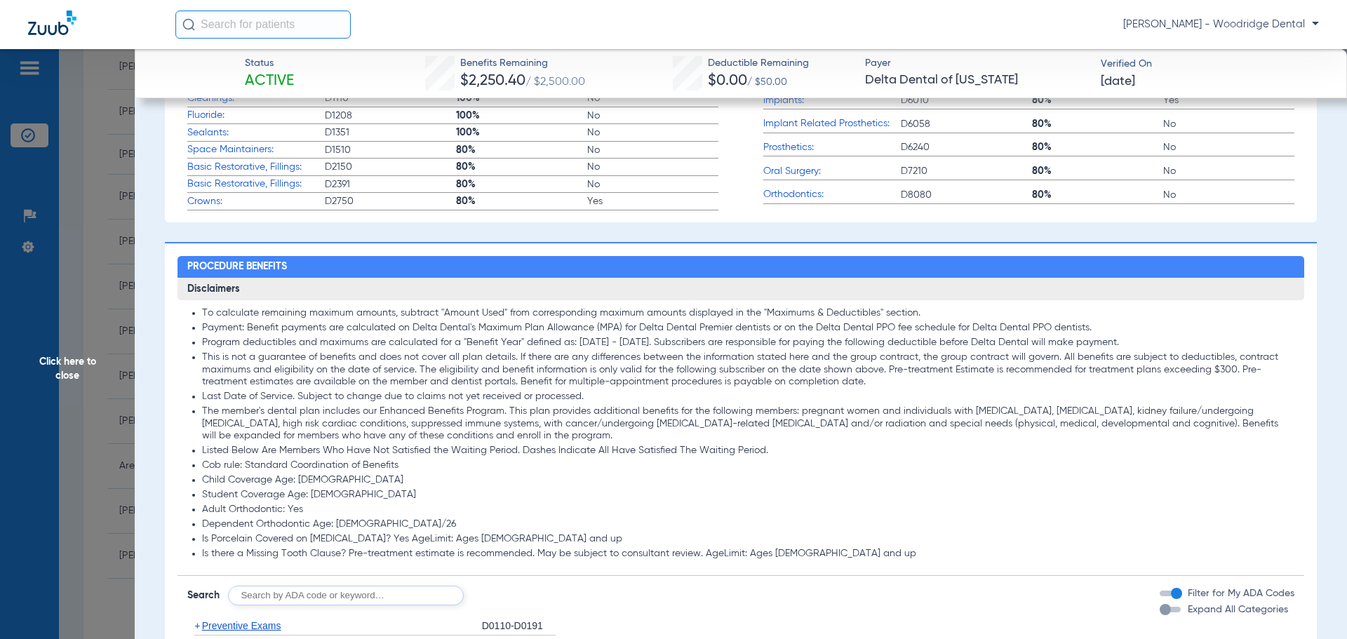
scroll to position [546, 0]
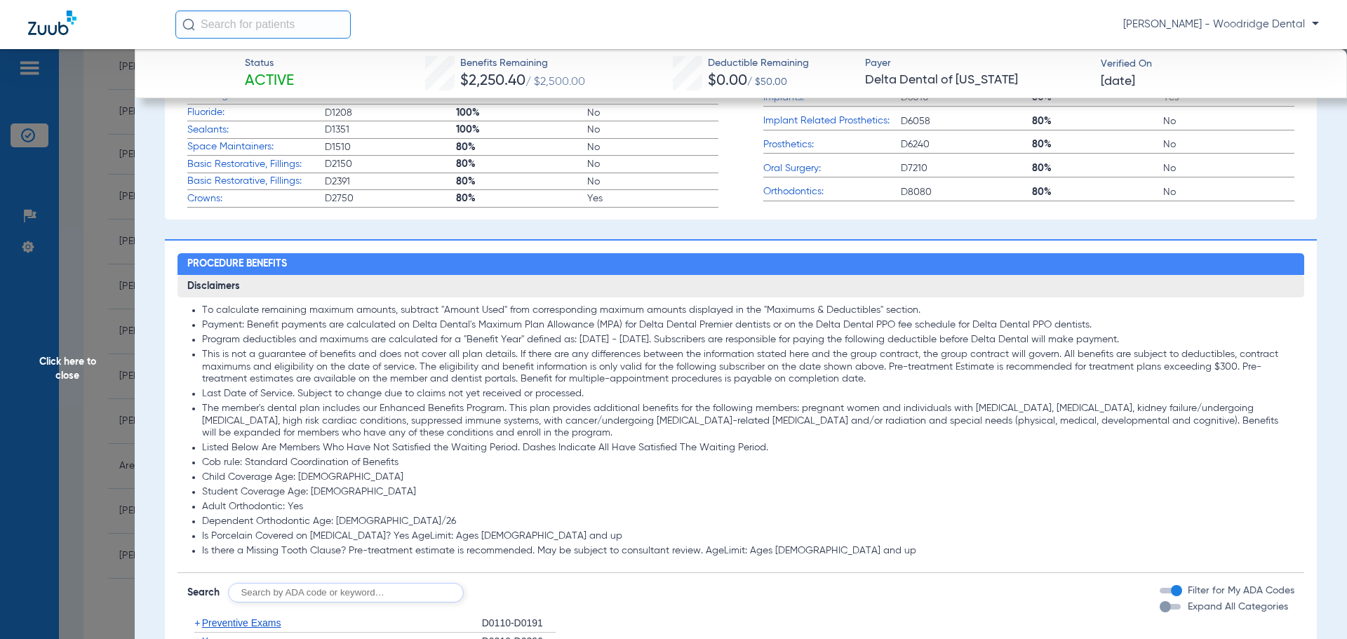
click at [283, 513] on li "Adult Orthodontic: Yes" at bounding box center [748, 507] width 1093 height 13
click at [202, 508] on li "Adult Orthodontic: Yes" at bounding box center [748, 507] width 1093 height 13
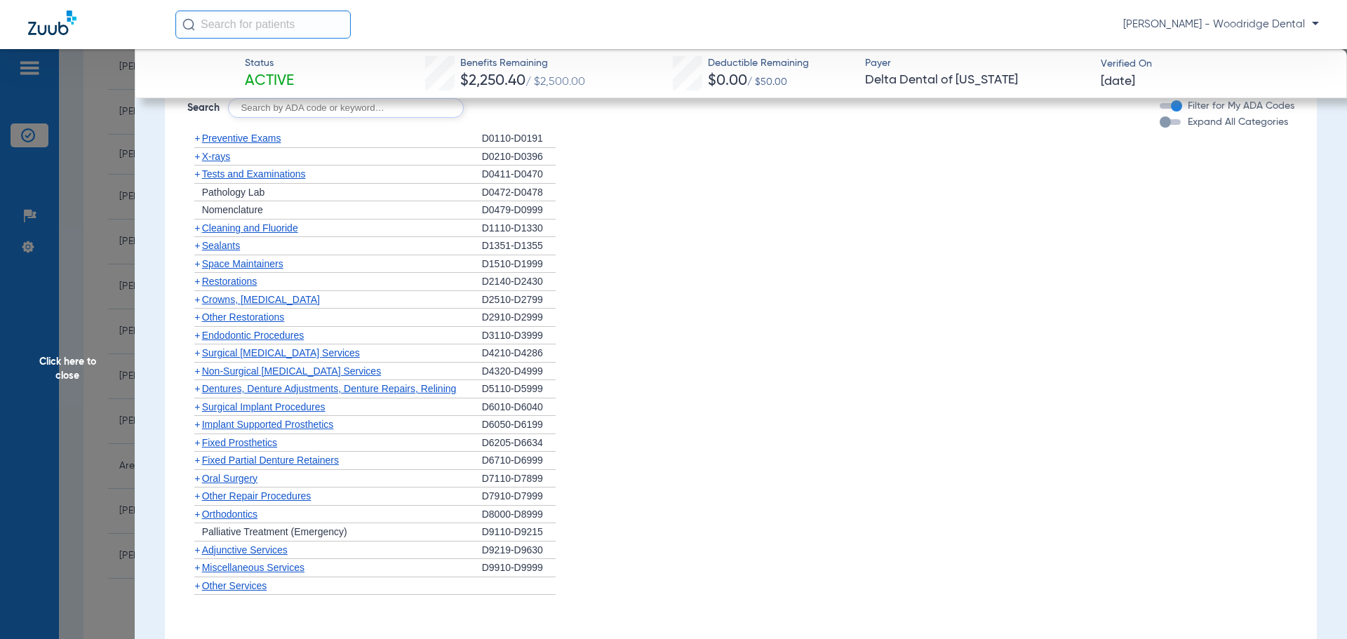
scroll to position [1079, 0]
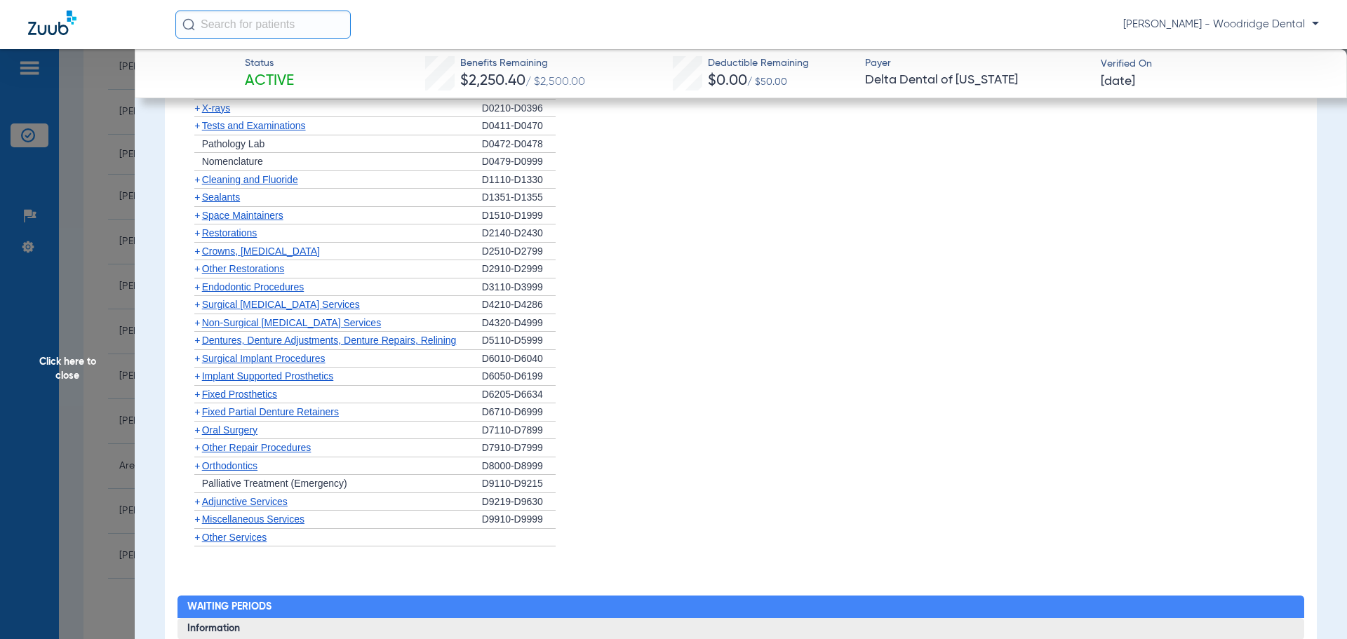
click at [196, 469] on span "+" at bounding box center [197, 465] width 6 height 11
